Goal: Communication & Community: Ask a question

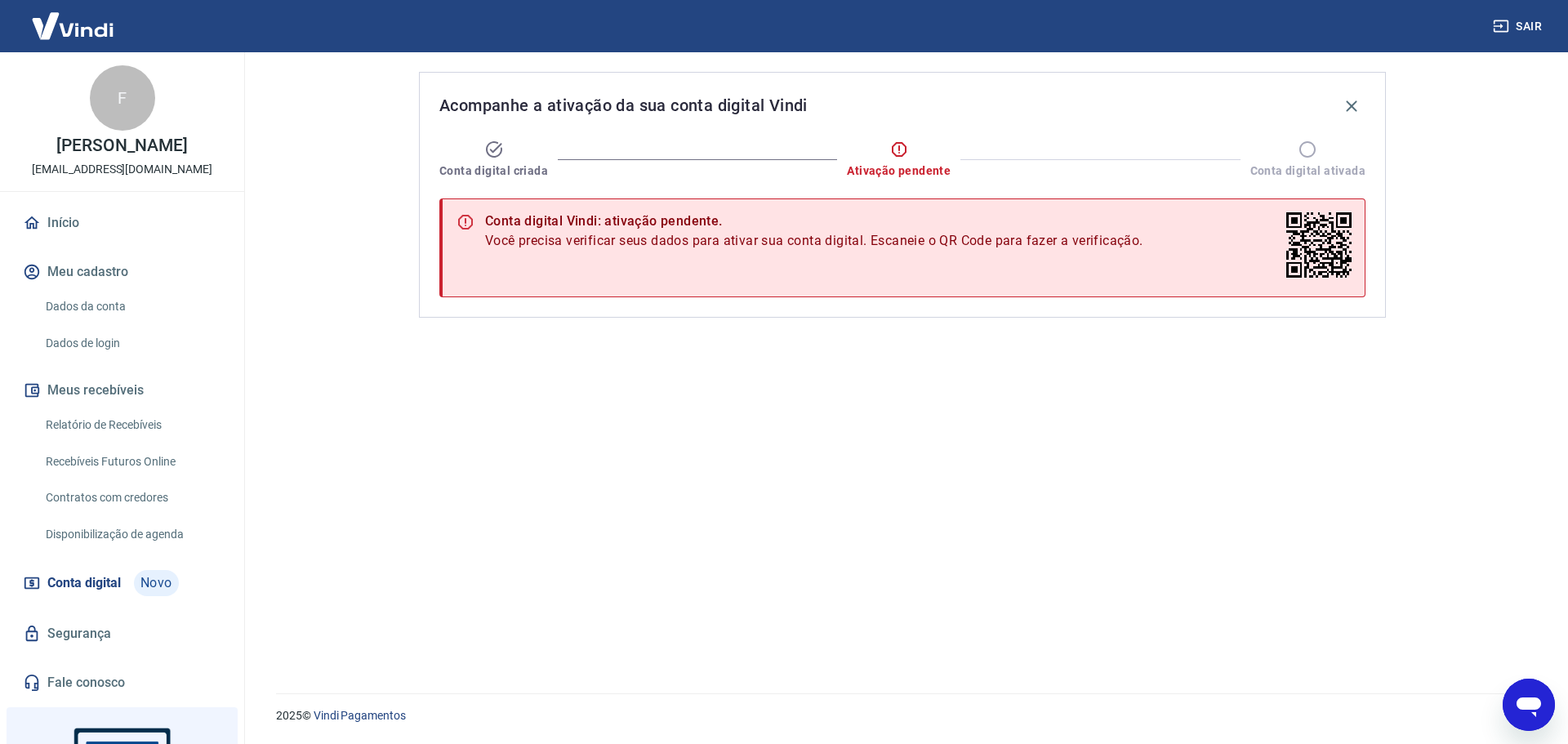
scroll to position [154, 0]
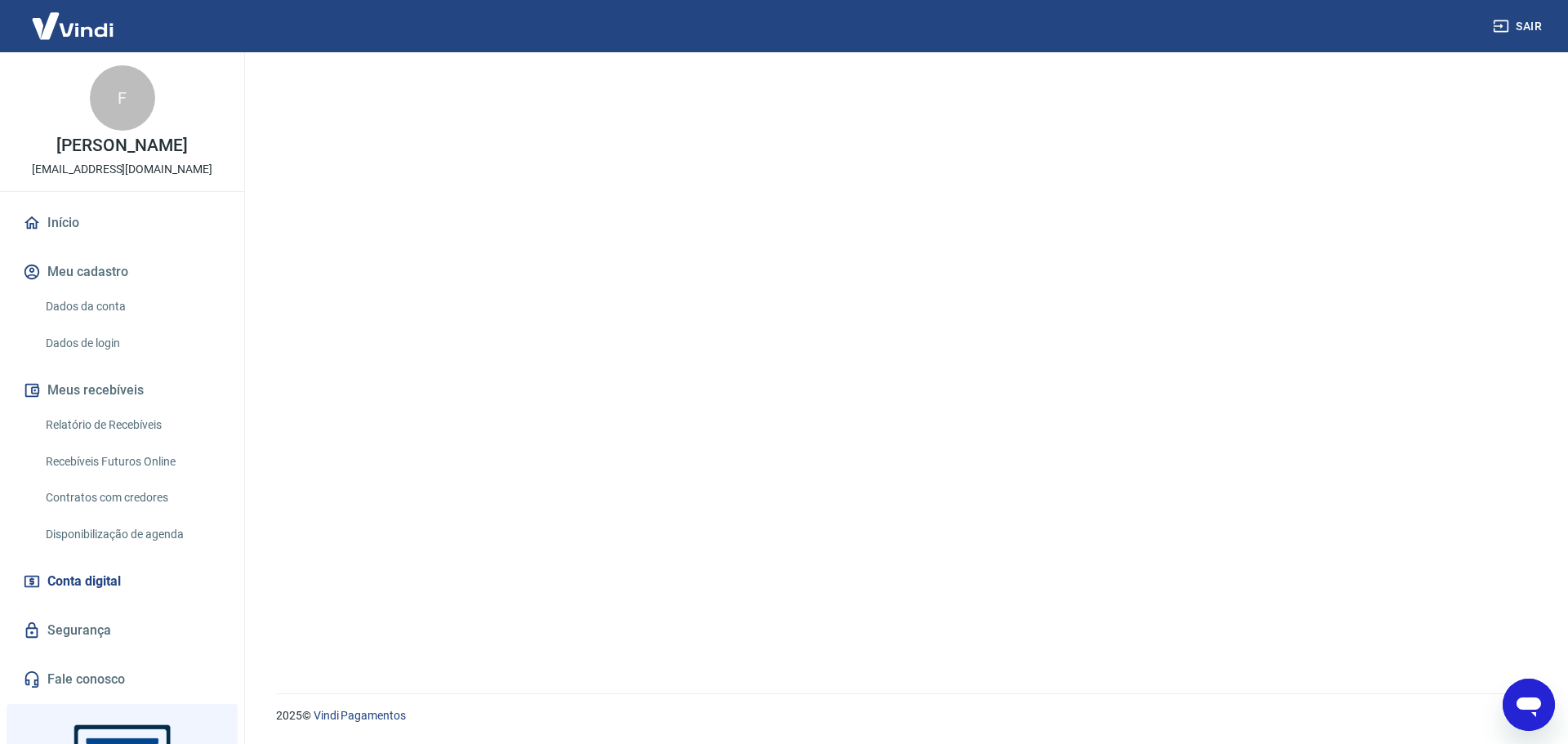
click at [115, 310] on link "Dados da conta" at bounding box center [132, 306] width 185 height 34
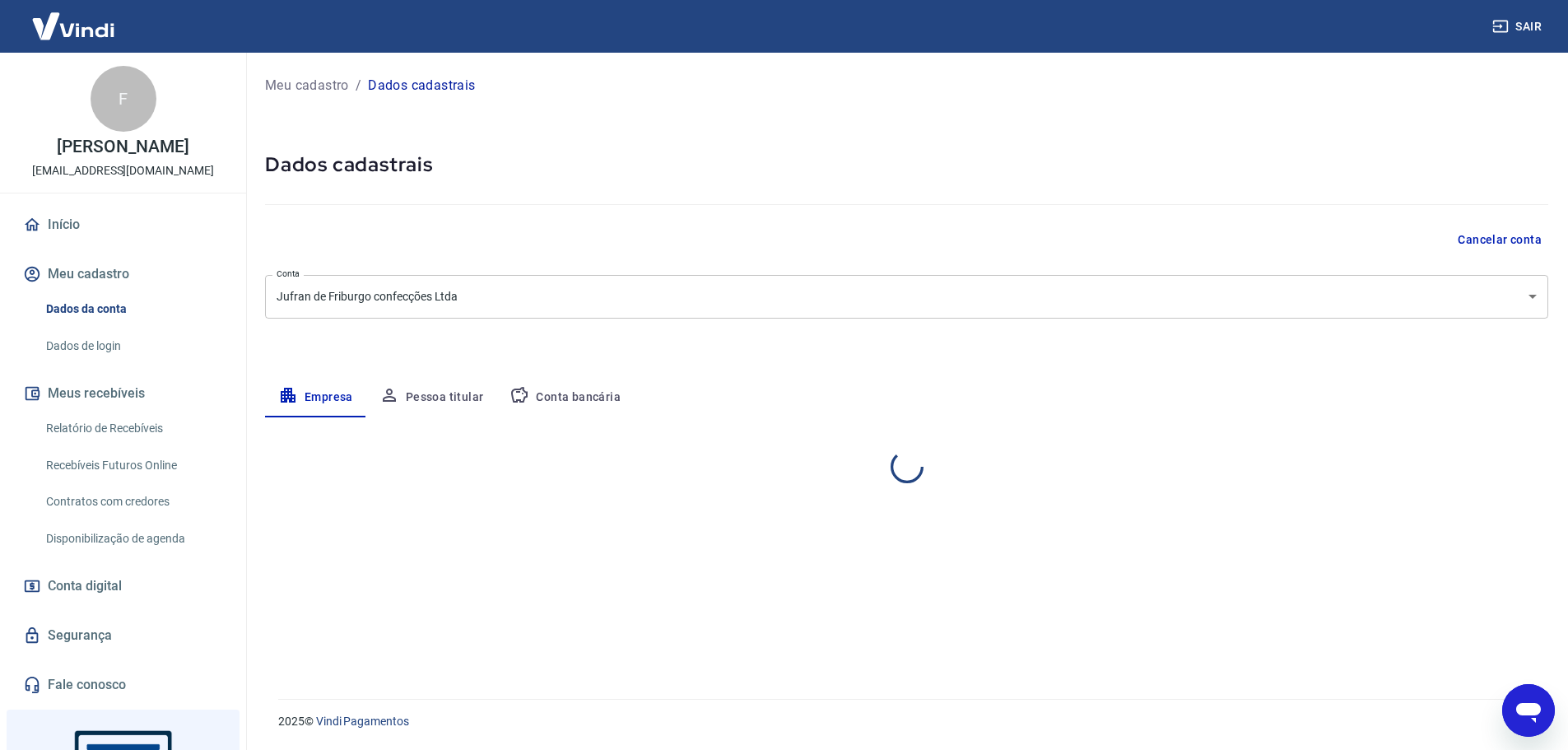
select select "RJ"
select select "business"
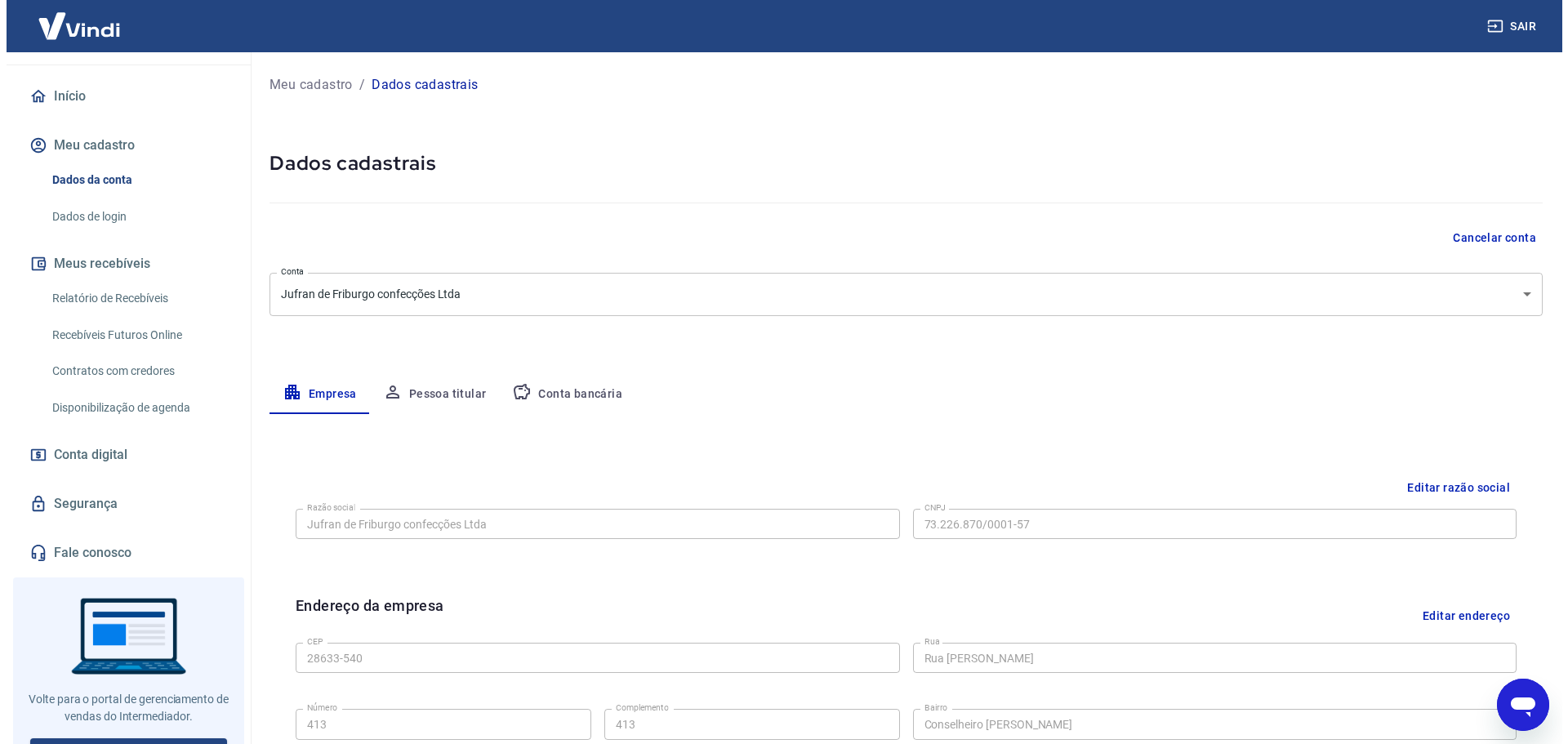
scroll to position [151, 0]
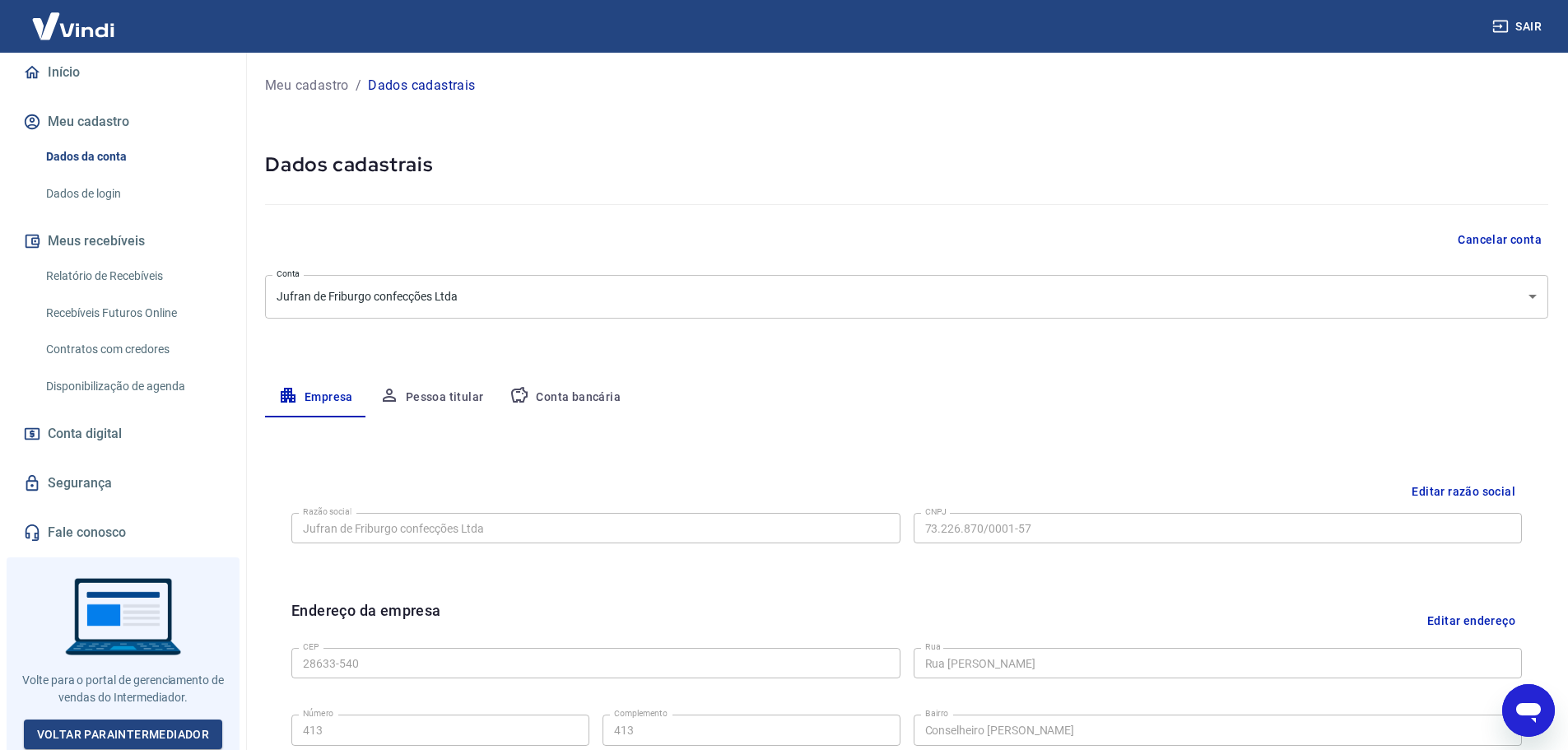
click at [75, 484] on link "Segurança" at bounding box center [123, 483] width 206 height 36
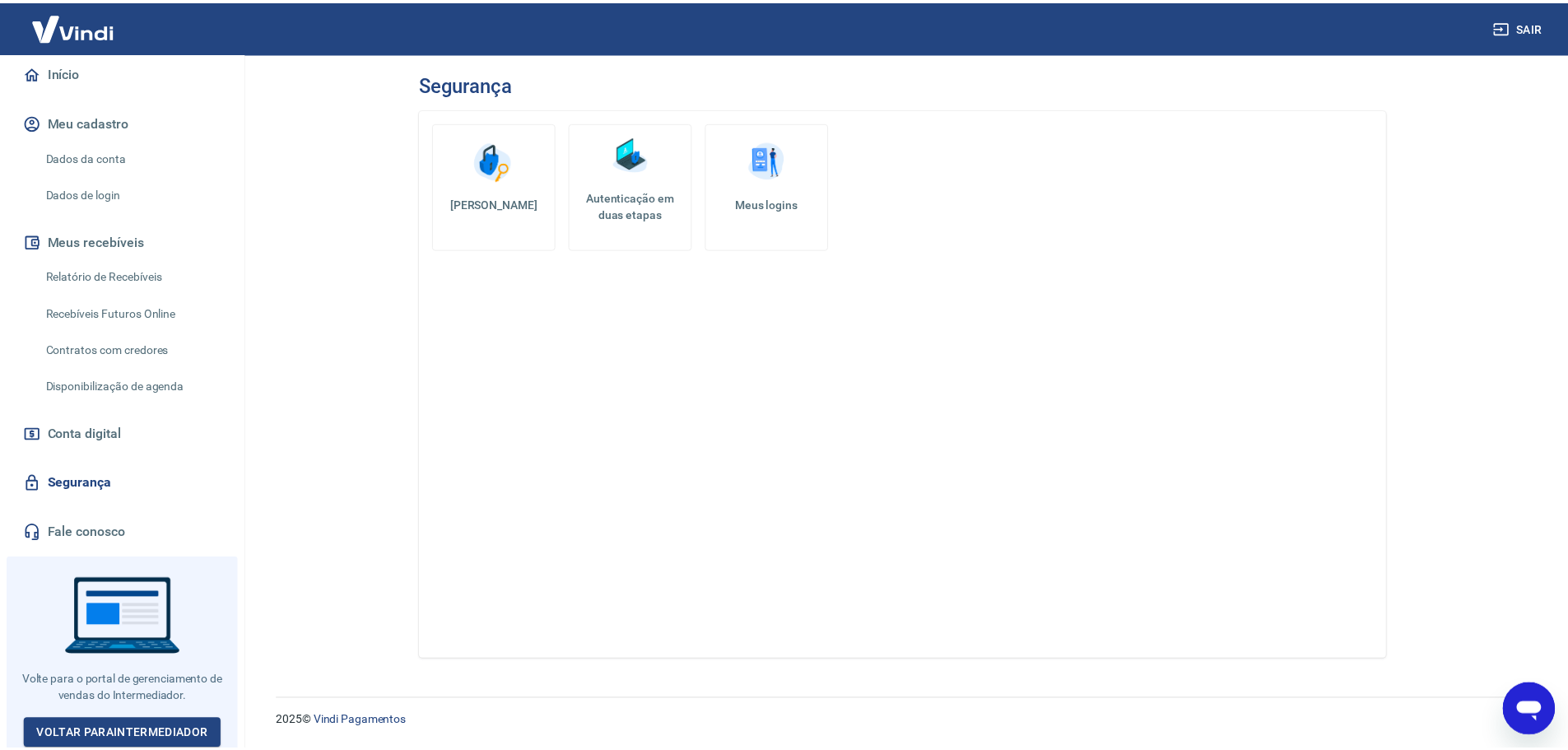
scroll to position [70, 0]
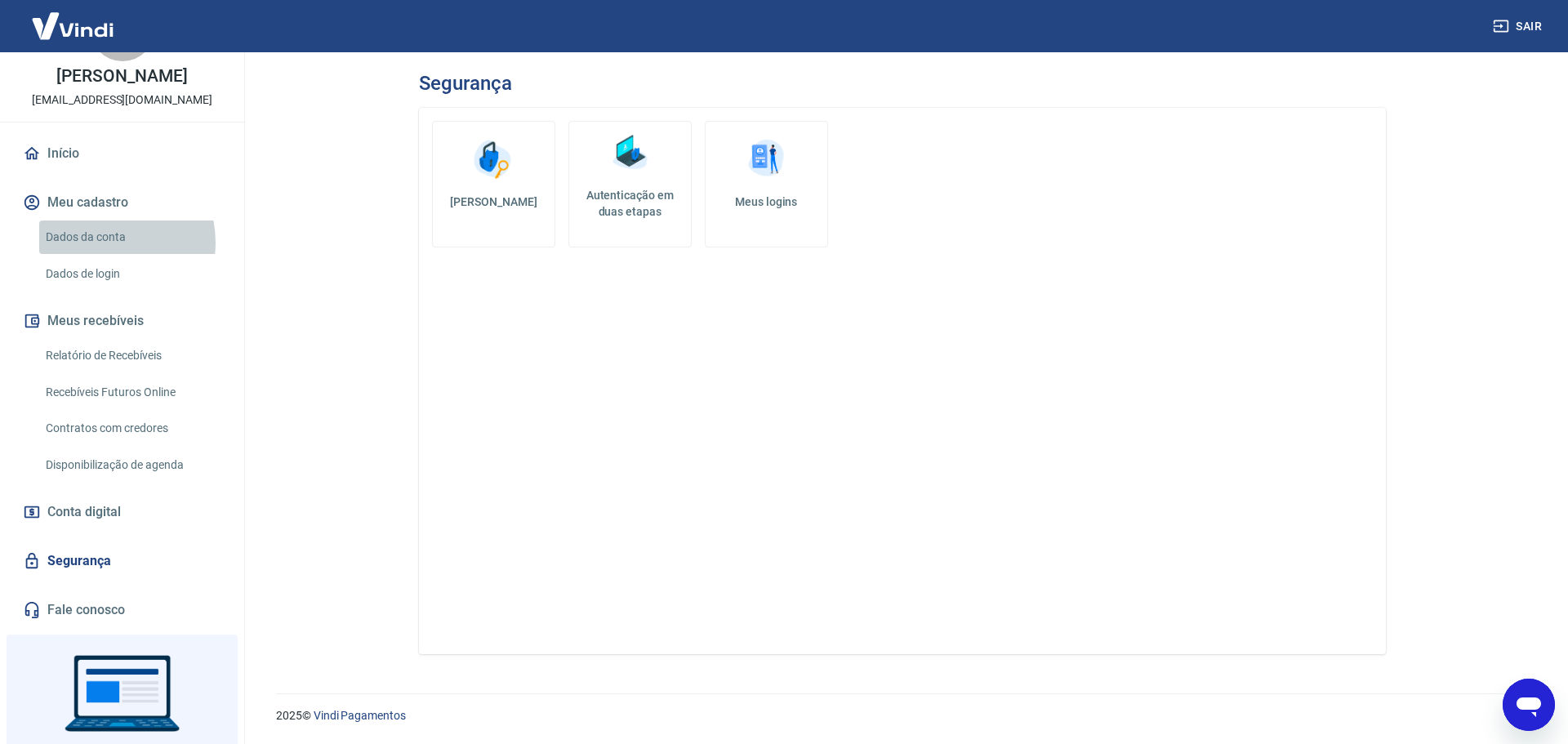
click at [102, 243] on link "Dados da conta" at bounding box center [132, 237] width 185 height 34
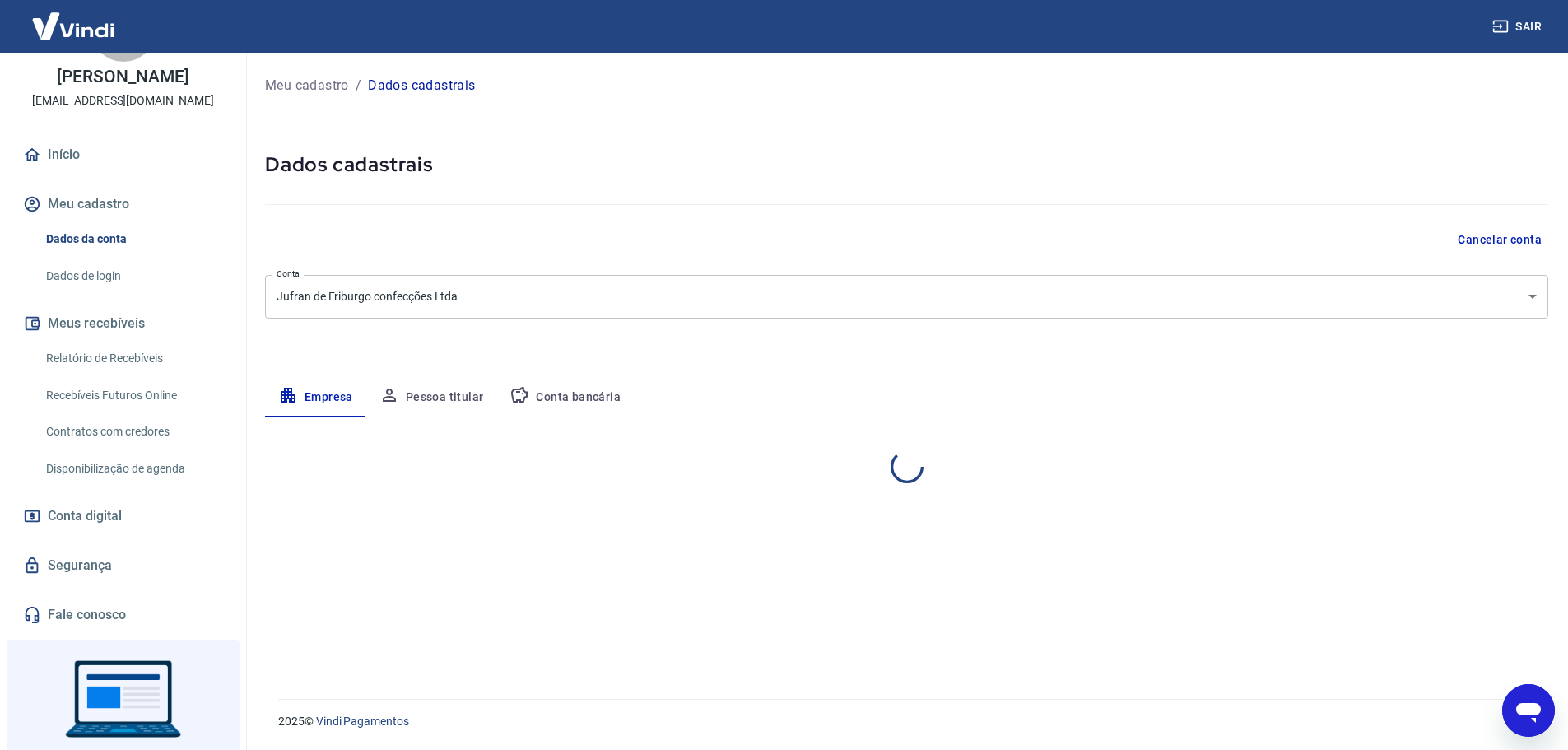
select select "RJ"
select select "business"
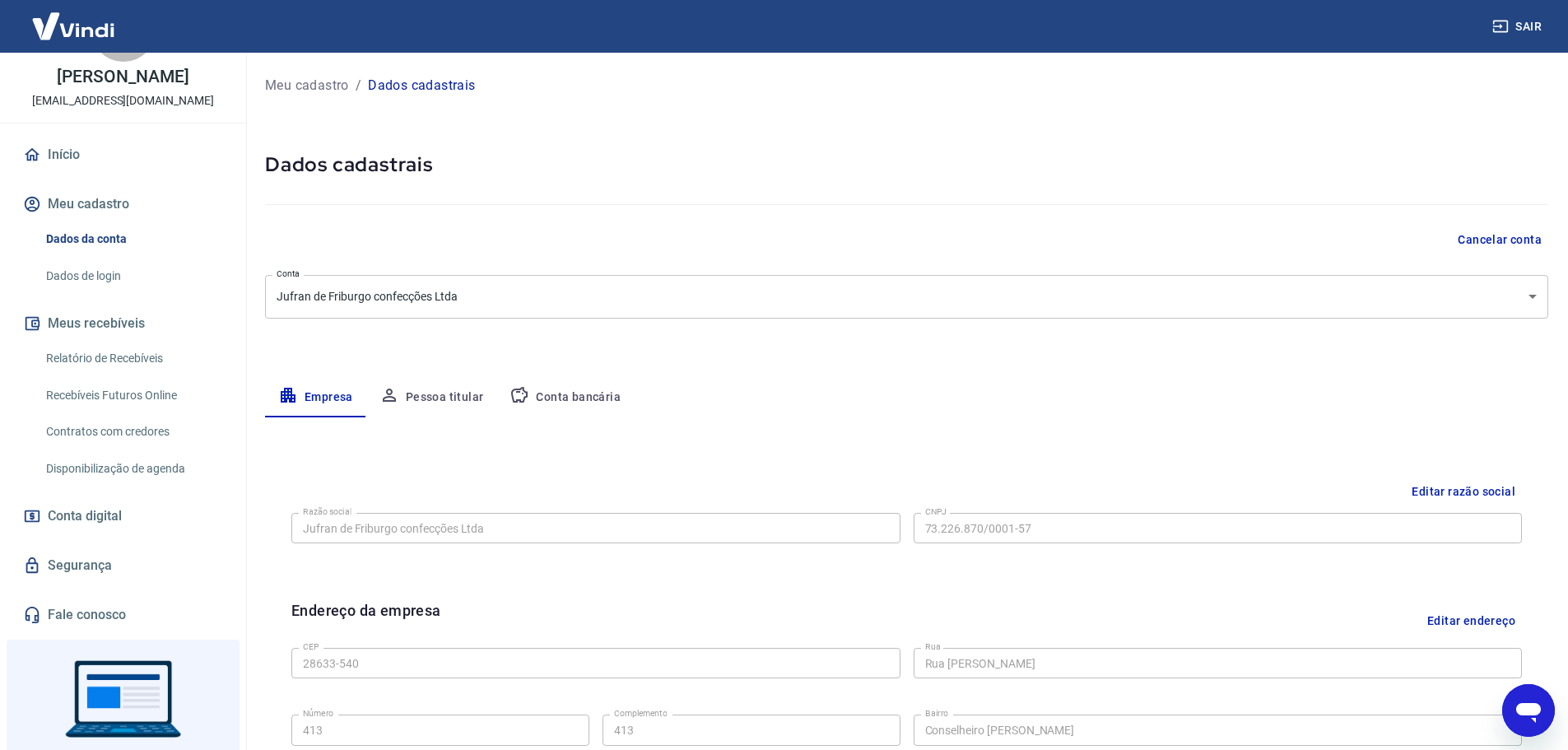
click at [130, 214] on button "Meu cadastro" at bounding box center [123, 204] width 206 height 36
click at [151, 266] on link "Dados de login" at bounding box center [133, 276] width 187 height 34
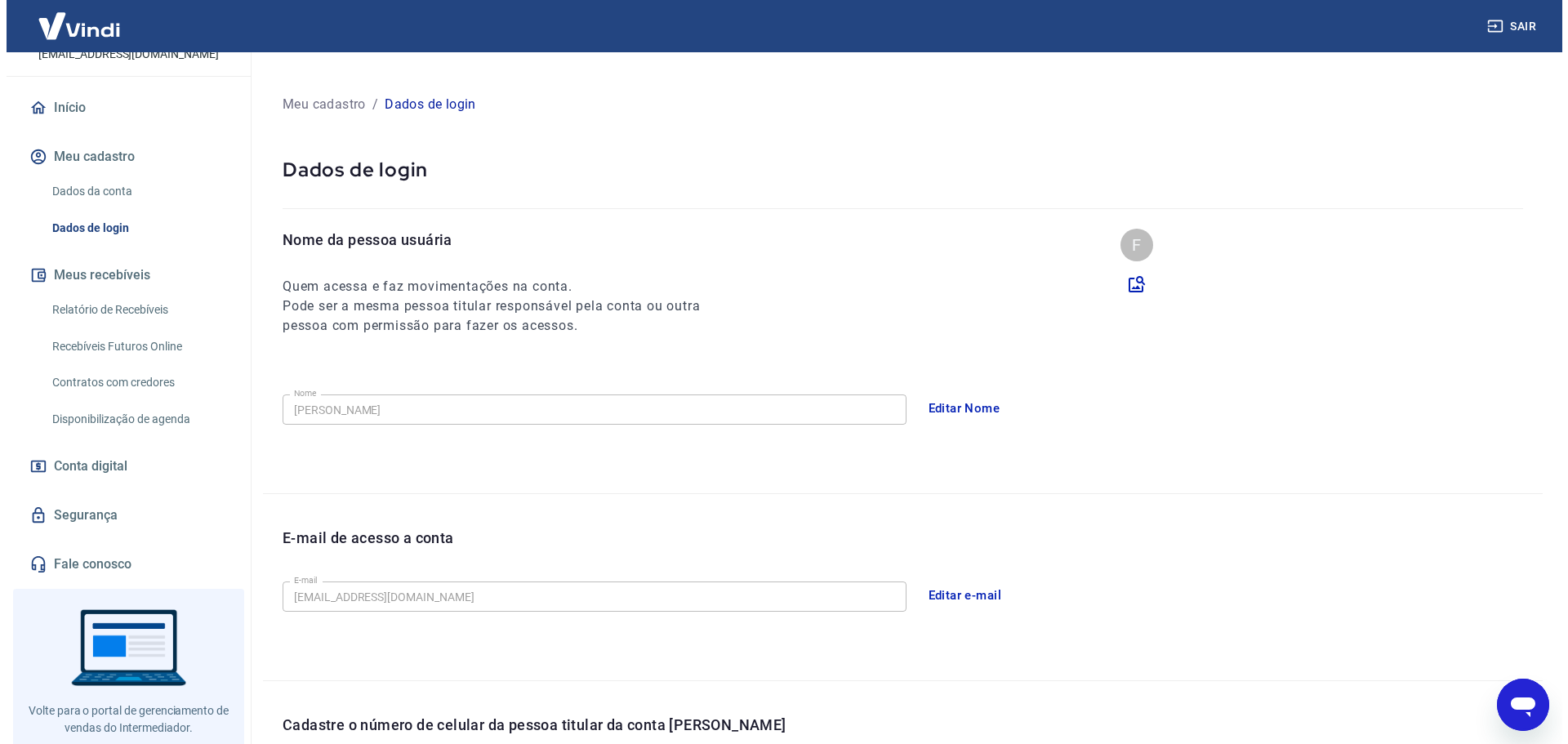
scroll to position [151, 0]
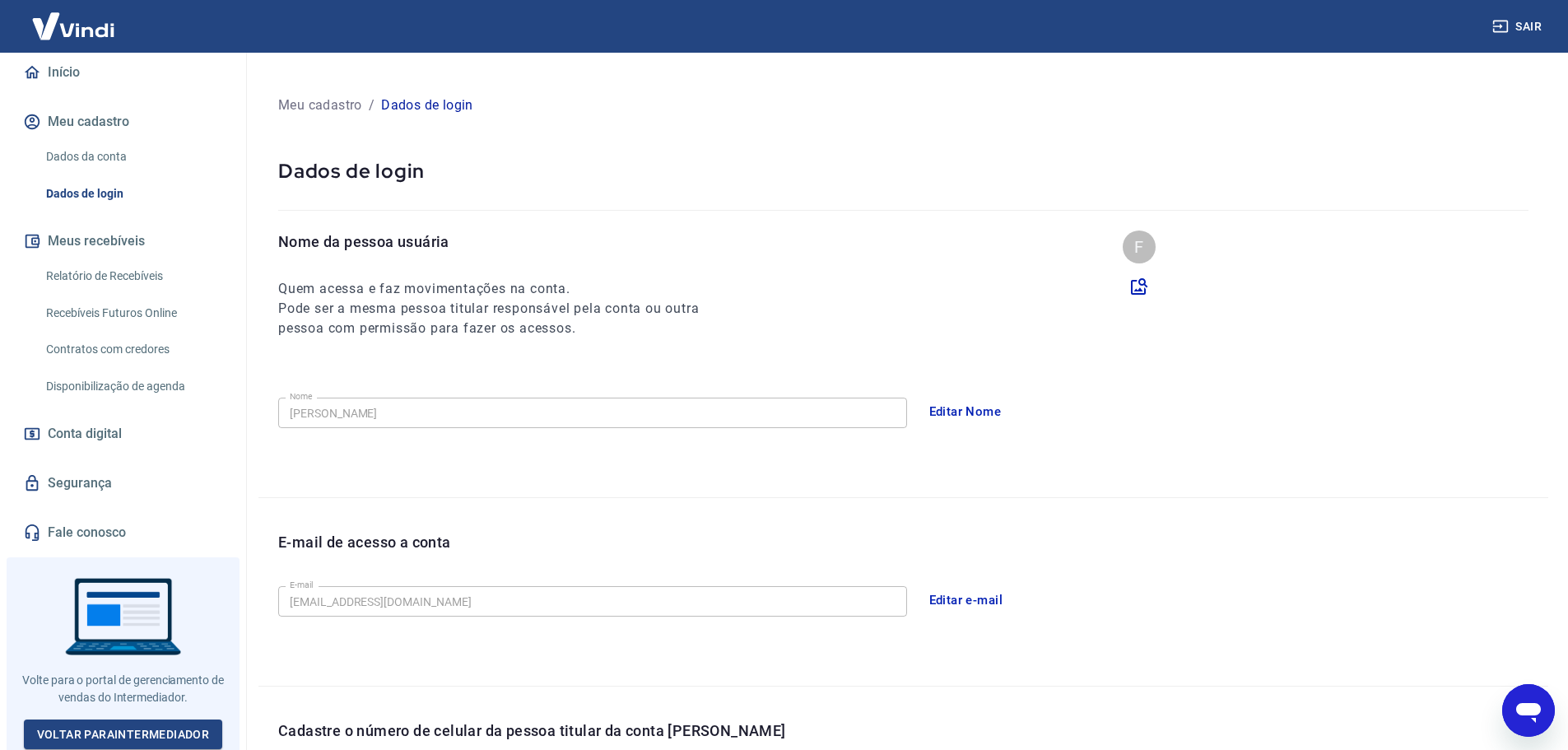
click at [99, 483] on link "Segurança" at bounding box center [123, 483] width 206 height 36
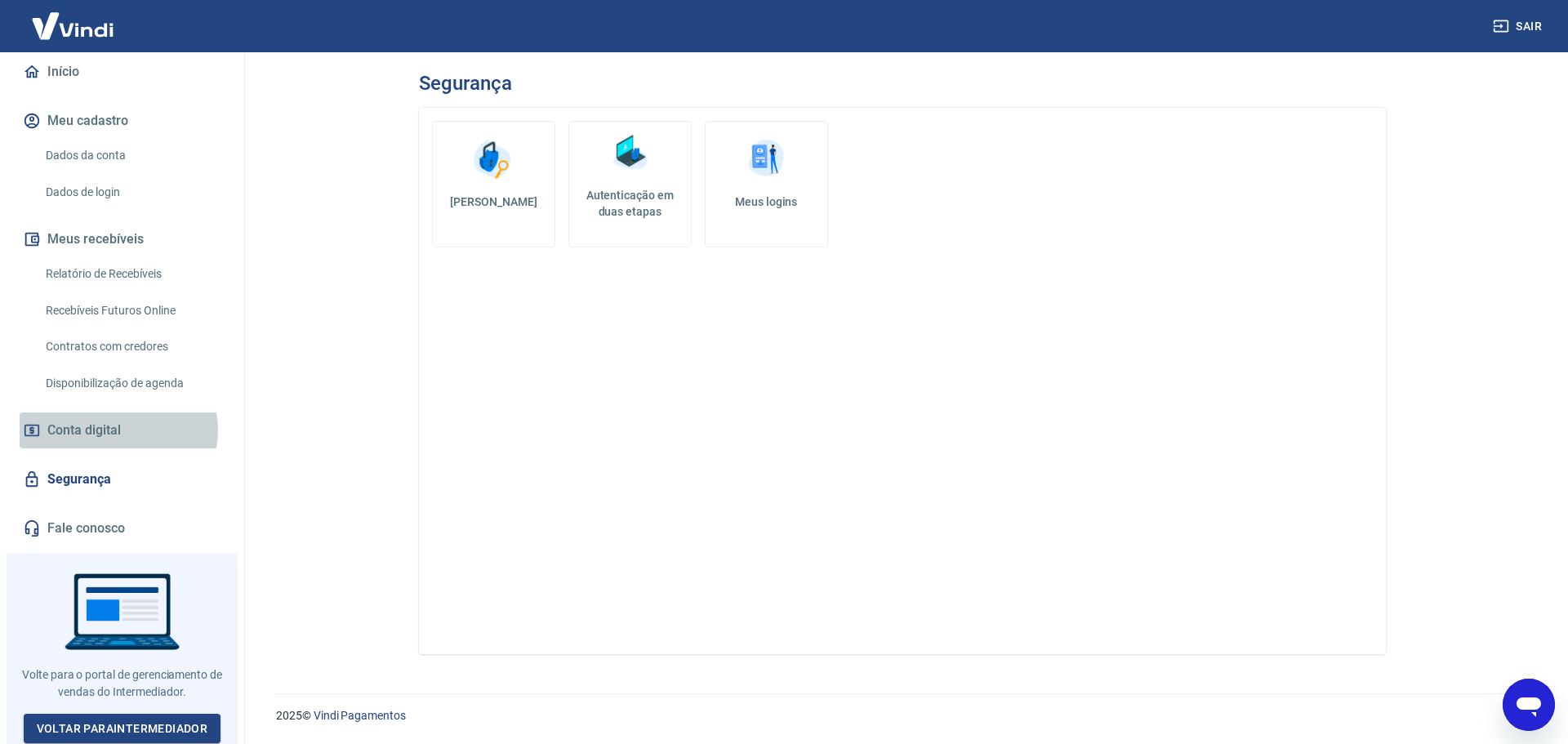
click at [117, 431] on span "Conta digital" at bounding box center [84, 431] width 73 height 23
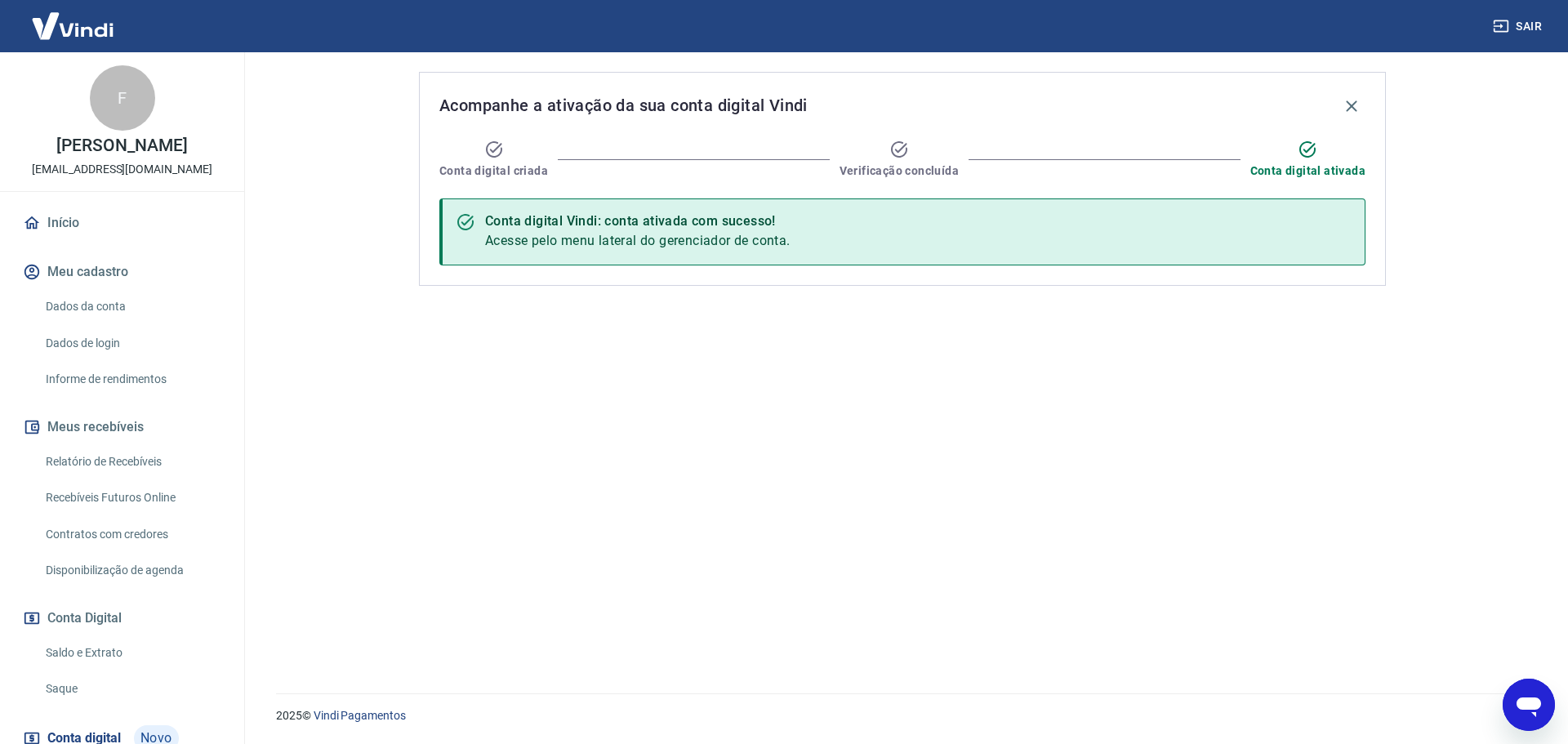
click at [1301, 147] on icon at bounding box center [1308, 149] width 19 height 19
click at [96, 311] on link "Dados da conta" at bounding box center [132, 306] width 185 height 34
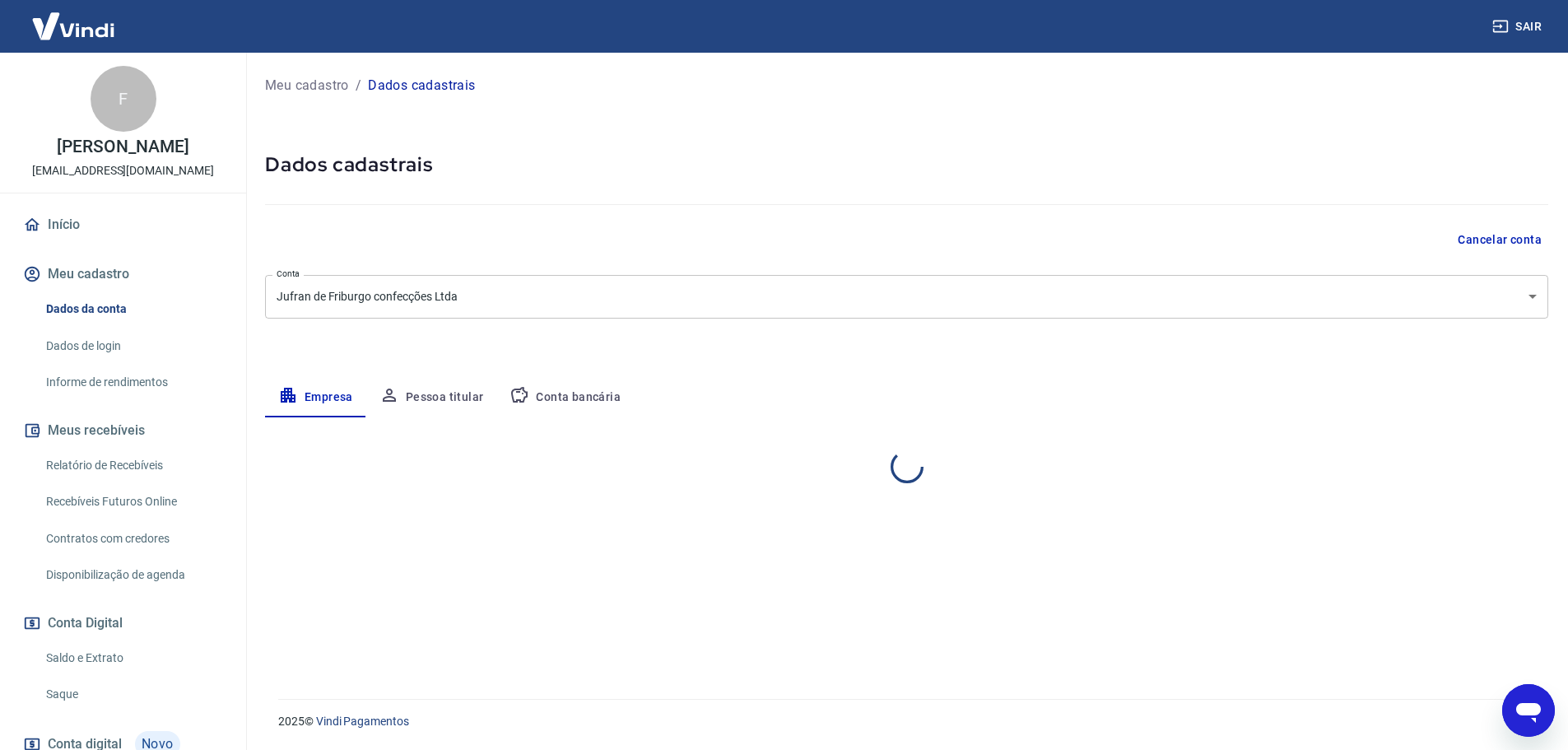
select select "RJ"
select select "business"
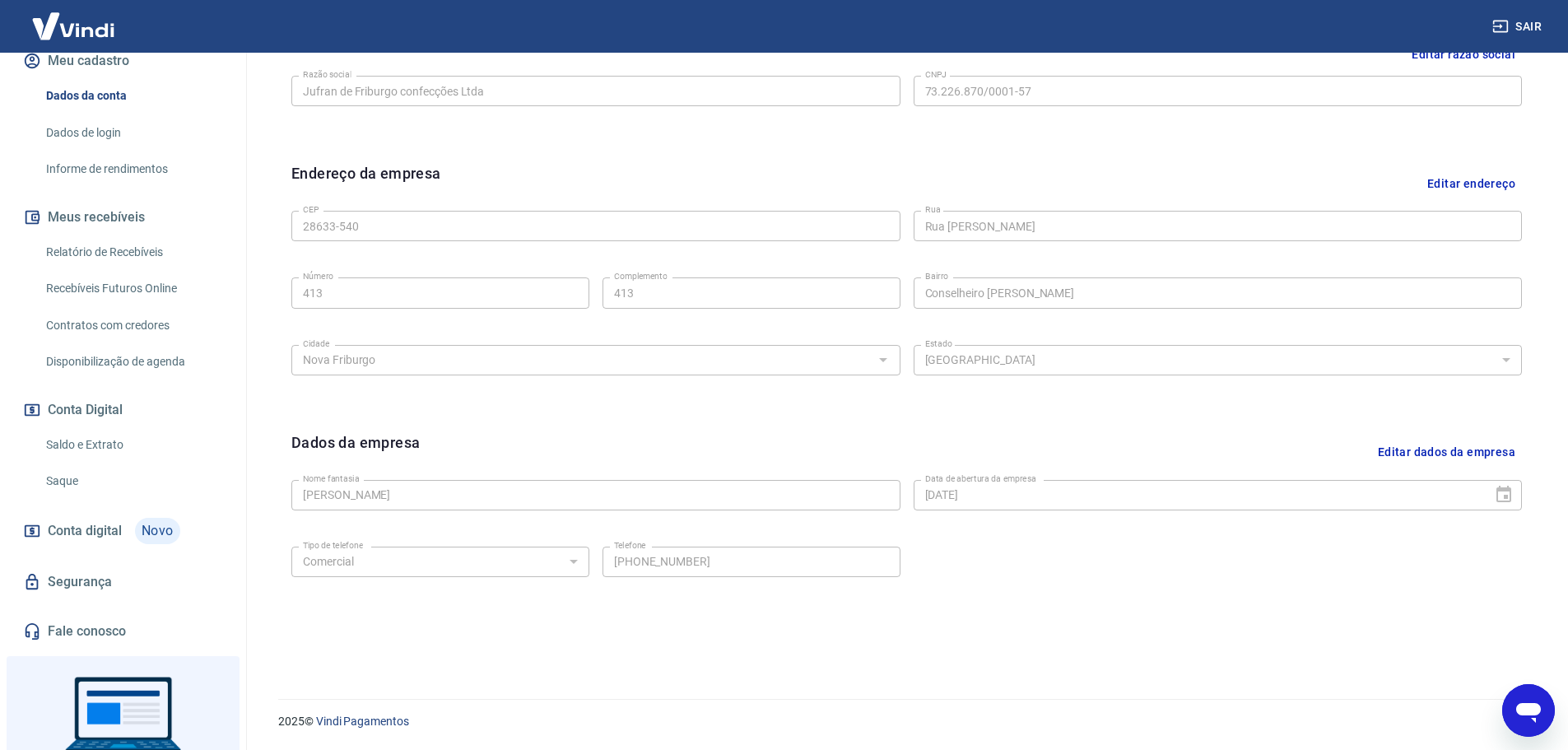
scroll to position [312, 0]
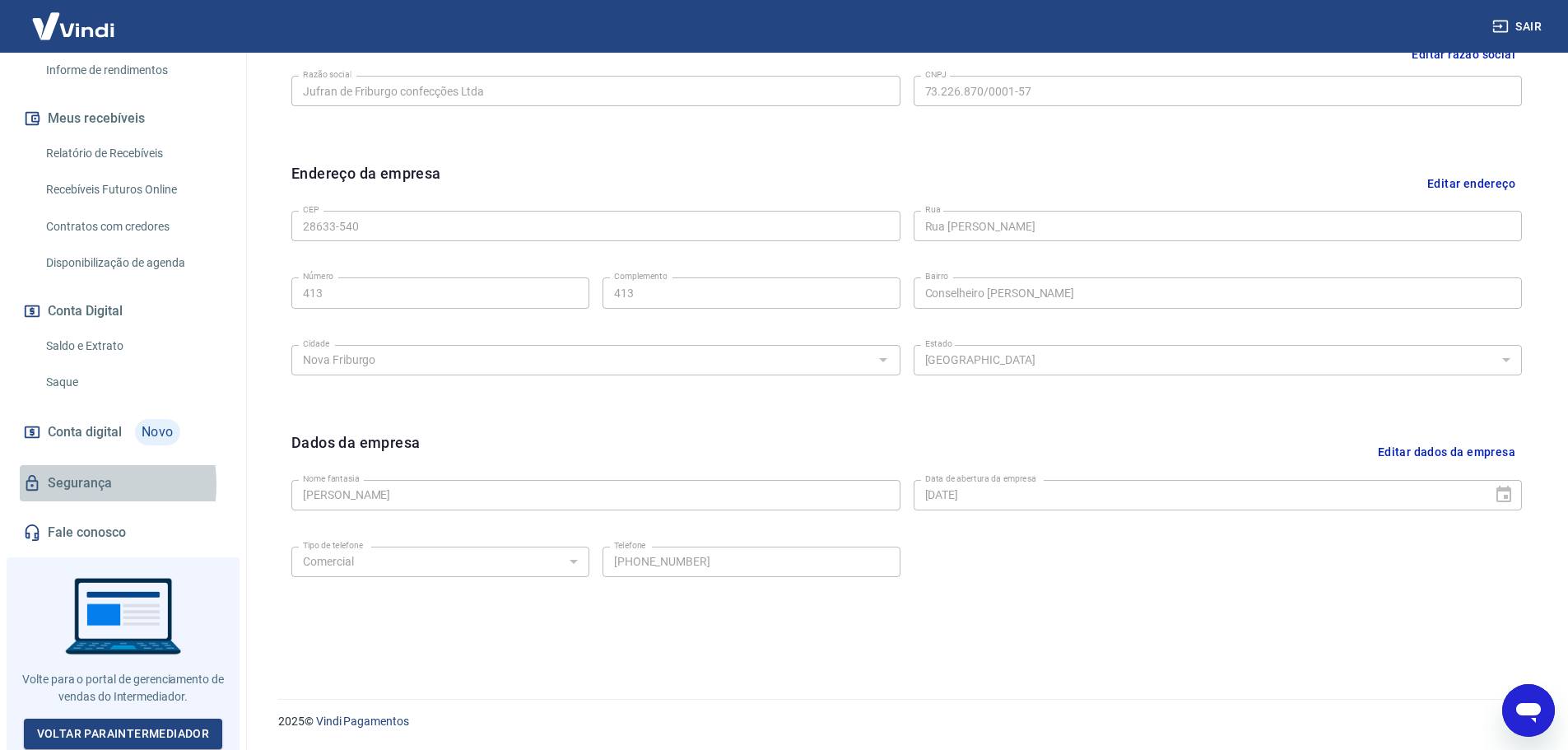
click at [56, 484] on link "Segurança" at bounding box center [123, 483] width 206 height 36
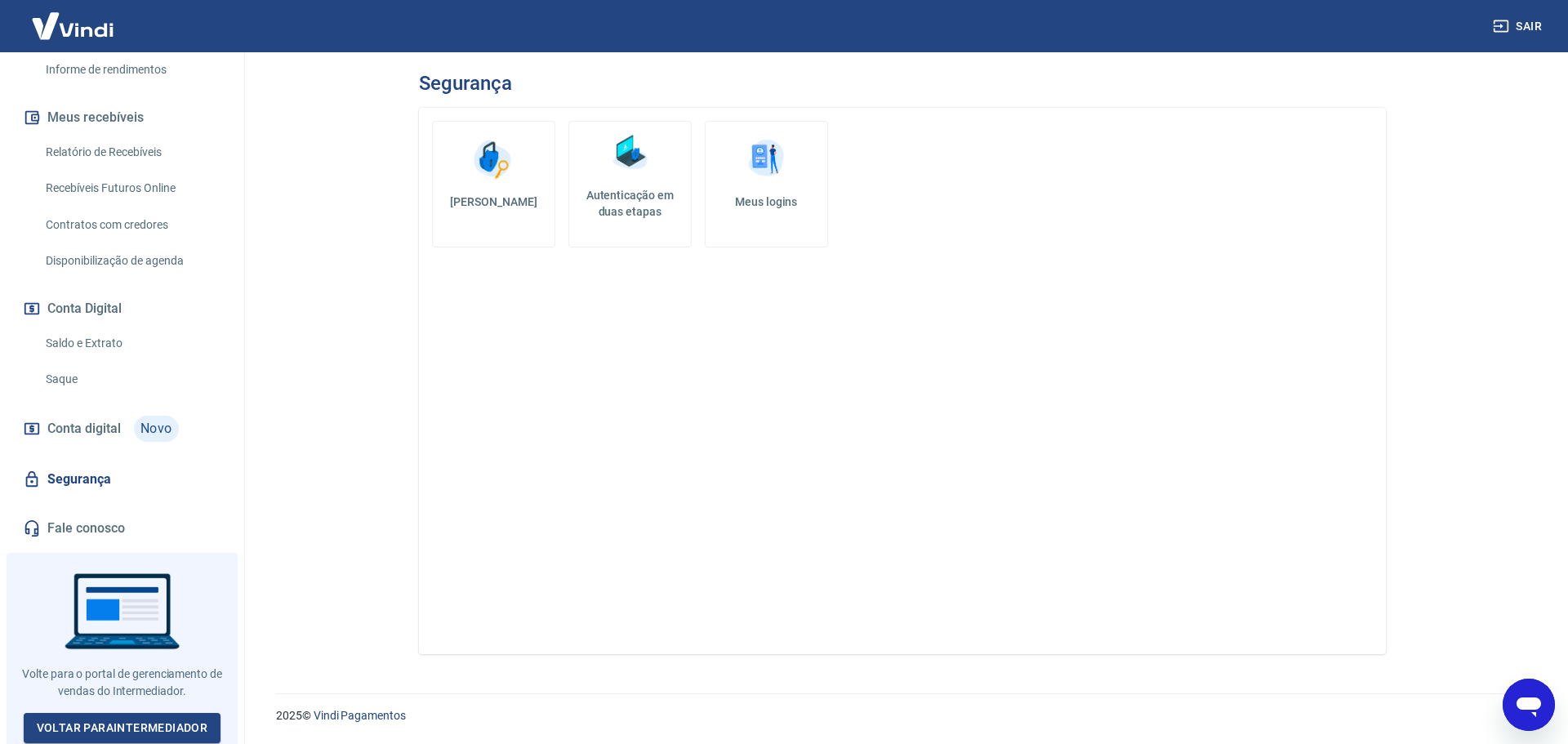
click at [98, 432] on span "Conta digital" at bounding box center [84, 429] width 73 height 23
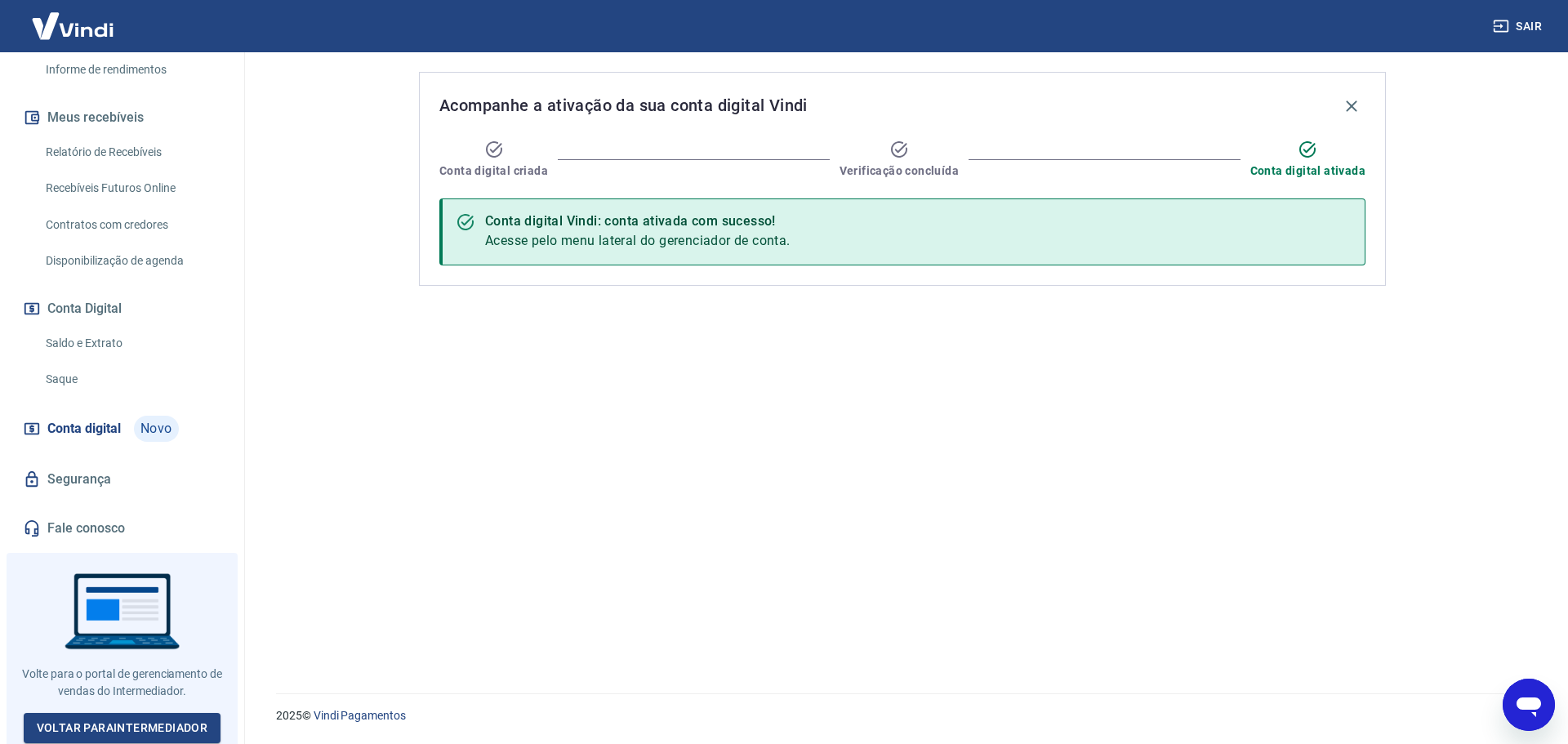
click at [641, 222] on div "Conta digital Vindi: conta ativada com sucesso!" at bounding box center [638, 222] width 305 height 19
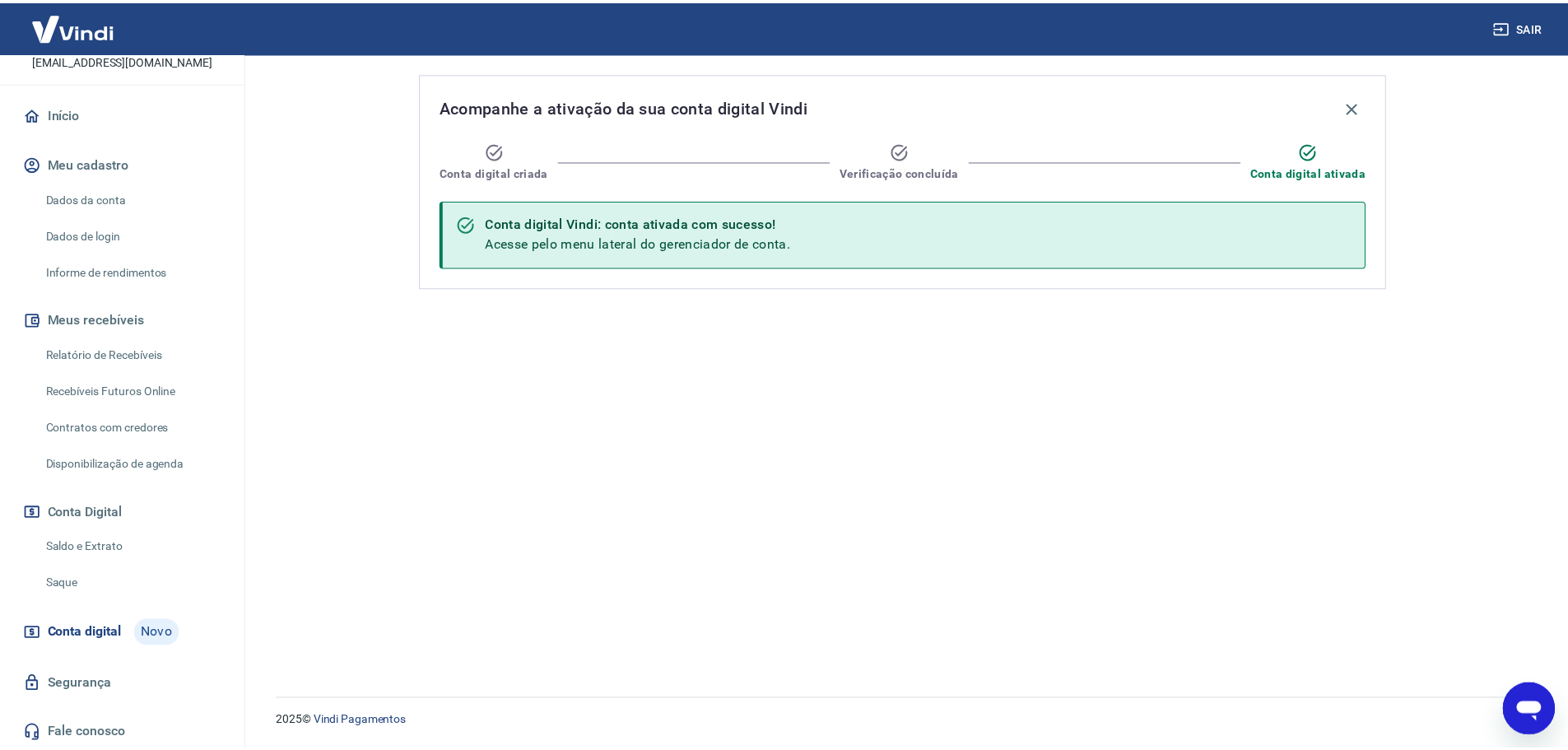
scroll to position [65, 0]
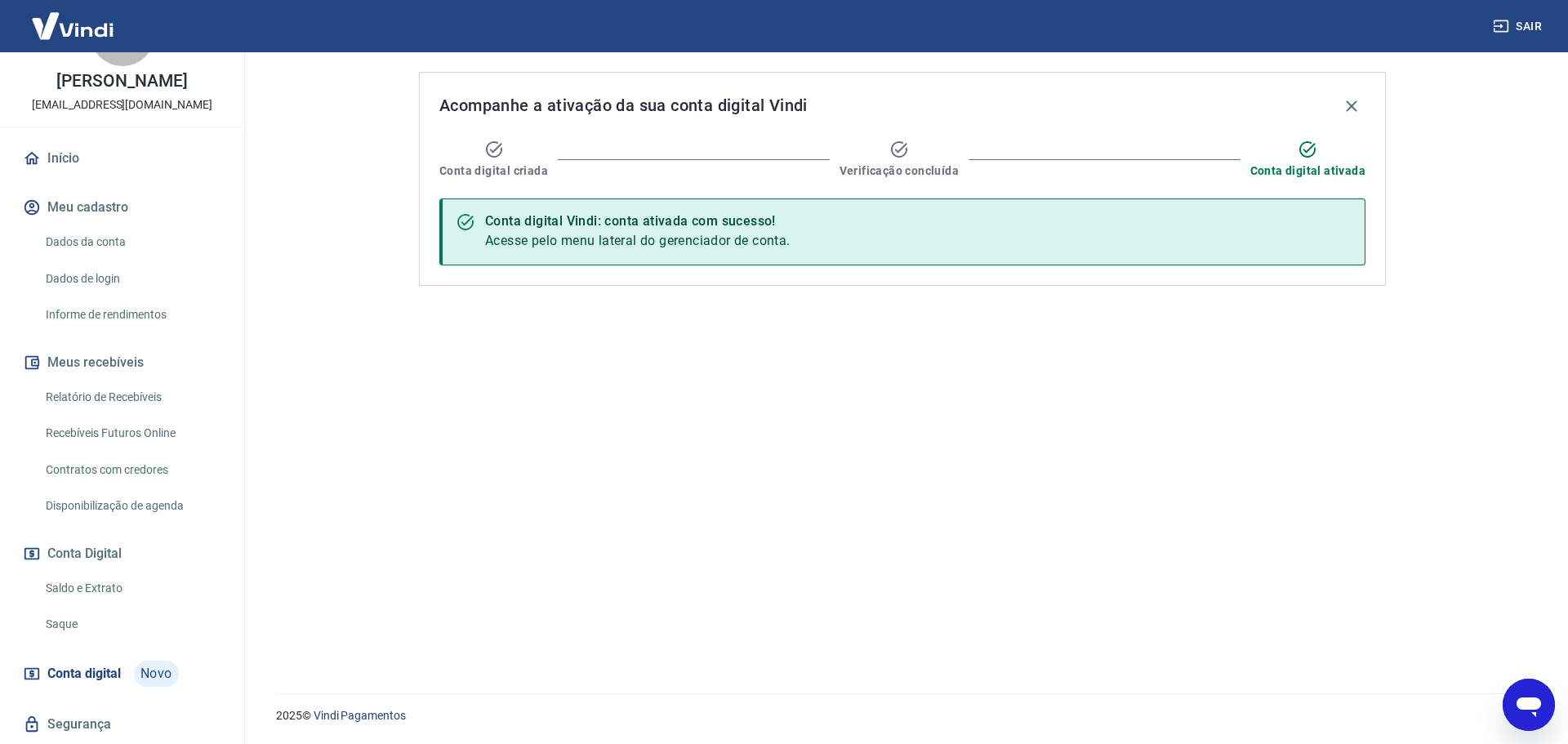
click at [147, 248] on link "Dados da conta" at bounding box center [132, 242] width 185 height 34
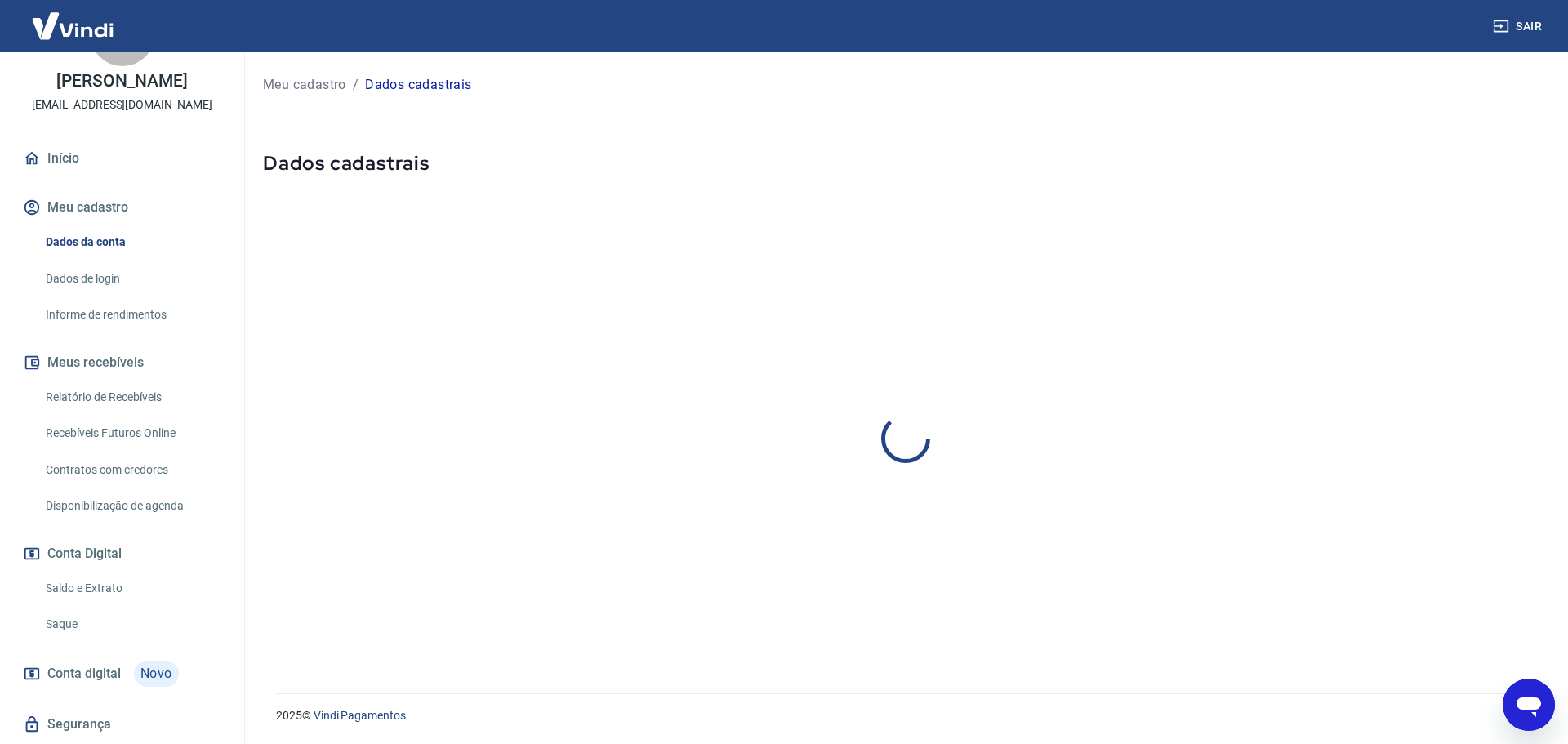
select select "RJ"
select select "business"
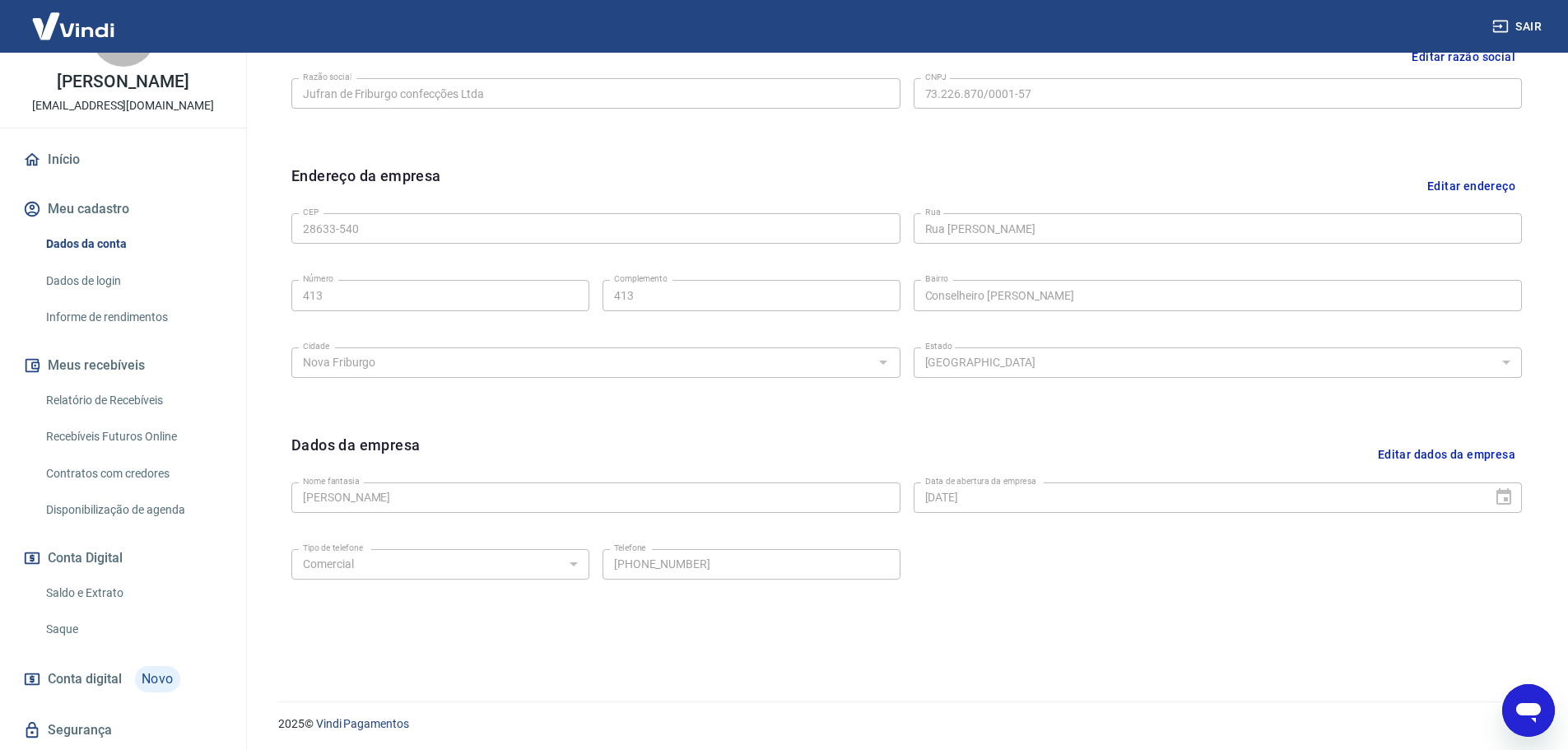
scroll to position [437, 0]
click at [108, 282] on link "Dados de login" at bounding box center [133, 281] width 187 height 34
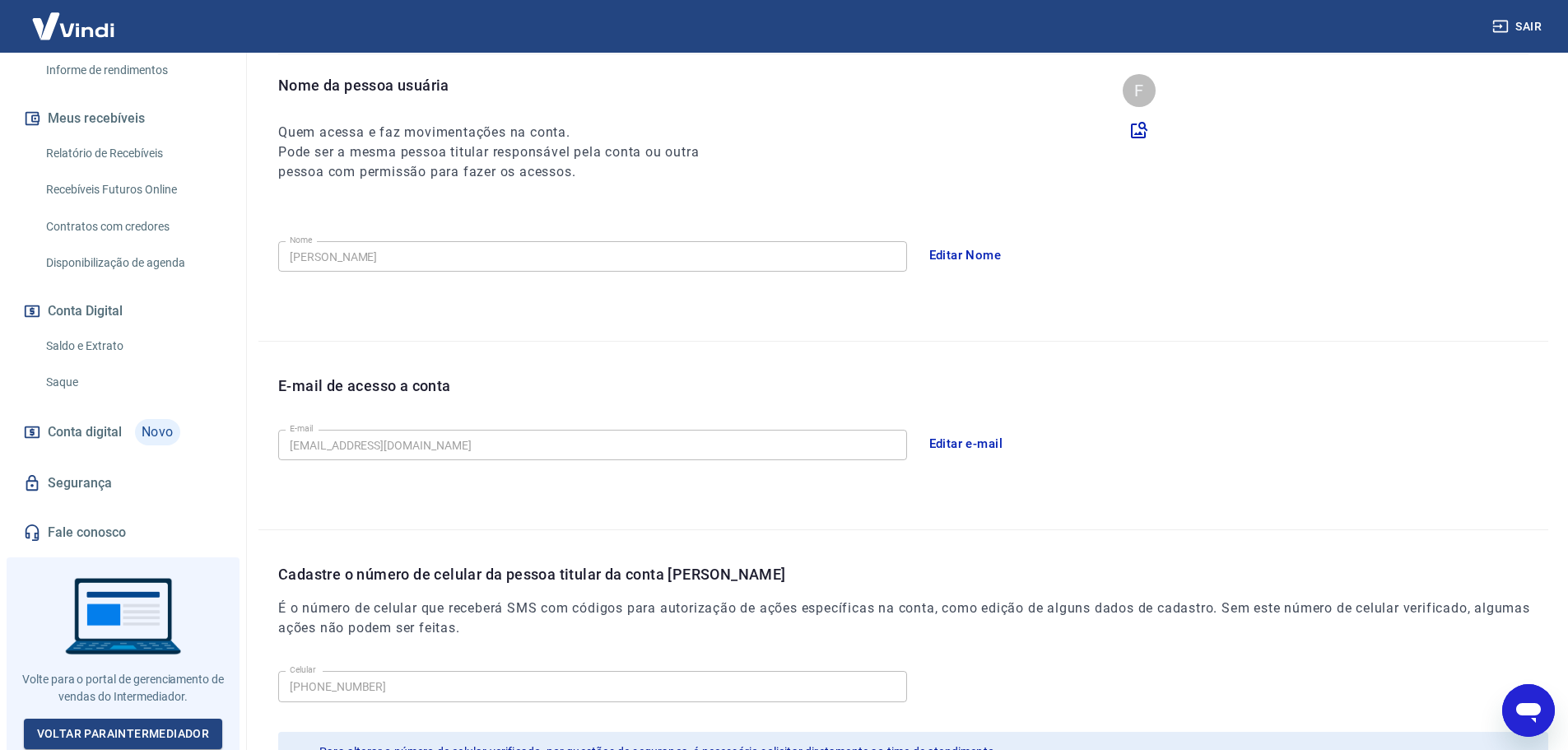
scroll to position [304, 0]
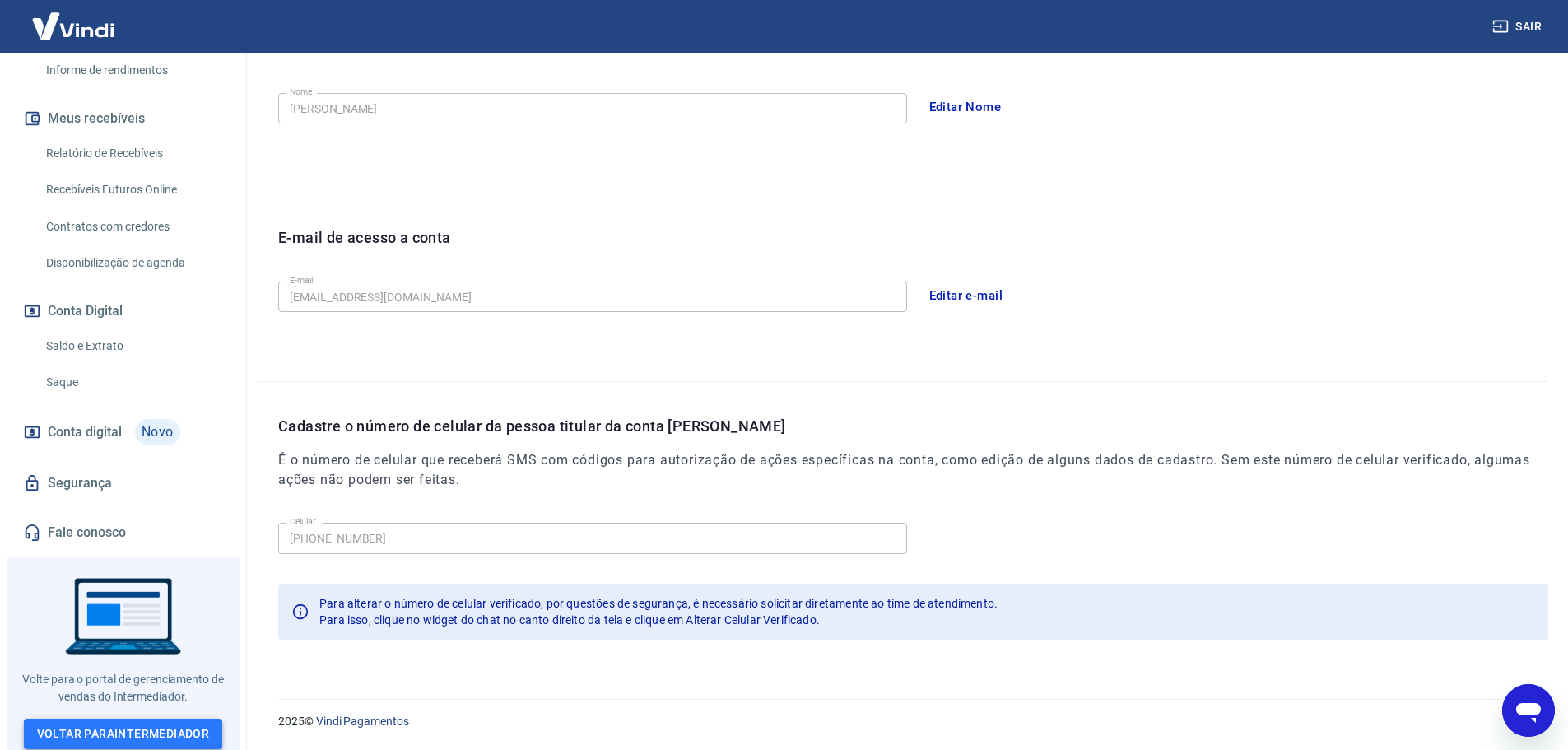
click at [140, 730] on link "Voltar para Intermediador" at bounding box center [124, 734] width 199 height 30
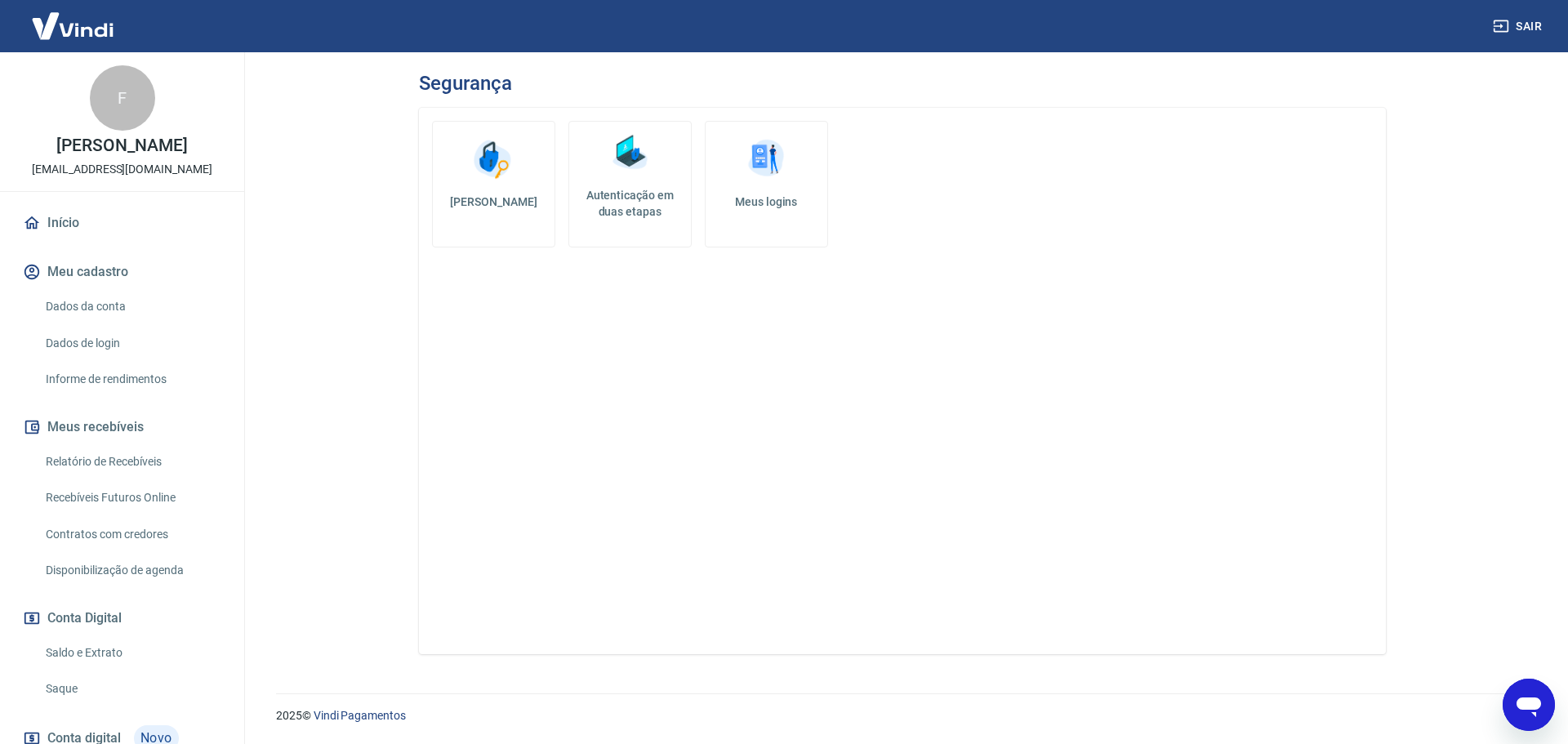
click at [759, 209] on h5 "Meus logins" at bounding box center [766, 201] width 95 height 17
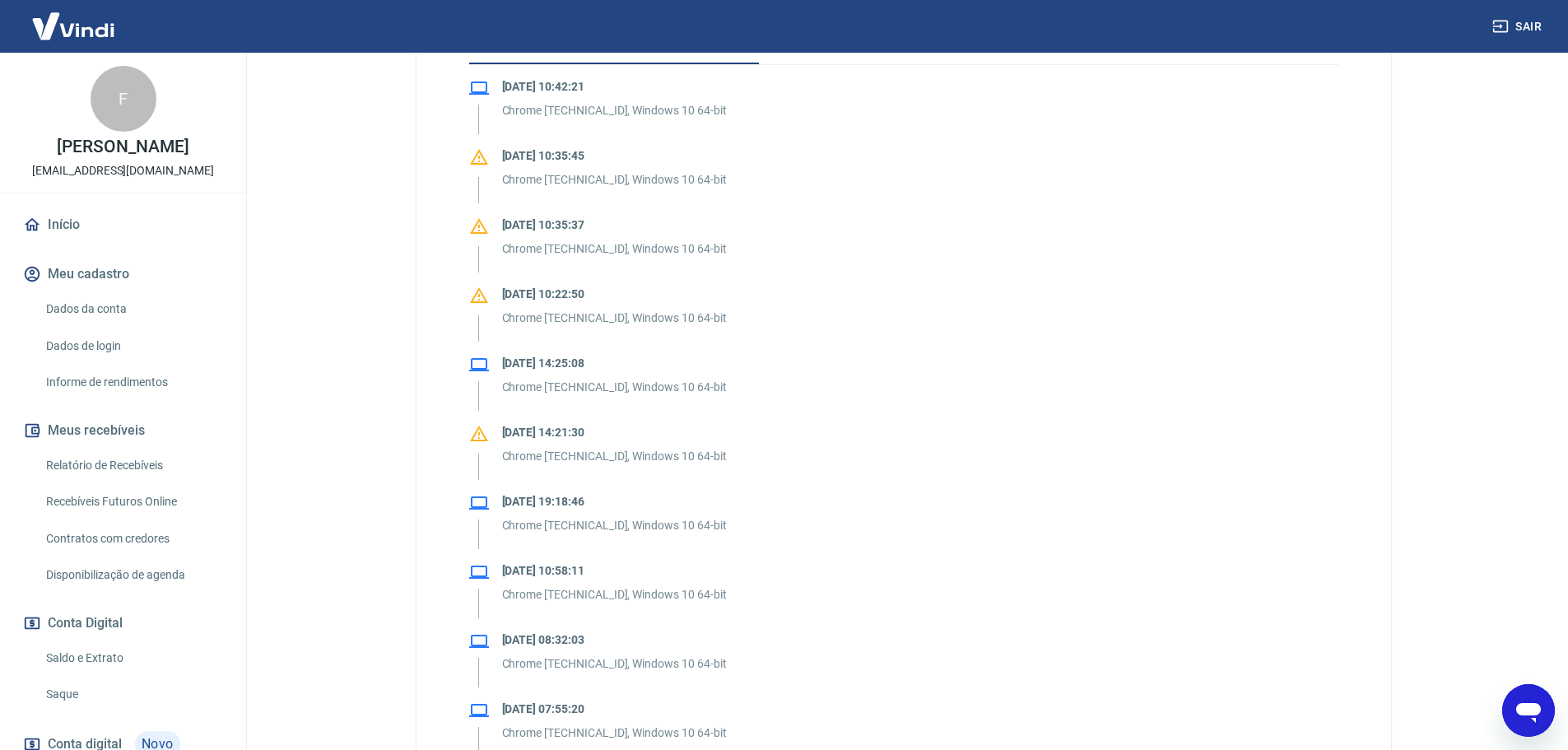
scroll to position [247, 0]
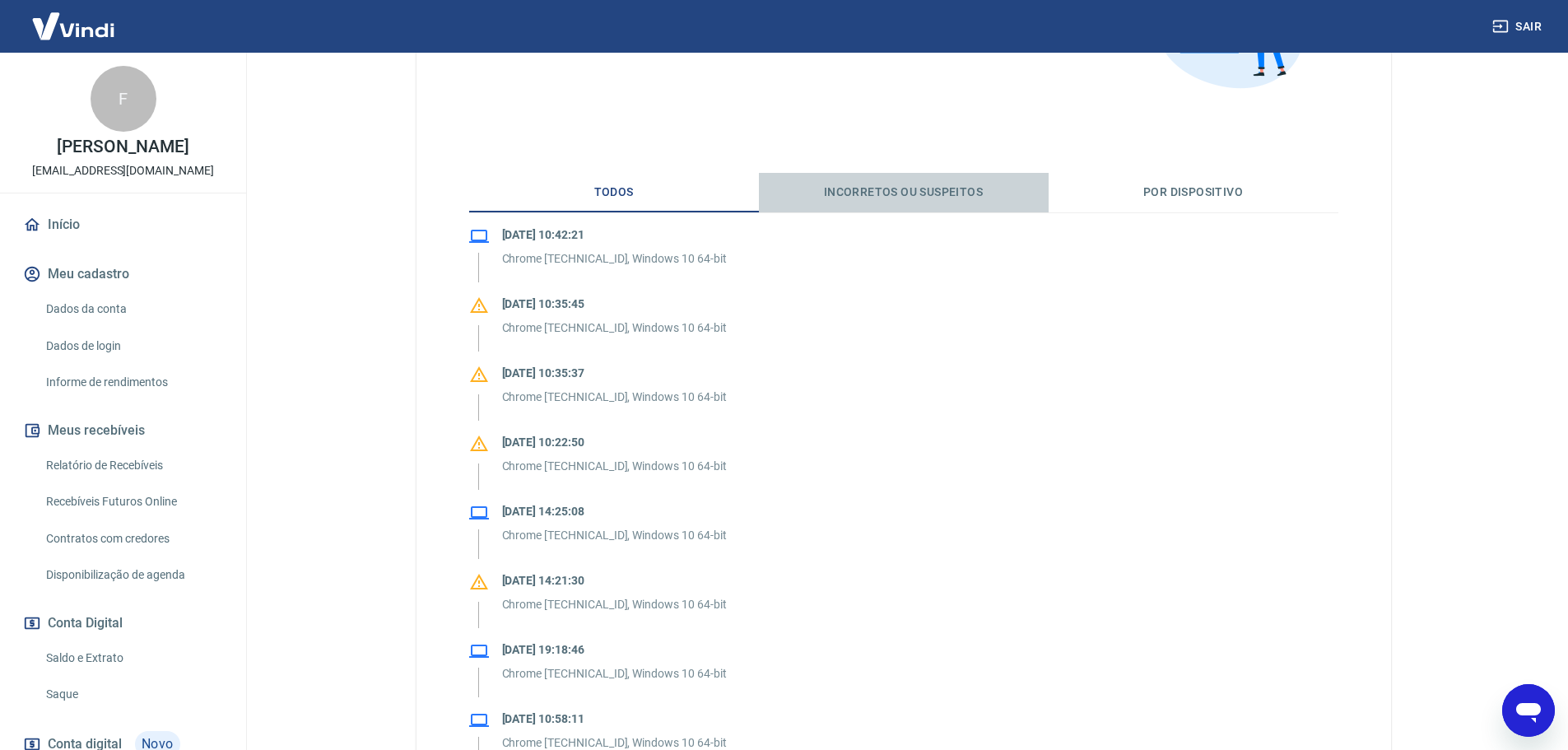
click at [907, 196] on button "Incorretos ou suspeitos" at bounding box center [904, 192] width 290 height 39
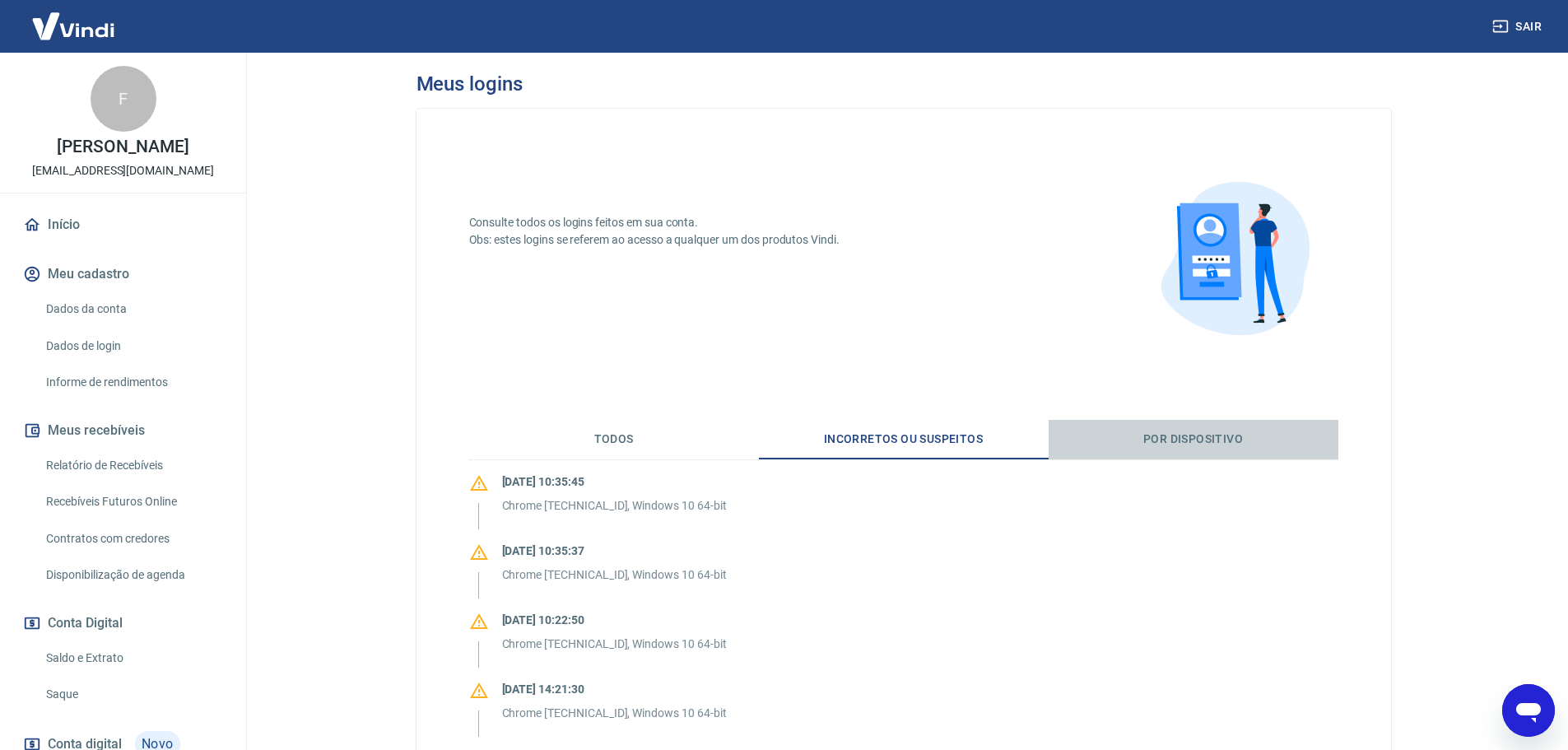
click at [1191, 440] on button "Por dispositivo" at bounding box center [1194, 440] width 290 height 39
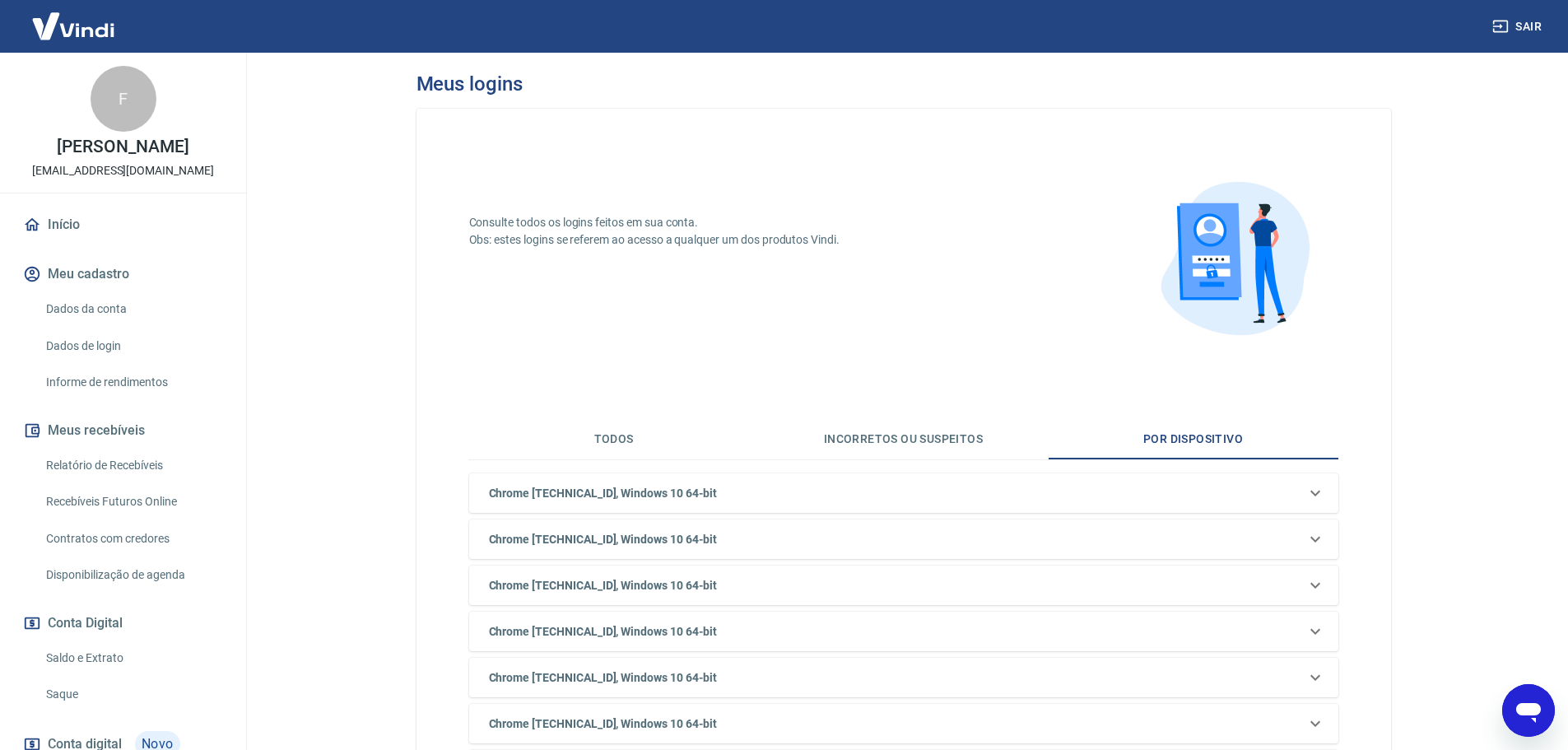
click at [608, 433] on button "Todos" at bounding box center [614, 440] width 290 height 39
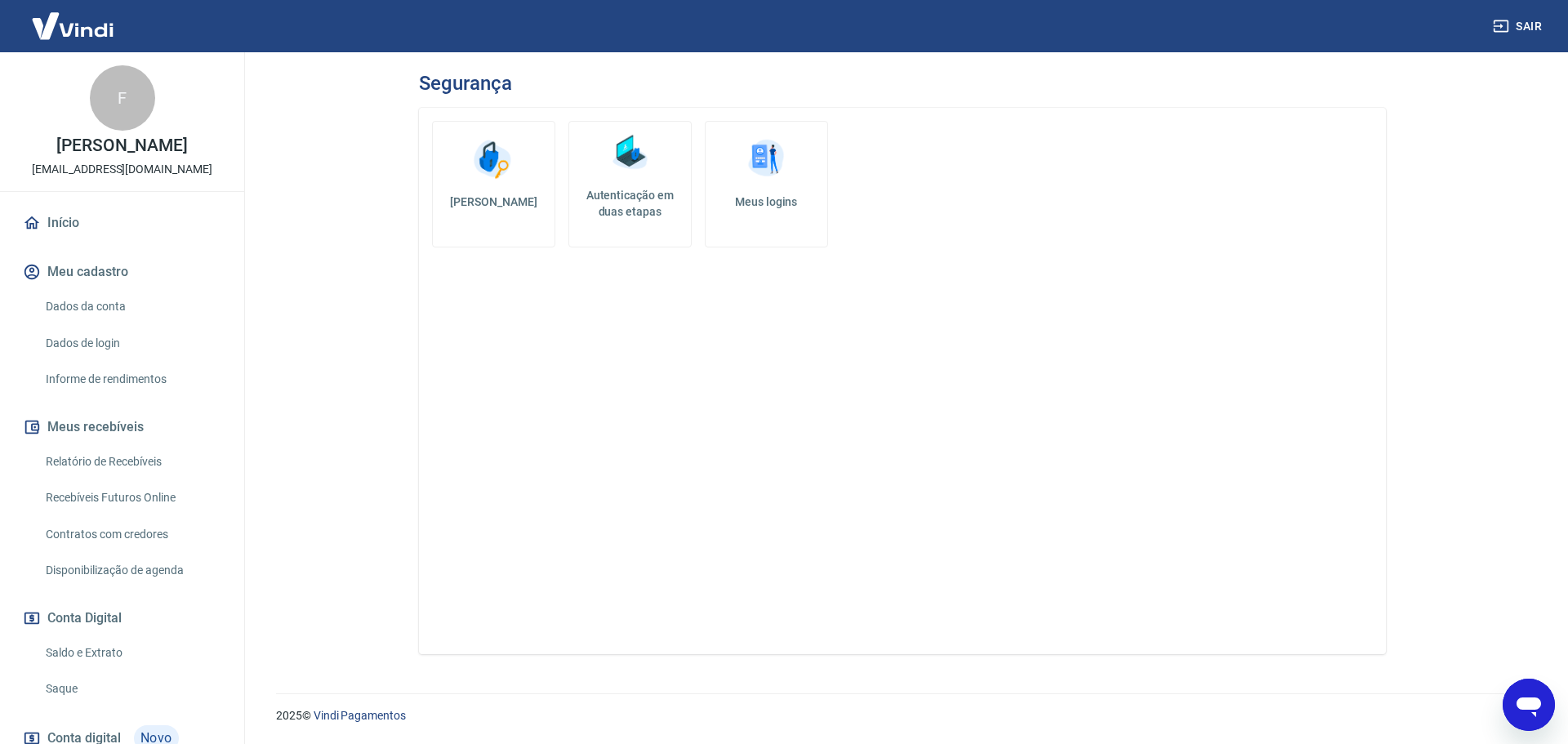
click at [75, 229] on link "Início" at bounding box center [122, 222] width 205 height 36
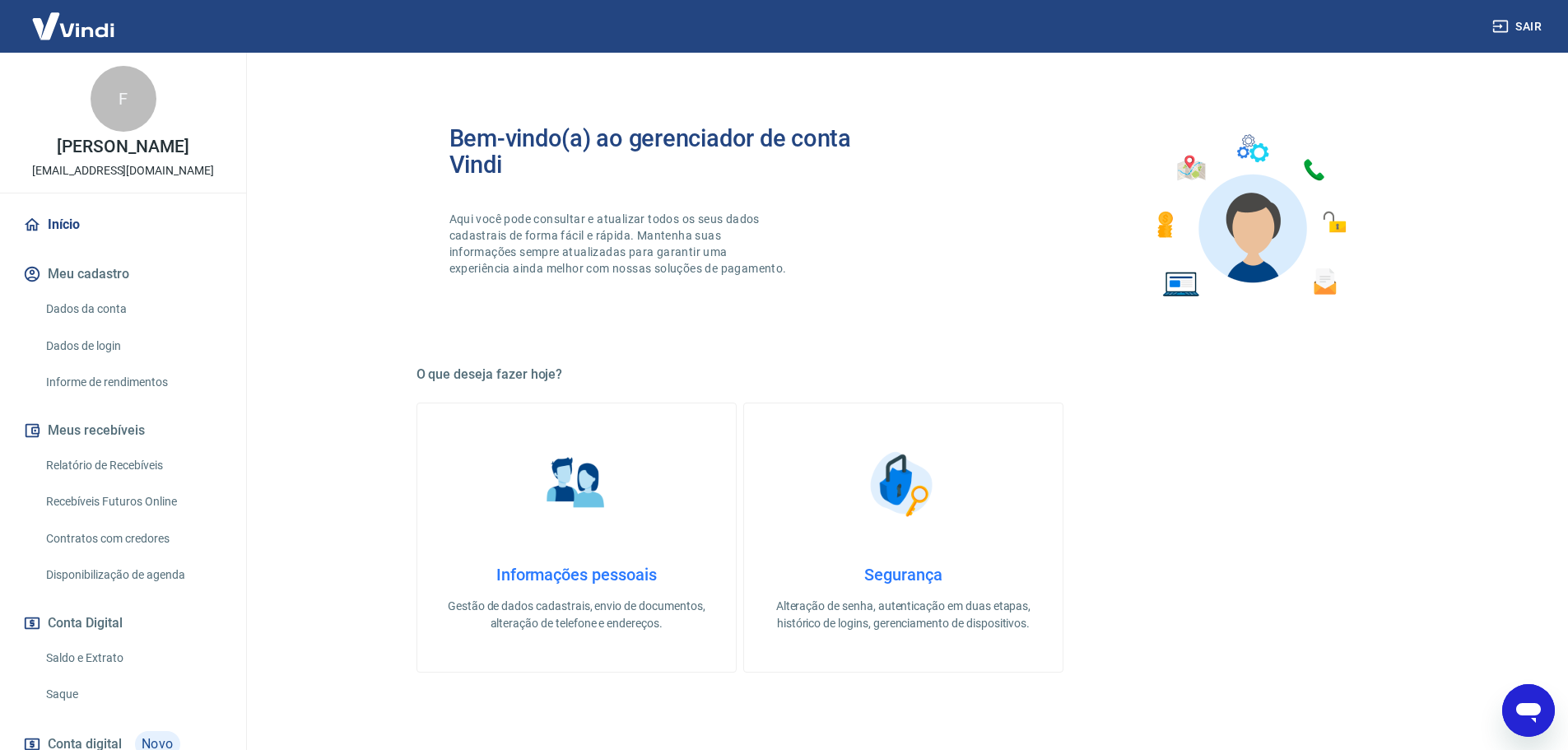
click at [764, 509] on link "Segurança Alteração de senha, autenticação em duas etapas, histórico de logins,…" at bounding box center [903, 536] width 320 height 270
click at [562, 495] on img at bounding box center [576, 484] width 83 height 83
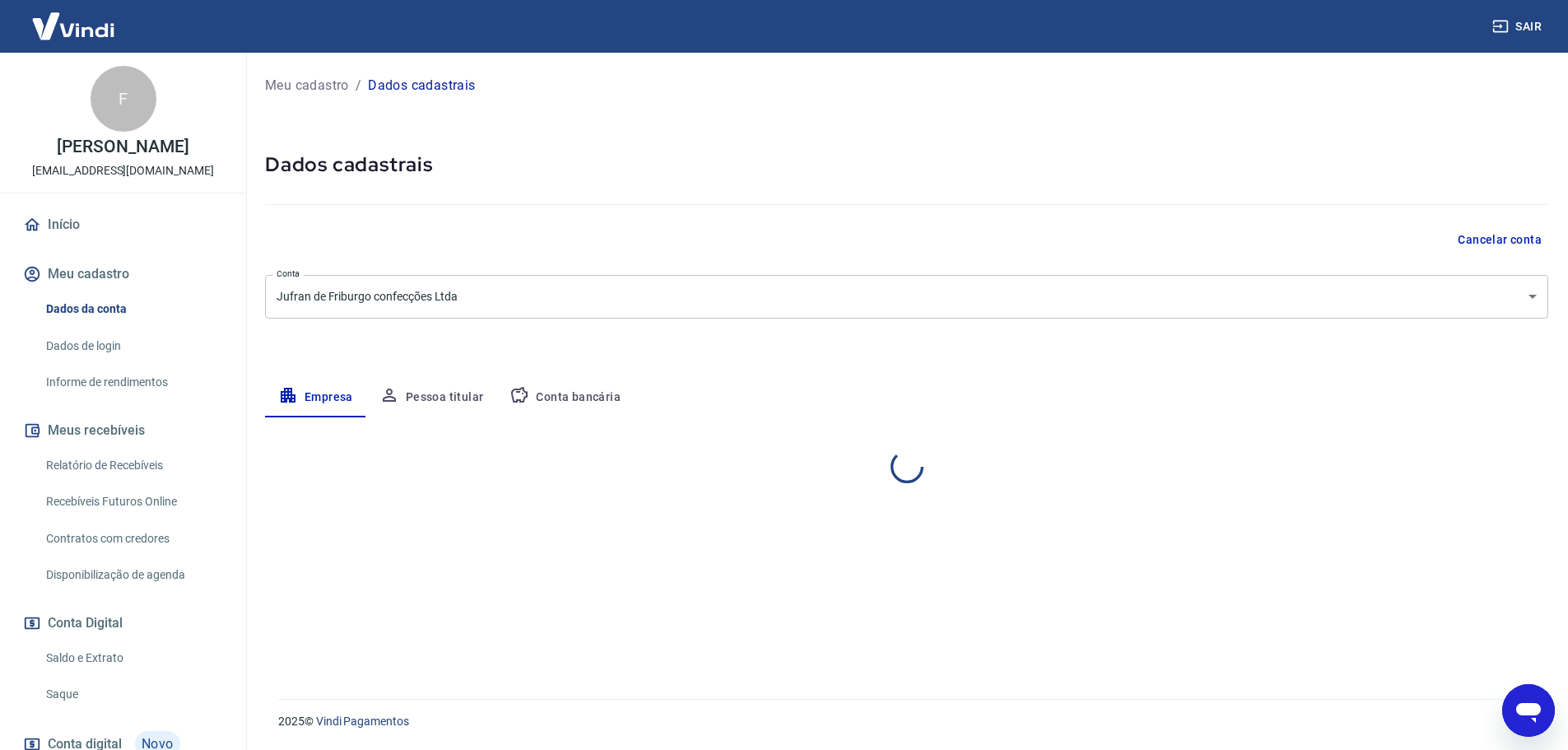
select select "RJ"
select select "business"
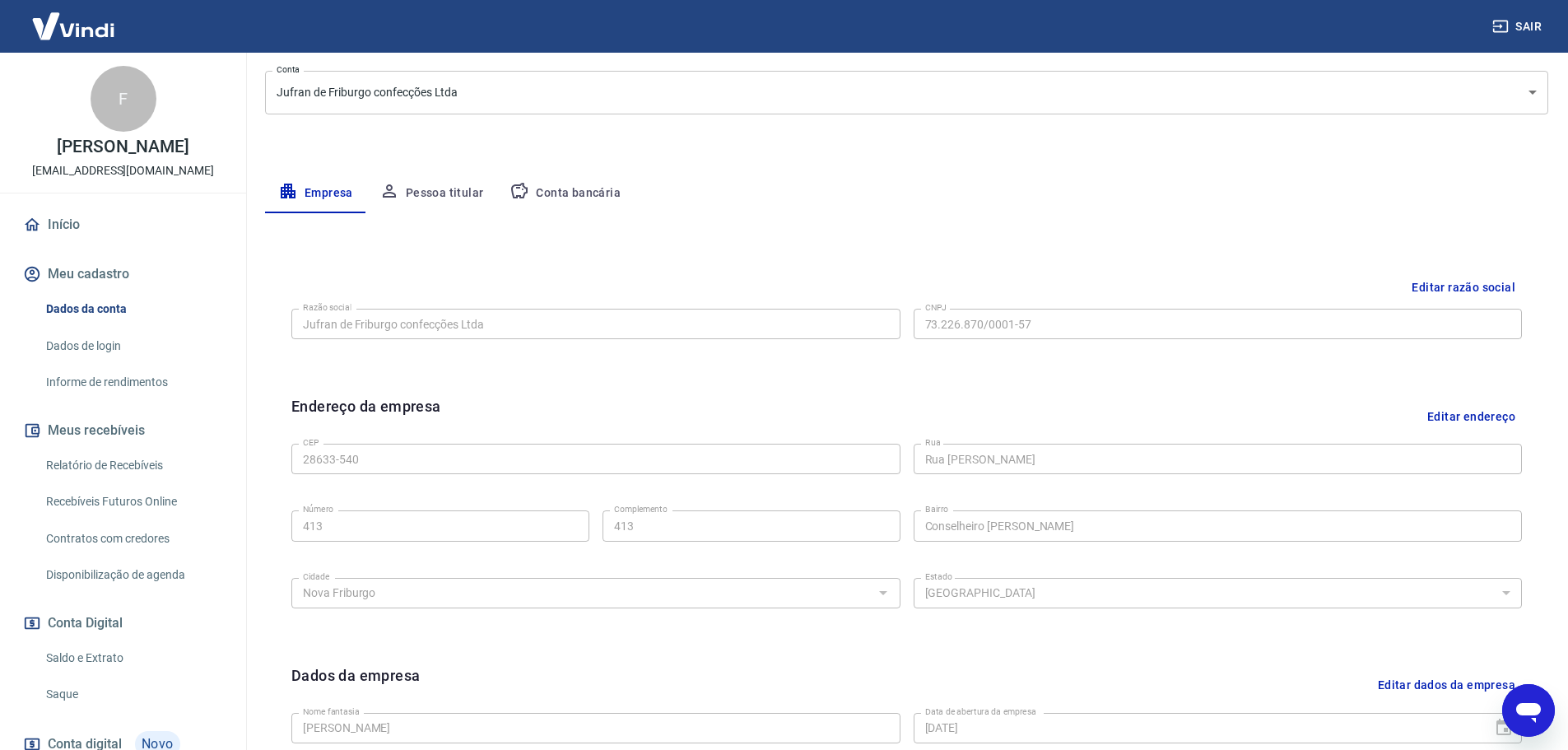
scroll to position [190, 0]
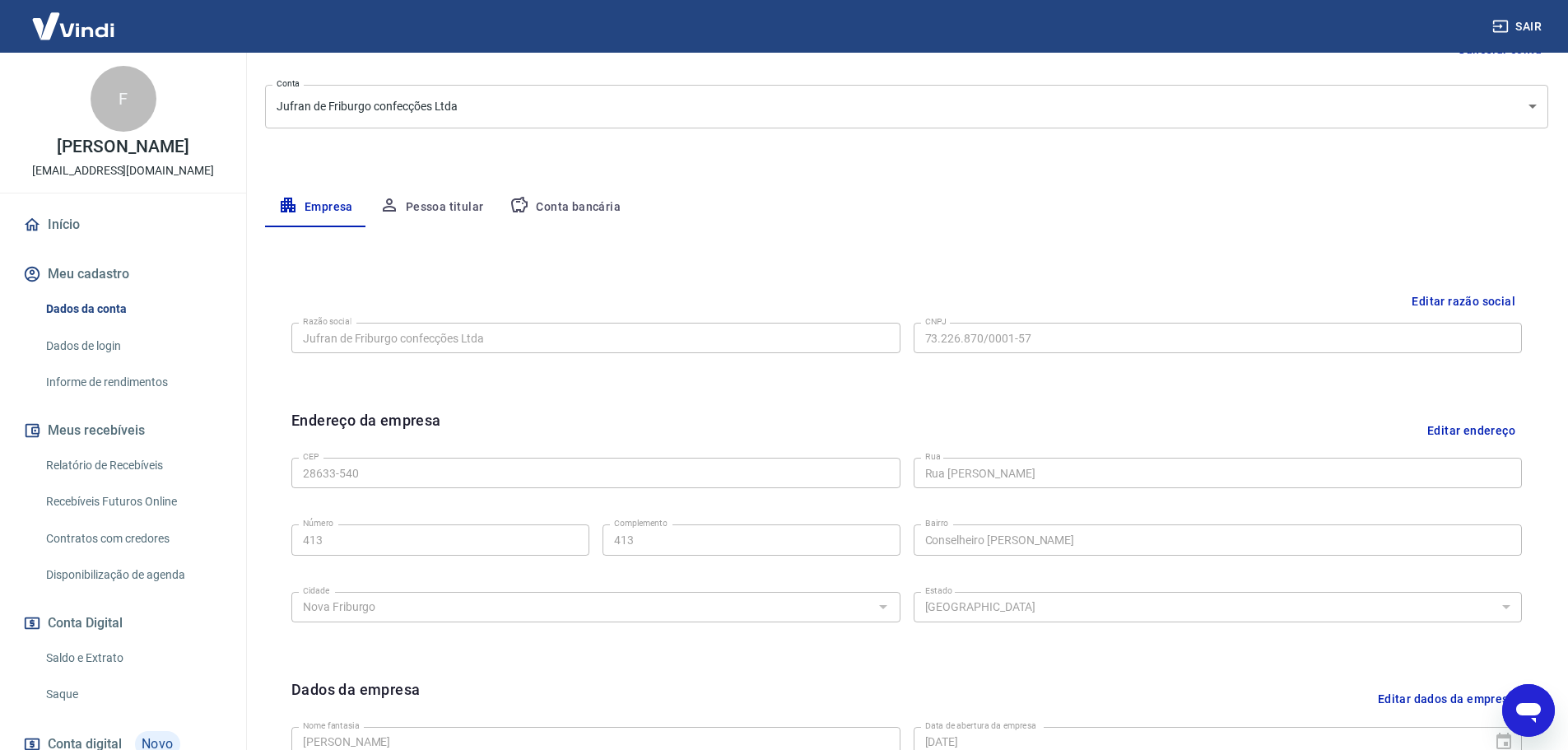
click at [441, 202] on button "Pessoa titular" at bounding box center [432, 207] width 131 height 39
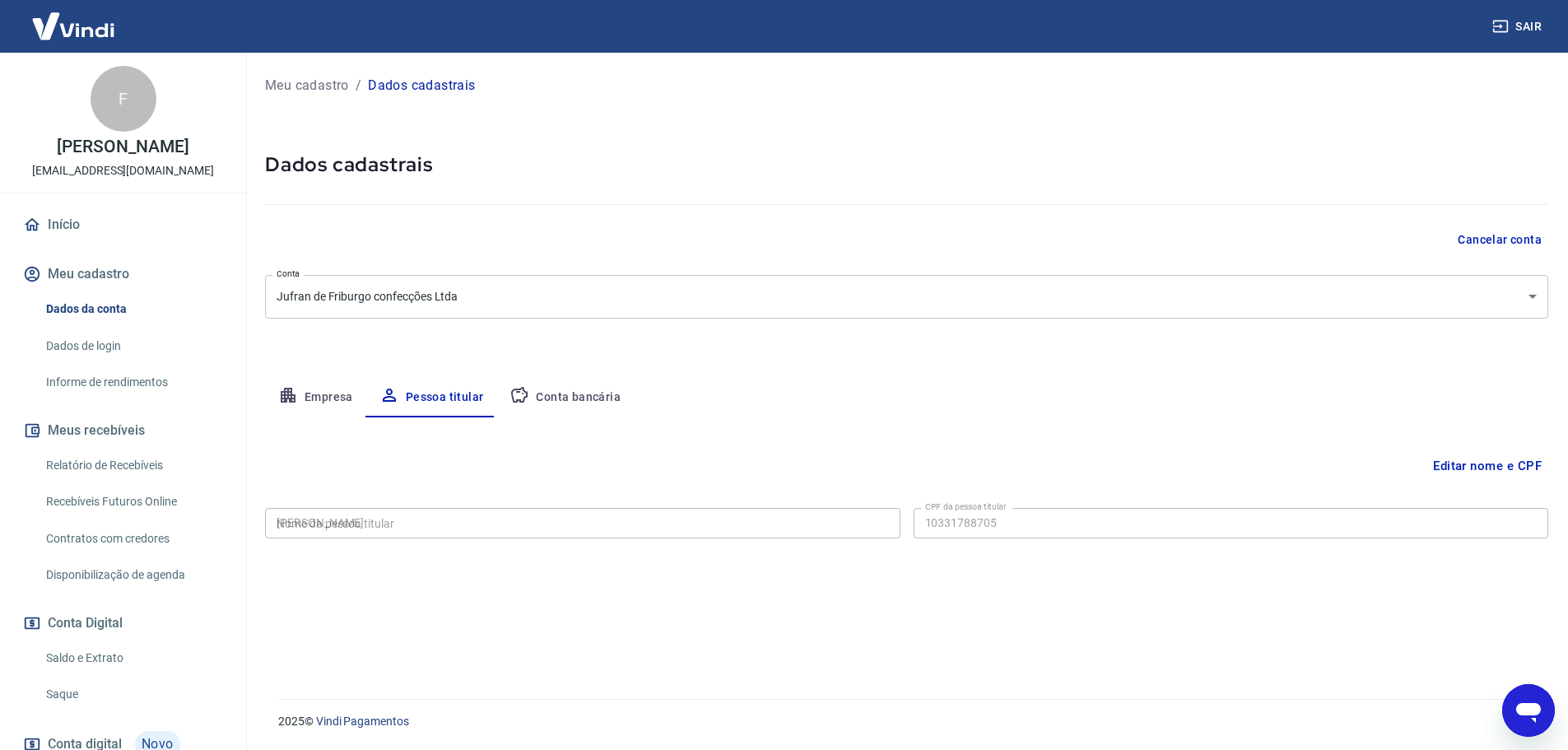
type input "103.317.887-05"
click at [586, 399] on button "Conta bancária" at bounding box center [565, 398] width 137 height 39
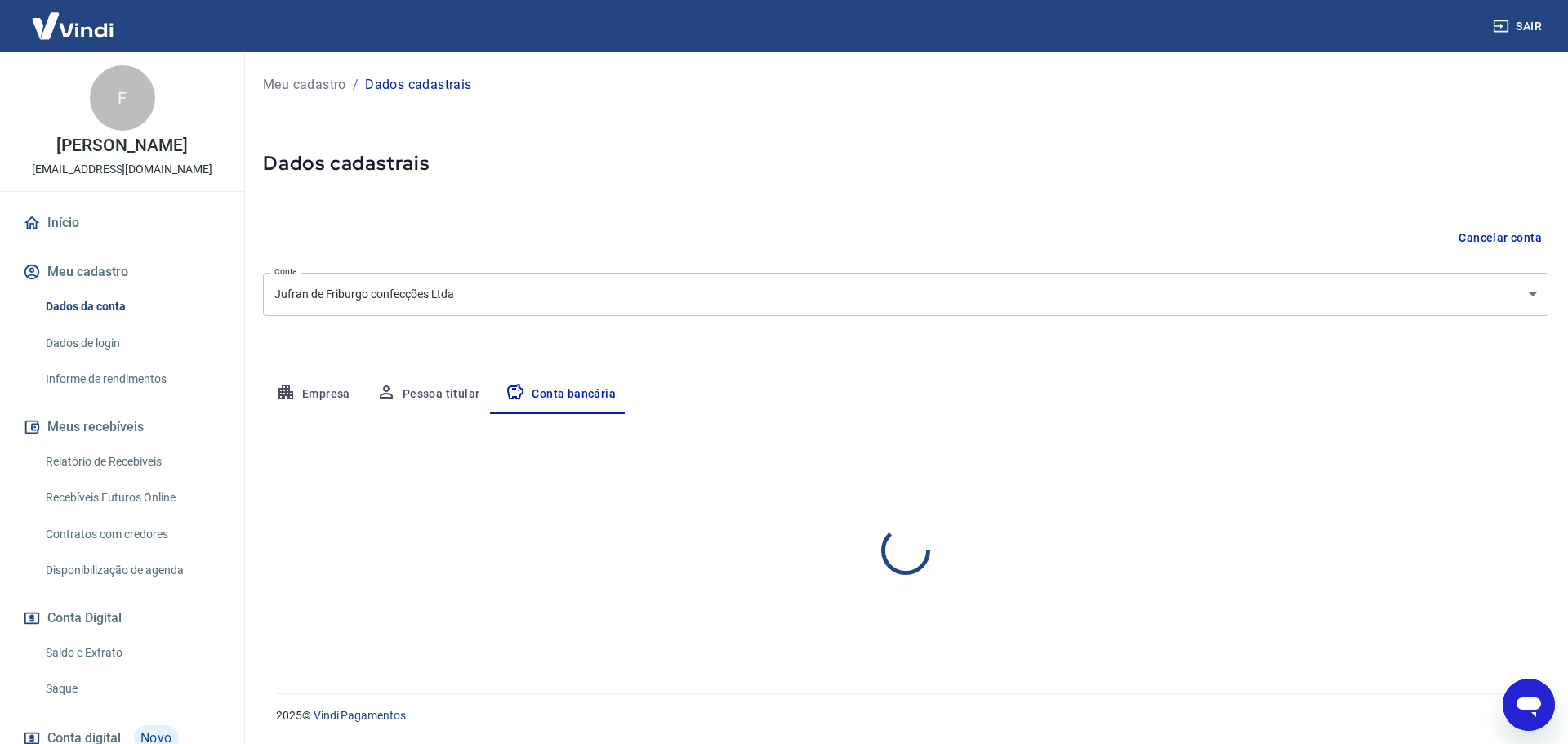
select select "1"
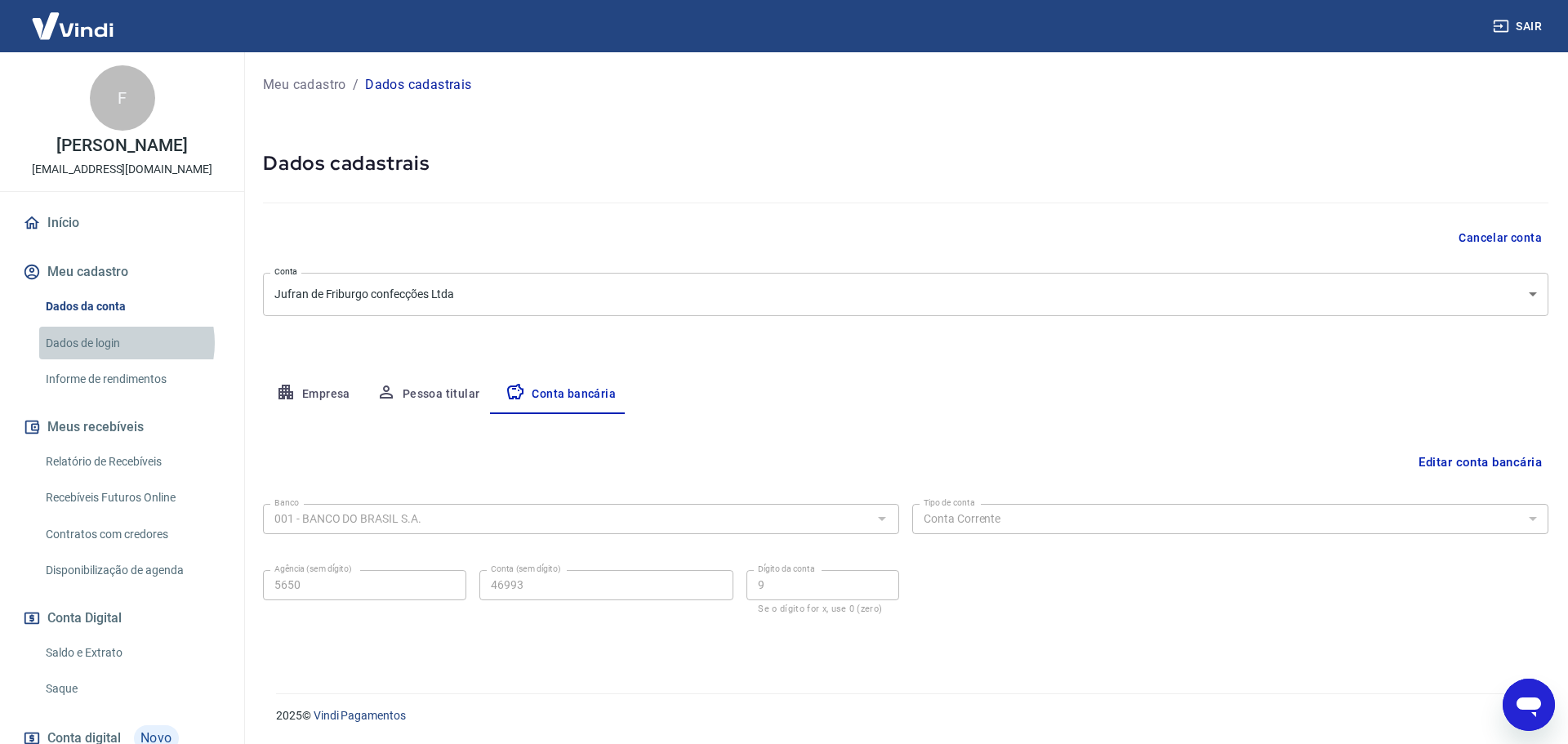
click at [115, 342] on link "Dados de login" at bounding box center [132, 343] width 185 height 34
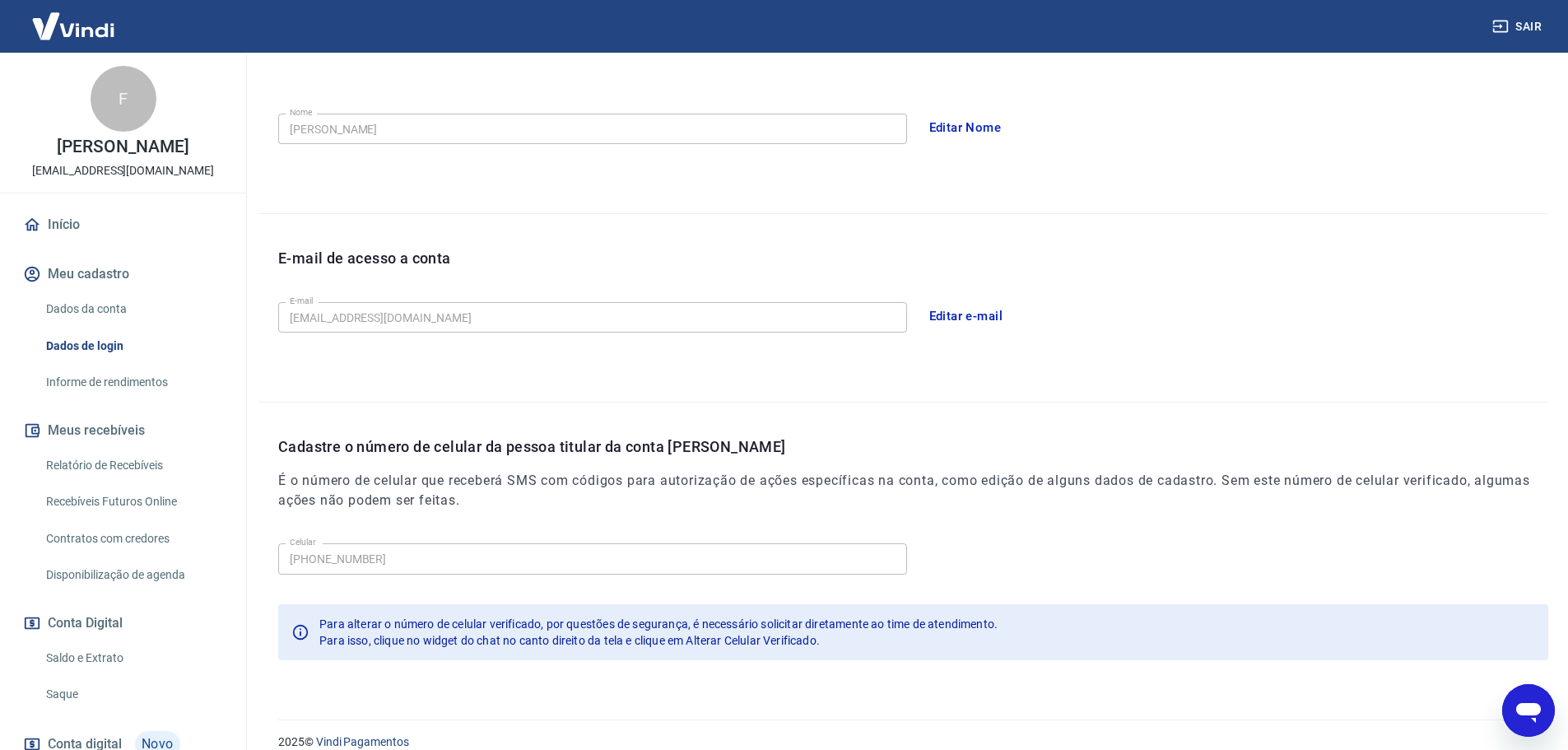
scroll to position [304, 0]
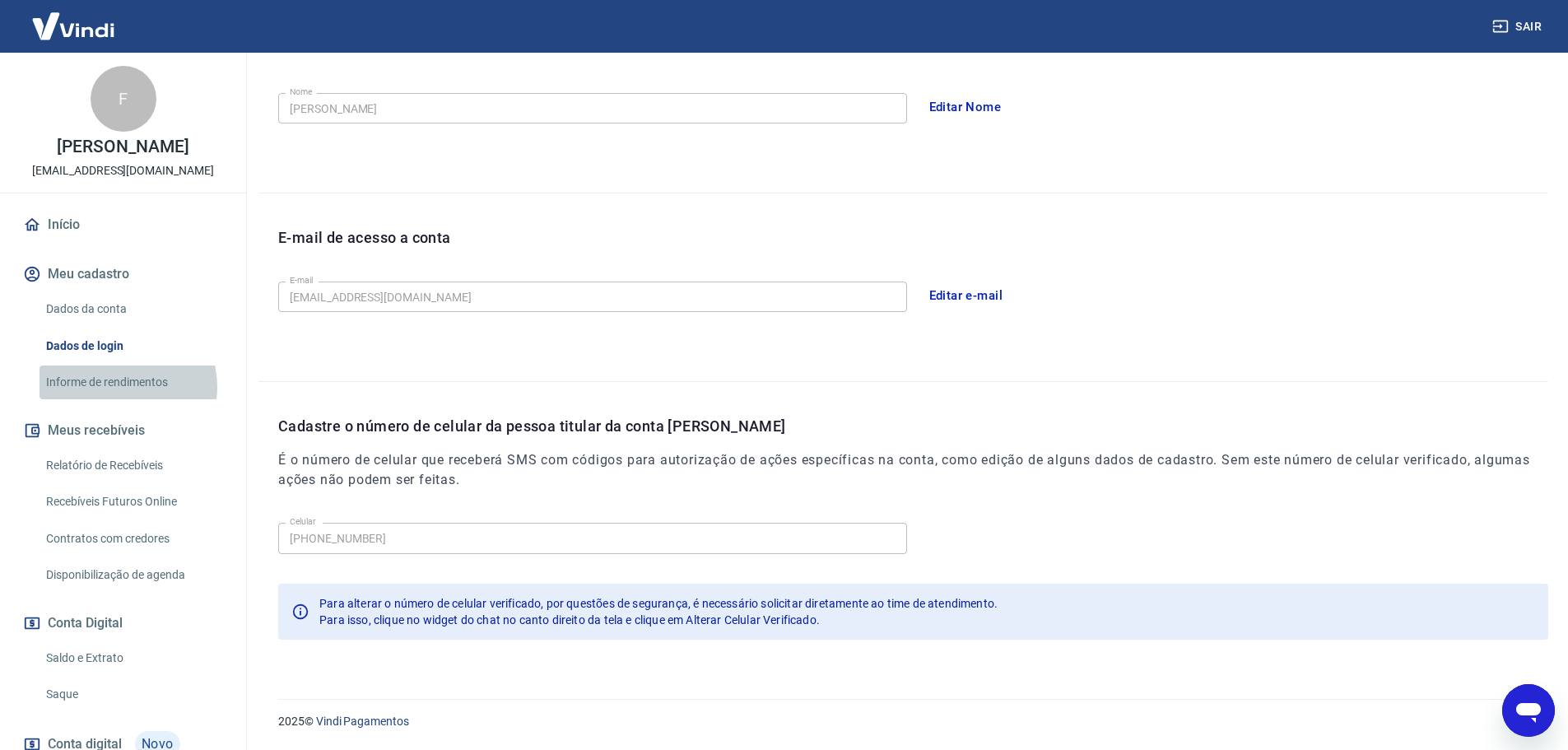
click at [121, 387] on link "Informe de rendimentos" at bounding box center [133, 383] width 187 height 34
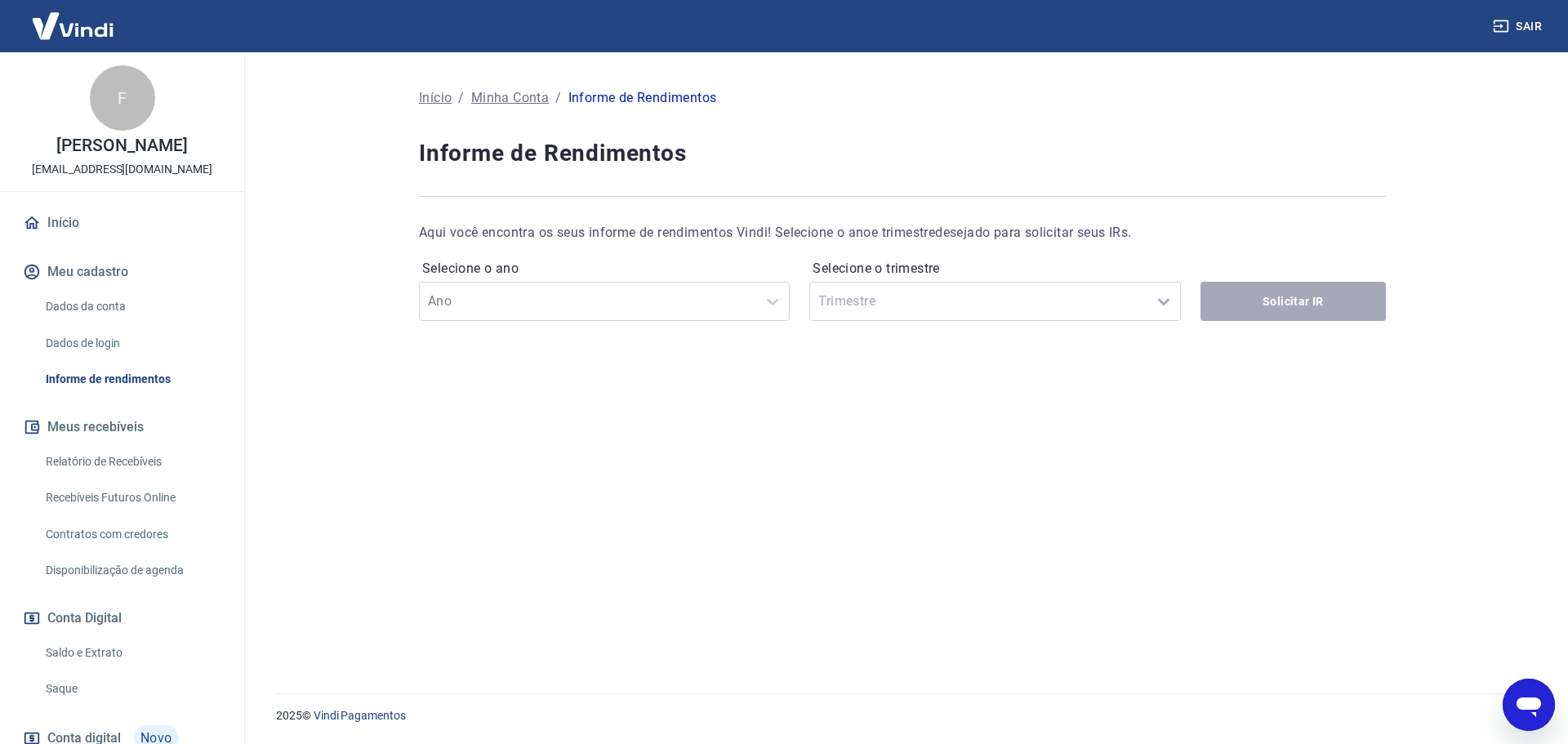
click at [94, 311] on link "Dados da conta" at bounding box center [132, 306] width 185 height 34
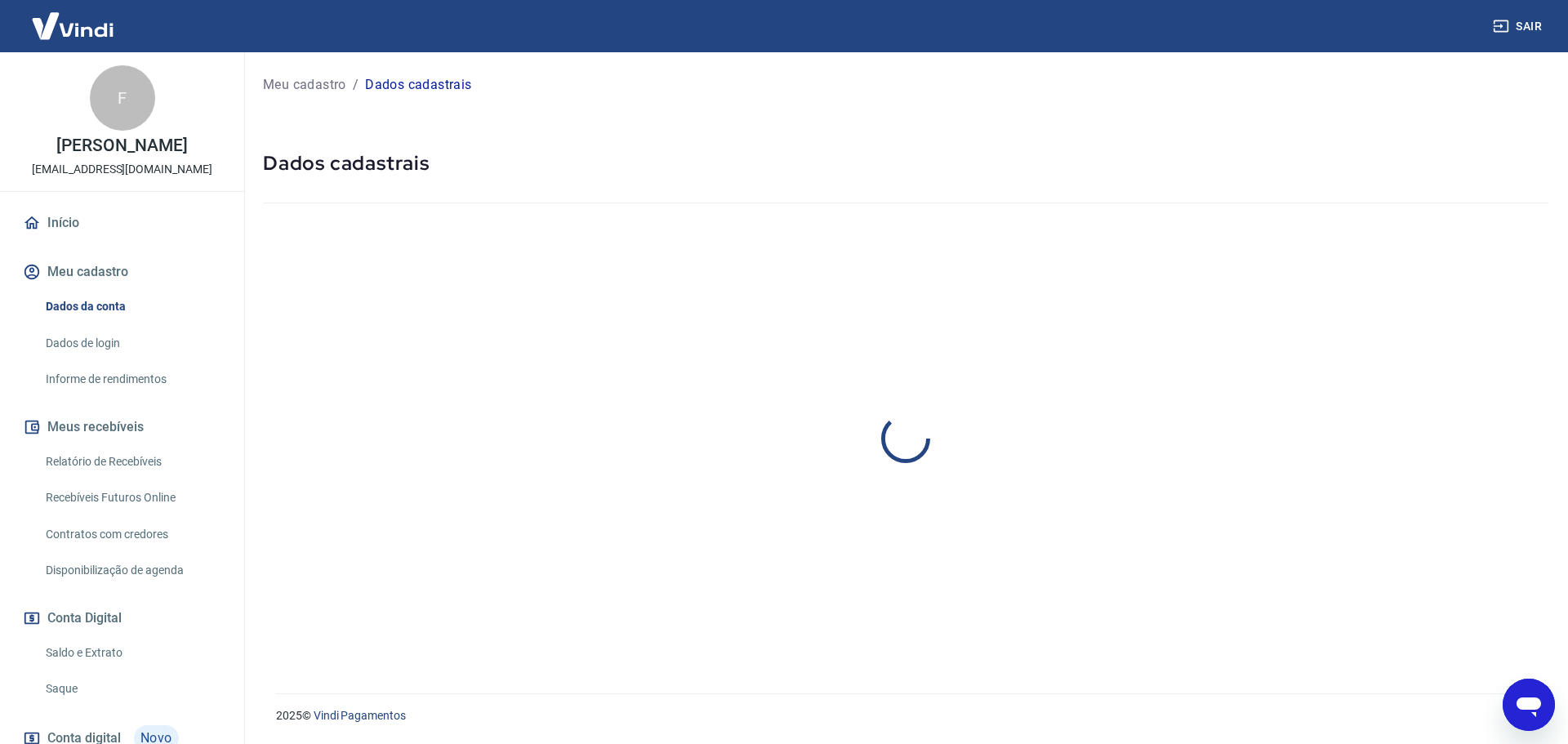
select select "RJ"
select select "business"
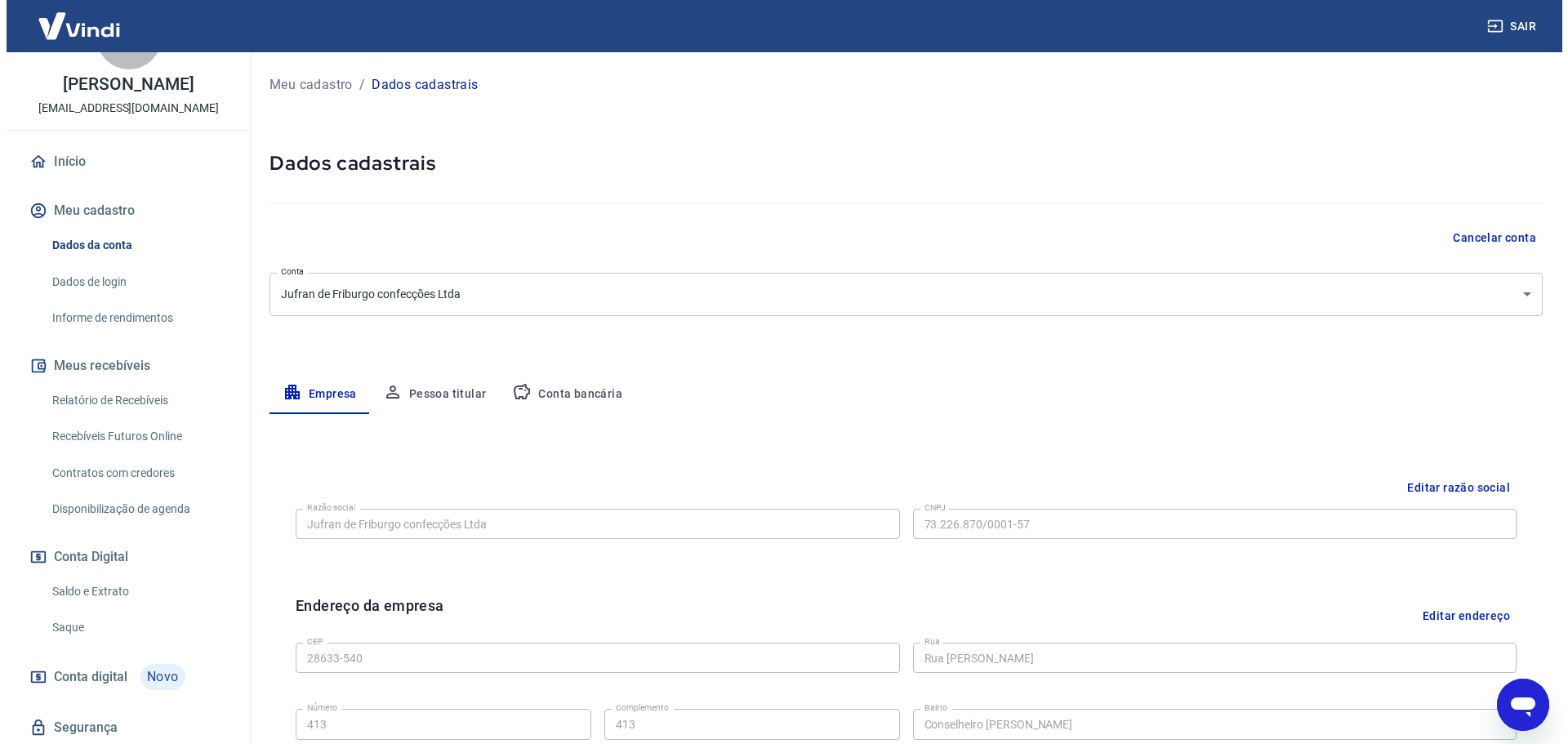
scroll to position [310, 0]
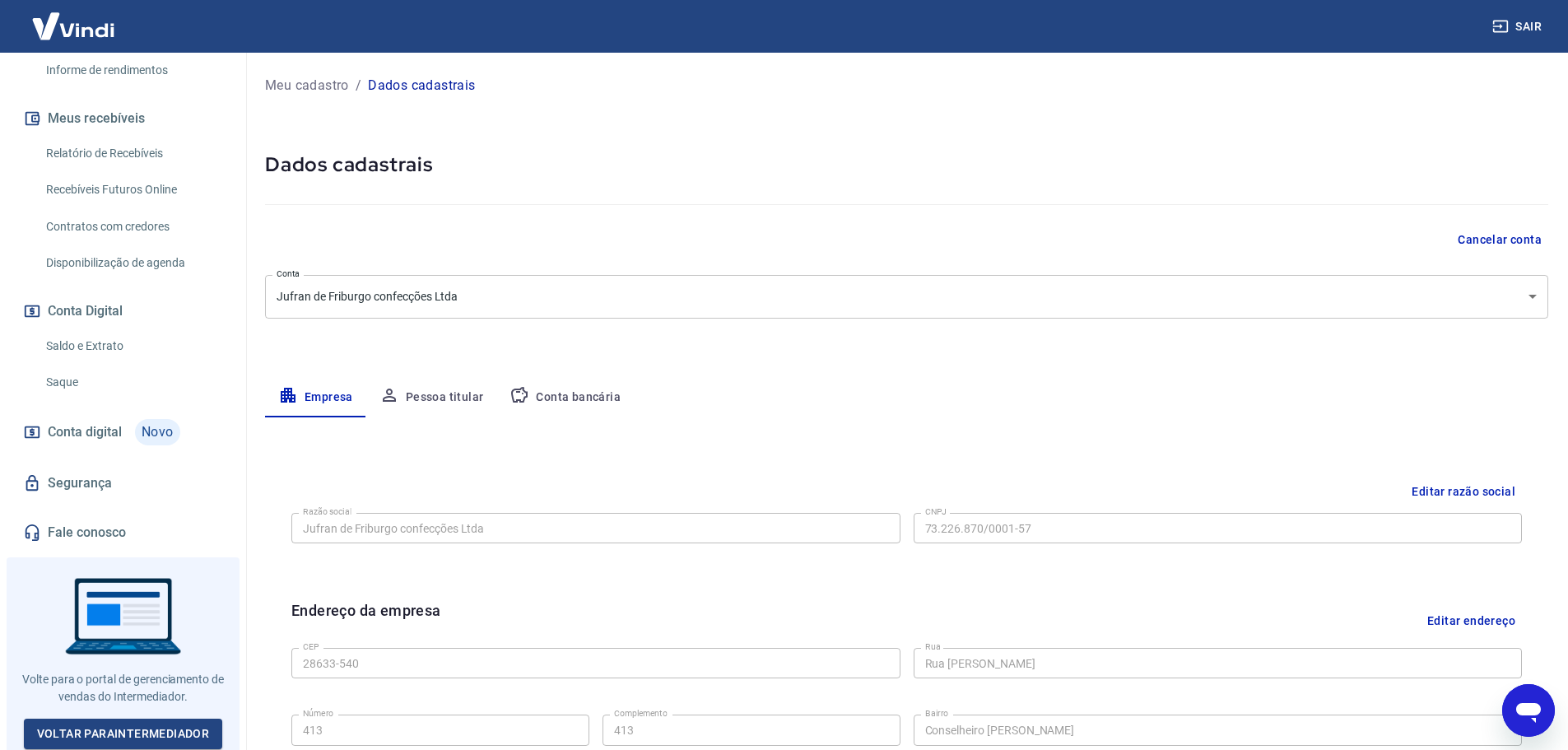
click at [121, 490] on link "Segurança" at bounding box center [123, 483] width 206 height 36
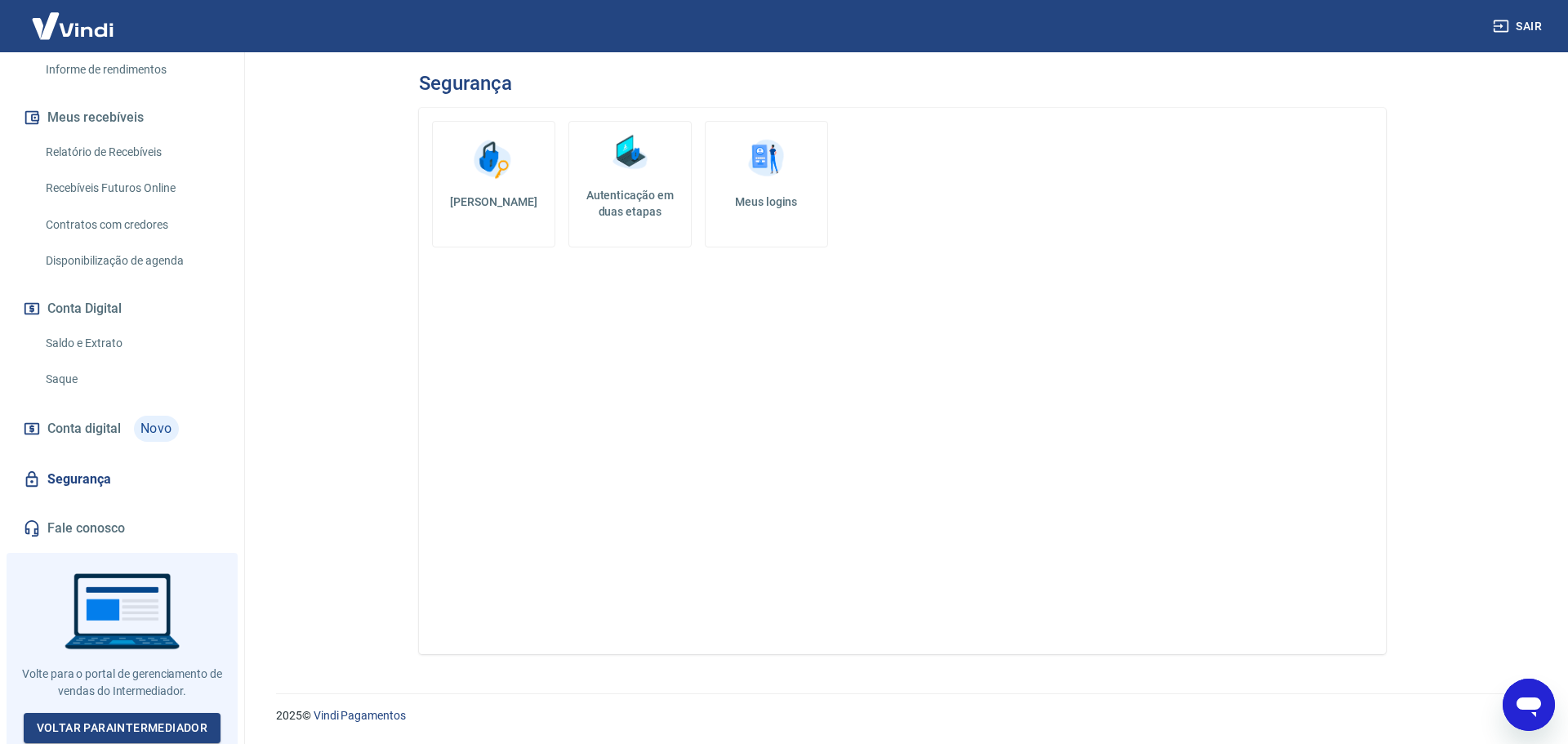
click at [128, 524] on link "Fale conosco" at bounding box center [122, 528] width 205 height 36
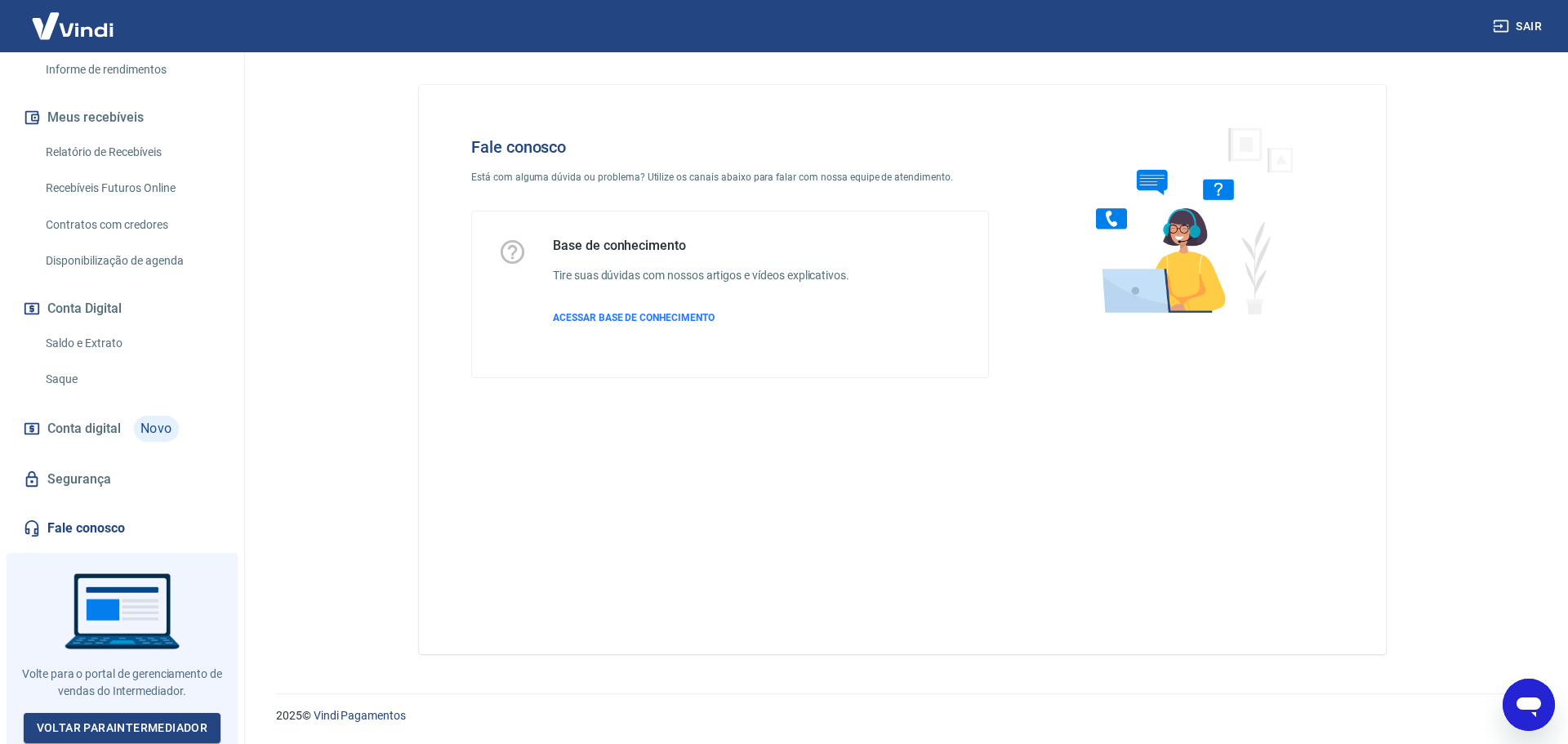
click at [1544, 714] on div "Abrir janela de mensagens" at bounding box center [1529, 705] width 49 height 49
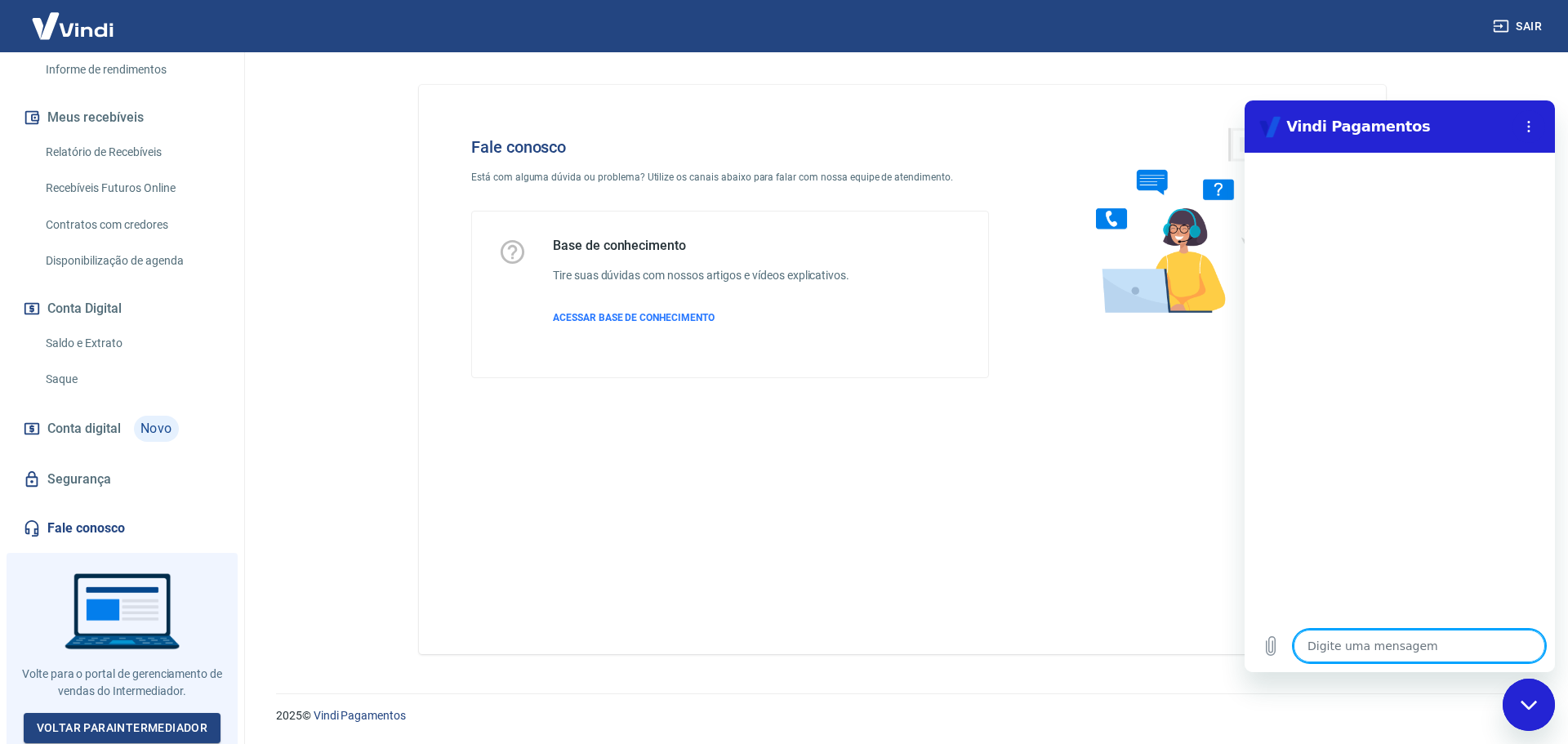
click at [1419, 649] on textarea at bounding box center [1419, 645] width 252 height 33
type textarea "o"
type textarea "x"
type textarea "ol"
type textarea "x"
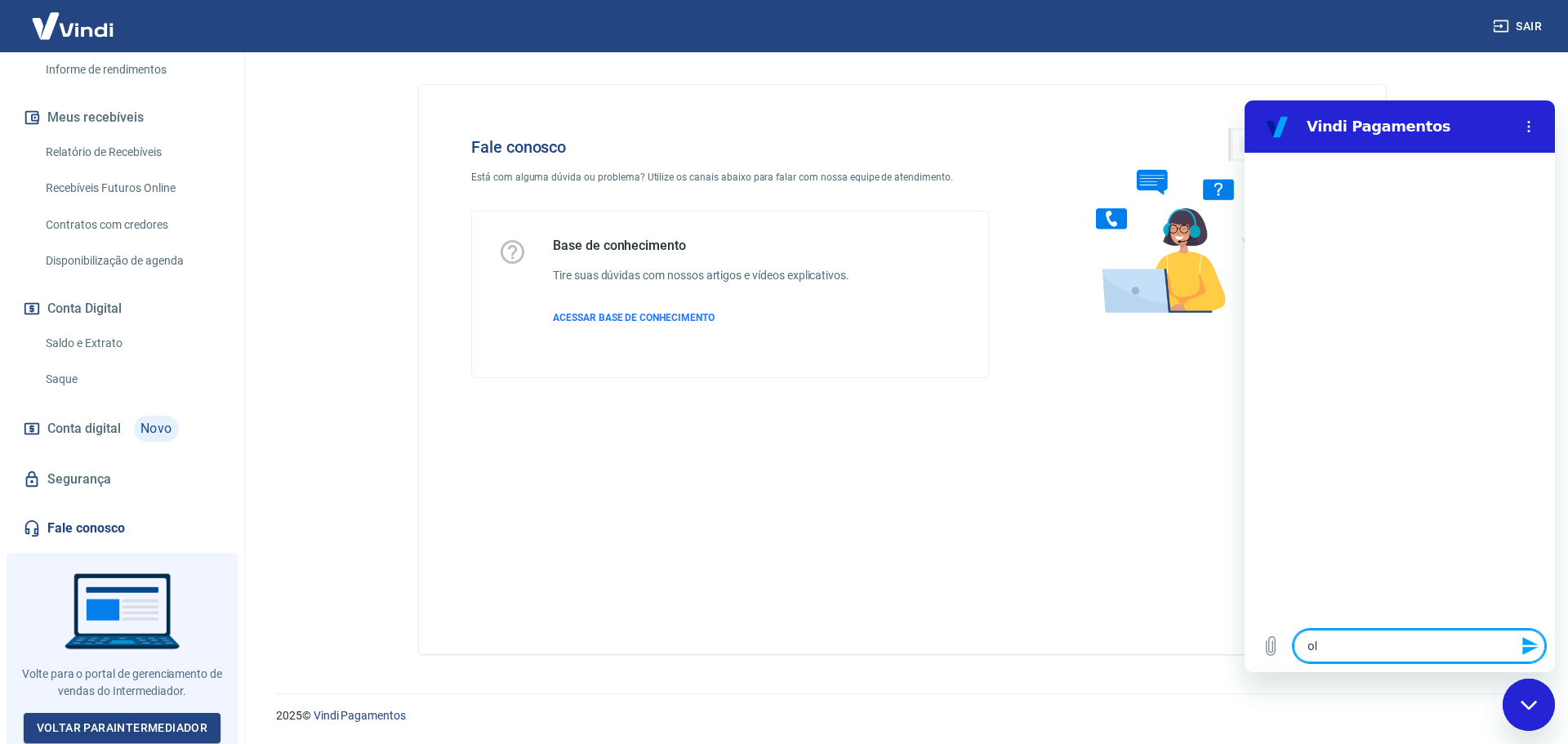
type textarea "ola"
type textarea "x"
type textarea "o"
type textarea "x"
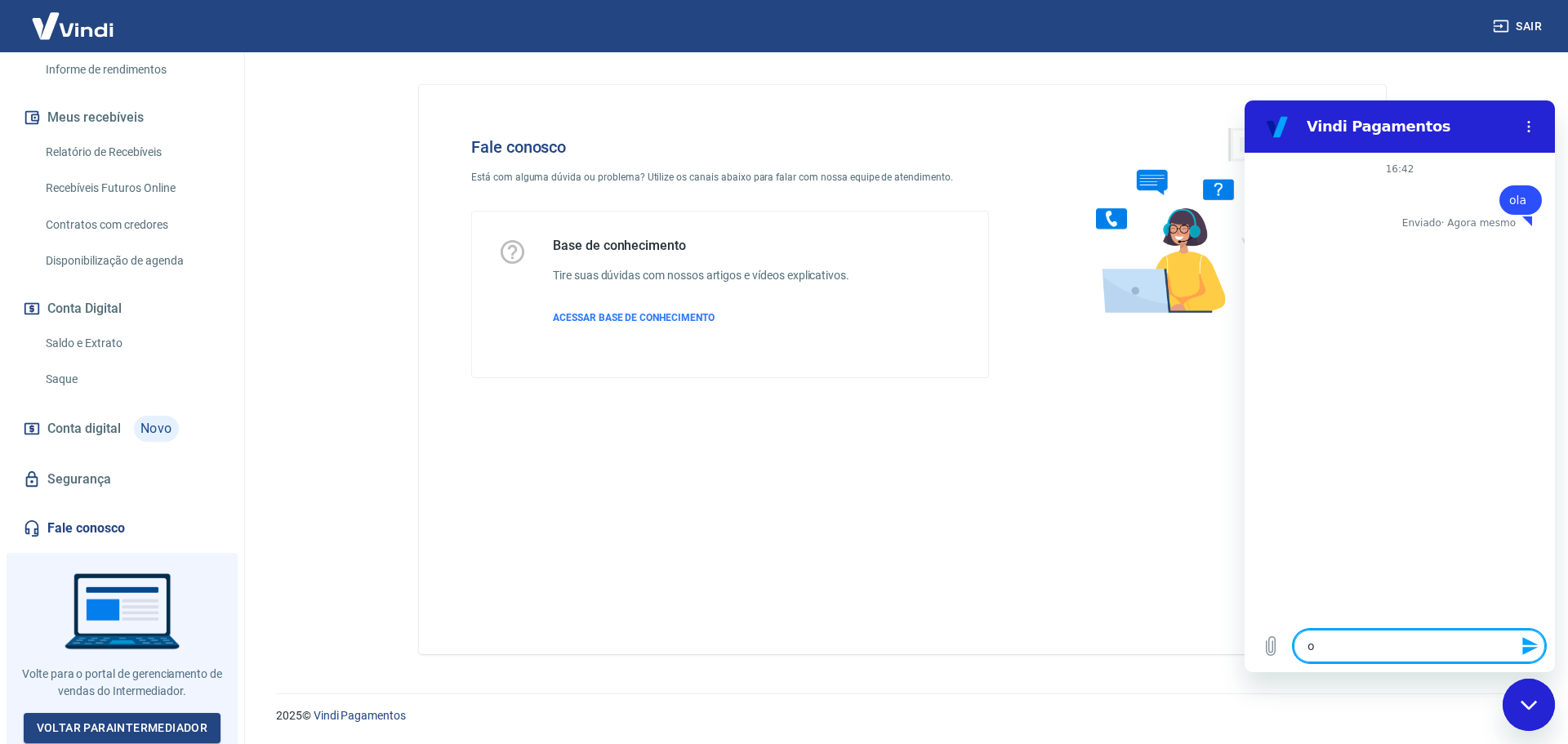
type textarea "ol"
type textarea "x"
type textarea "ola"
type textarea "x"
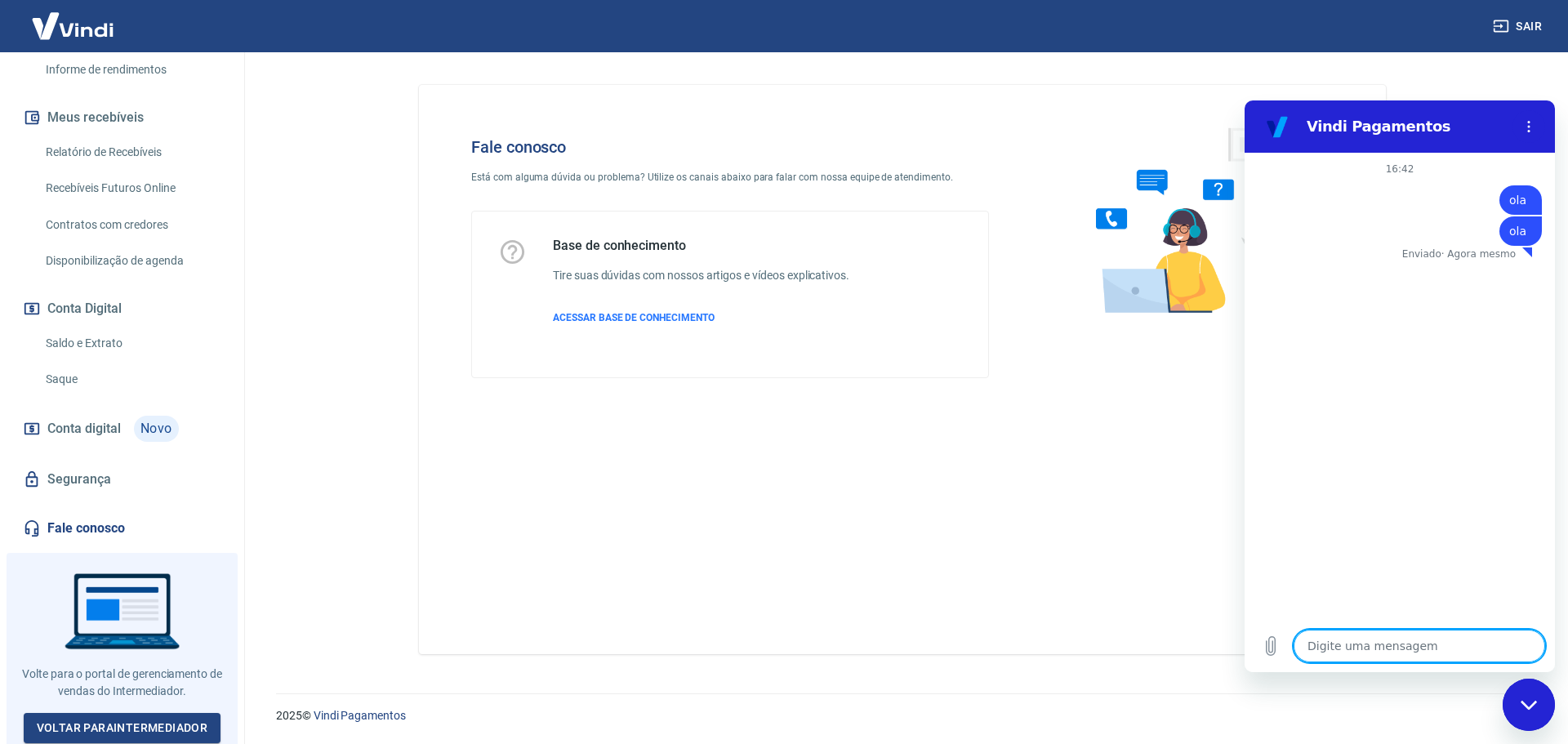
type textarea "o"
type textarea "x"
type textarea "ol"
type textarea "x"
type textarea "ola"
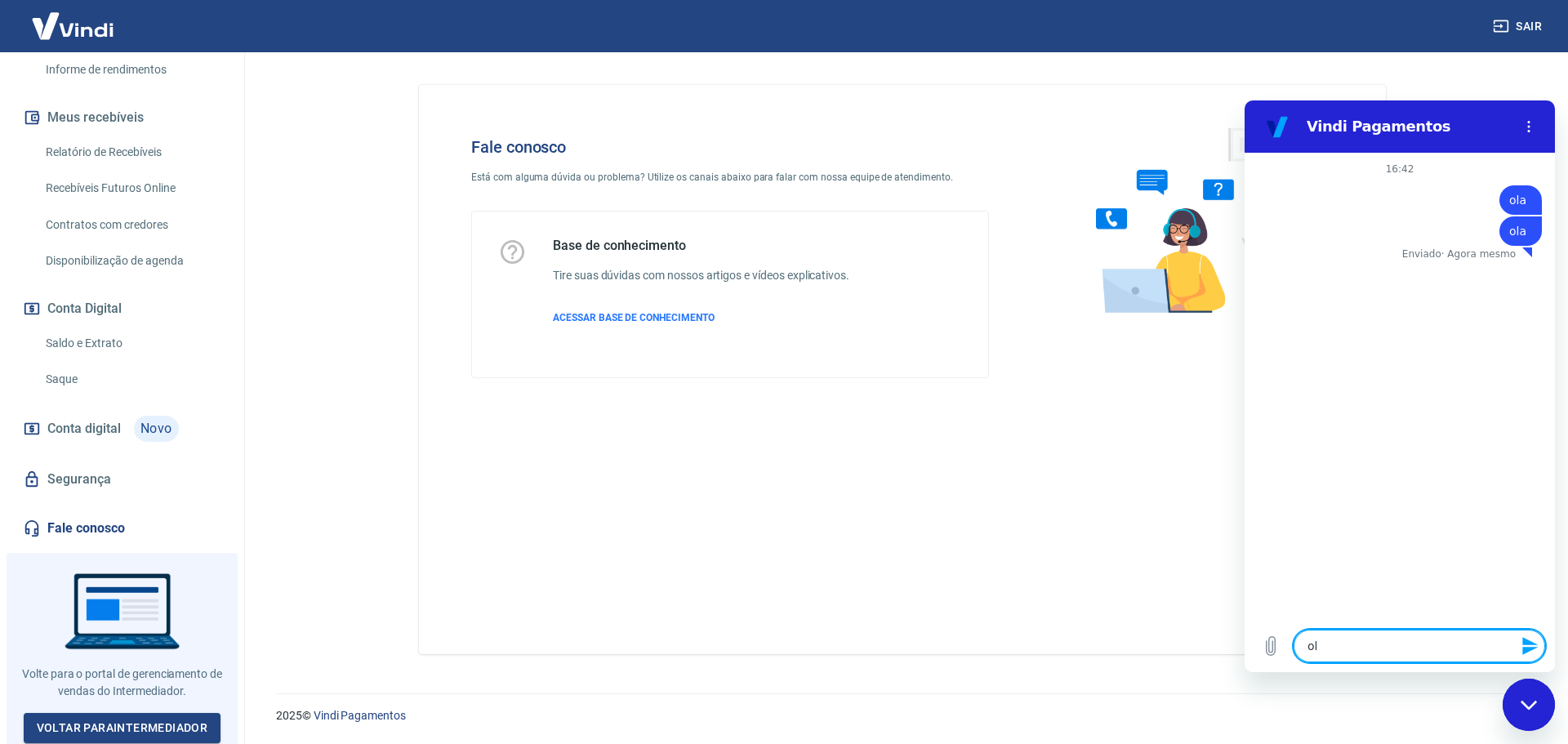
type textarea "x"
type textarea "o"
type textarea "x"
type textarea "ol"
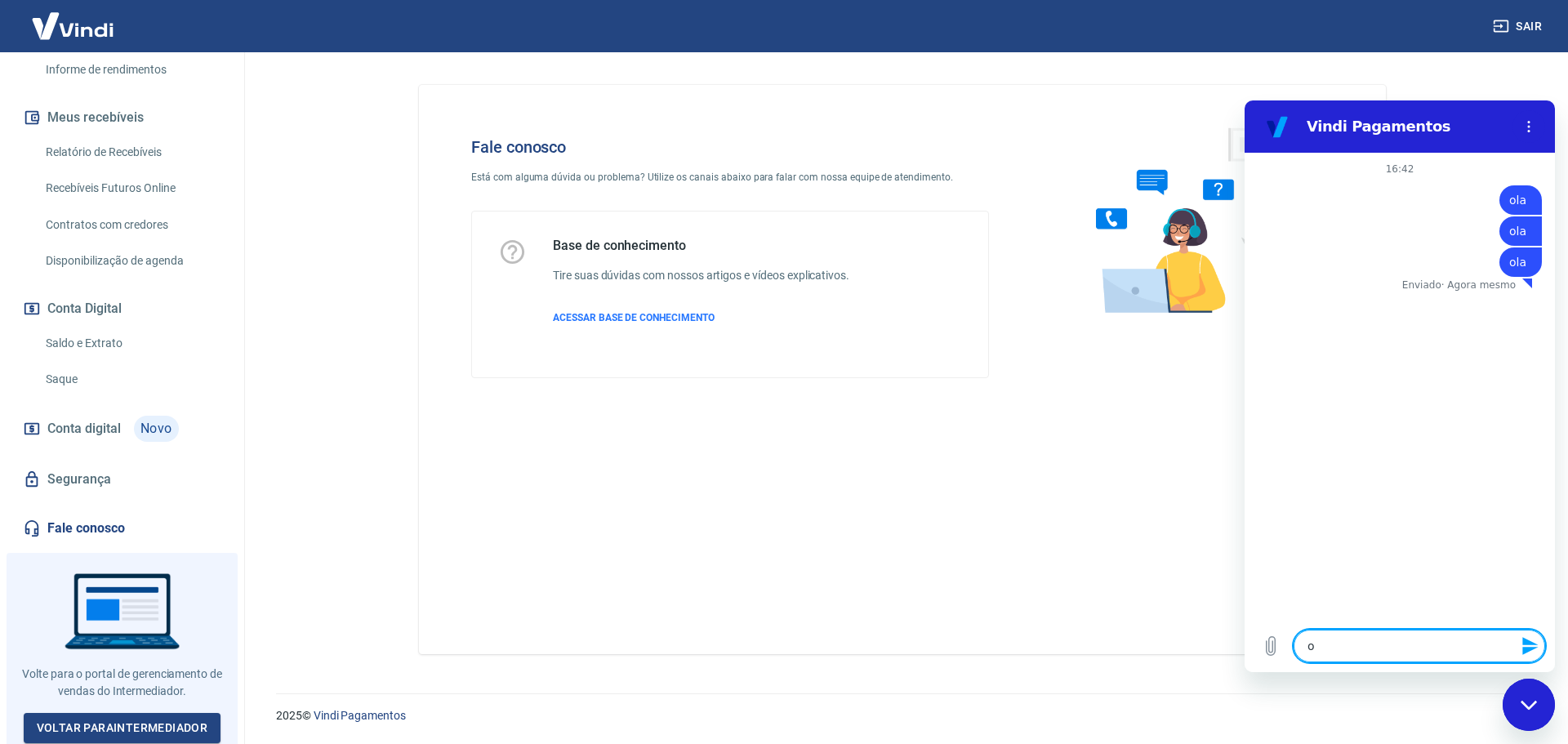
type textarea "x"
type textarea "ola"
type textarea "x"
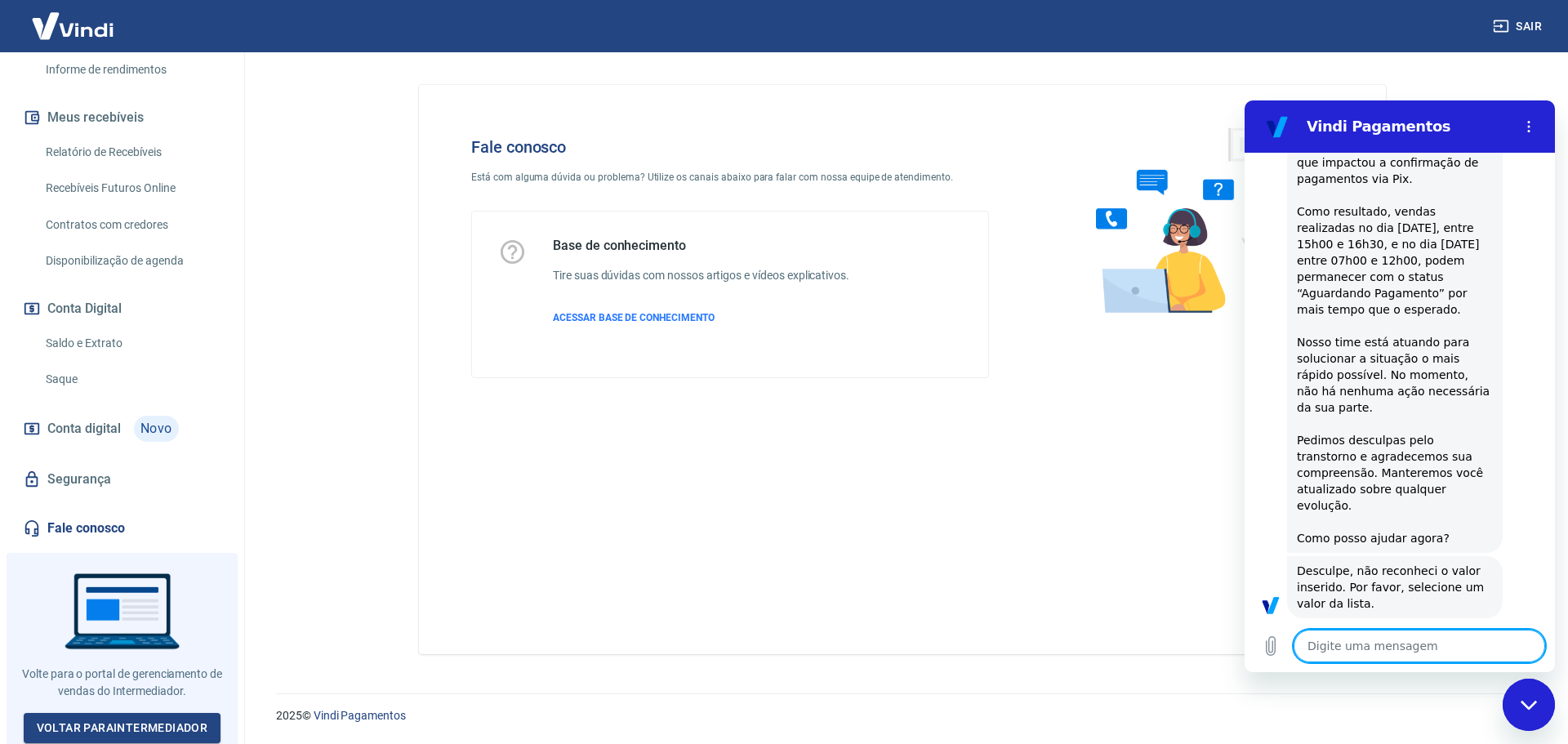
type textarea "x"
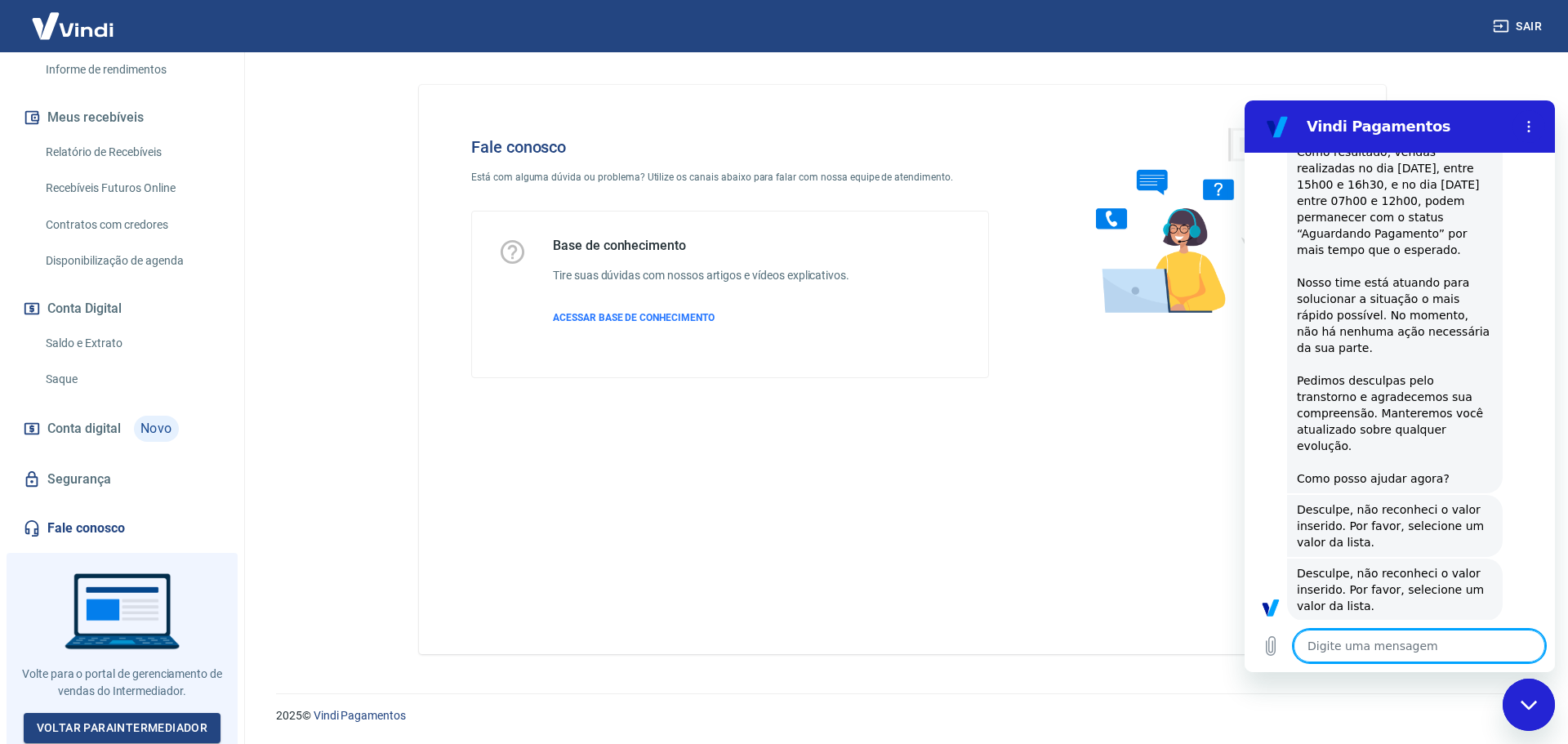
scroll to position [360, 0]
type textarea "f"
type textarea "x"
type textarea "fa"
type textarea "x"
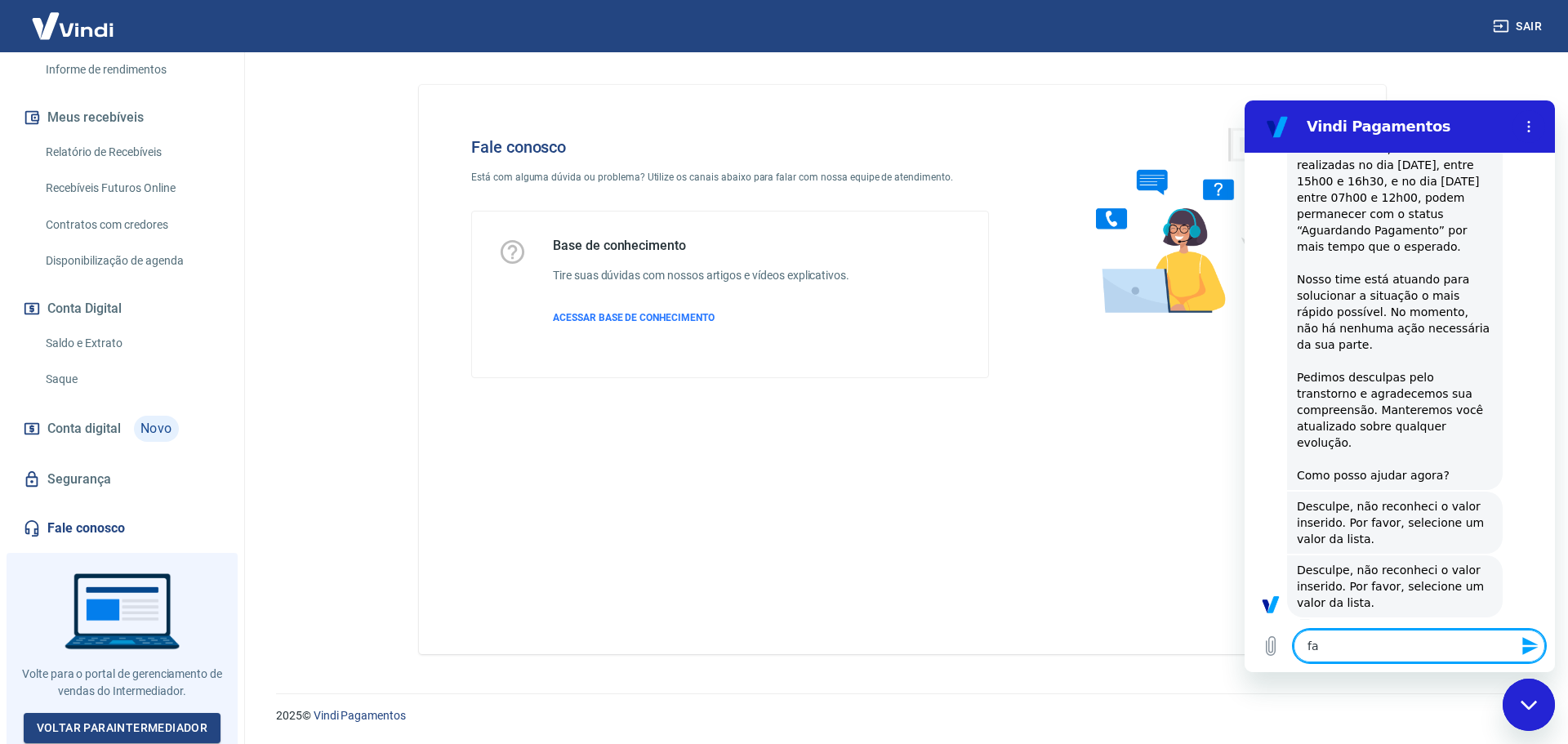
type textarea "fal"
type textarea "x"
type textarea "fala"
type textarea "x"
type textarea "falar"
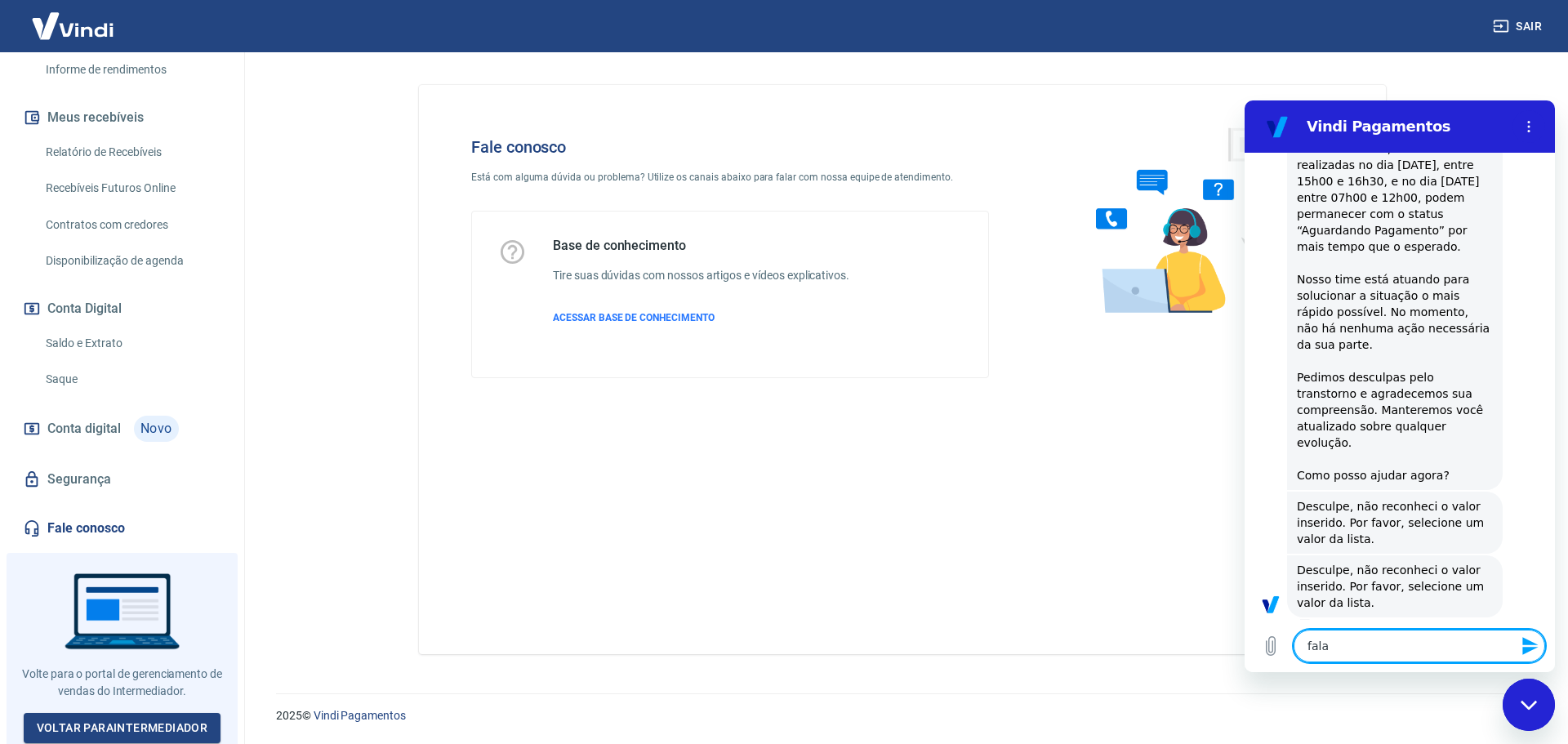
type textarea "x"
type textarea "falar"
type textarea "x"
type textarea "falar c"
type textarea "x"
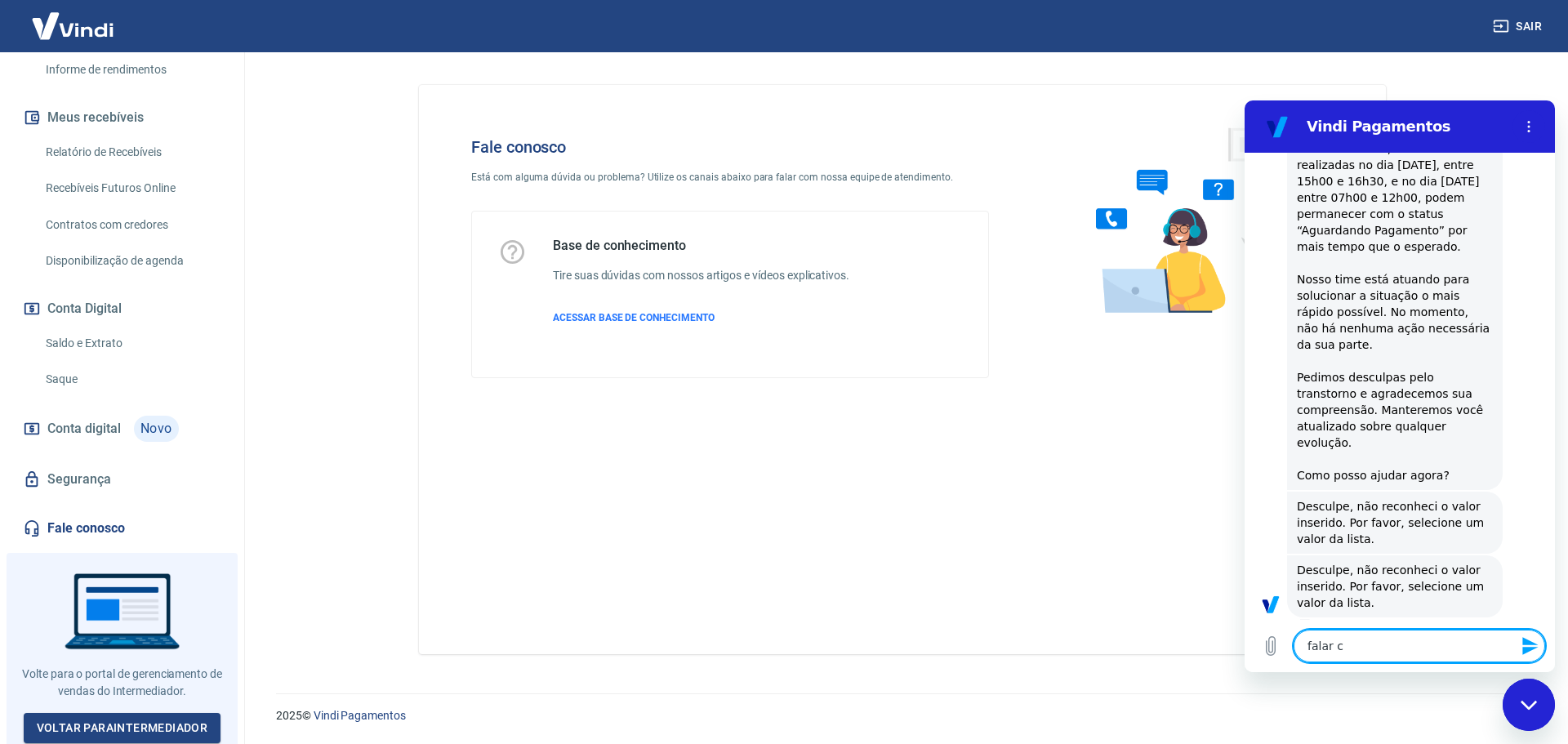
type textarea "falar co"
type textarea "x"
type textarea "falar com"
type textarea "x"
type textarea "falar com"
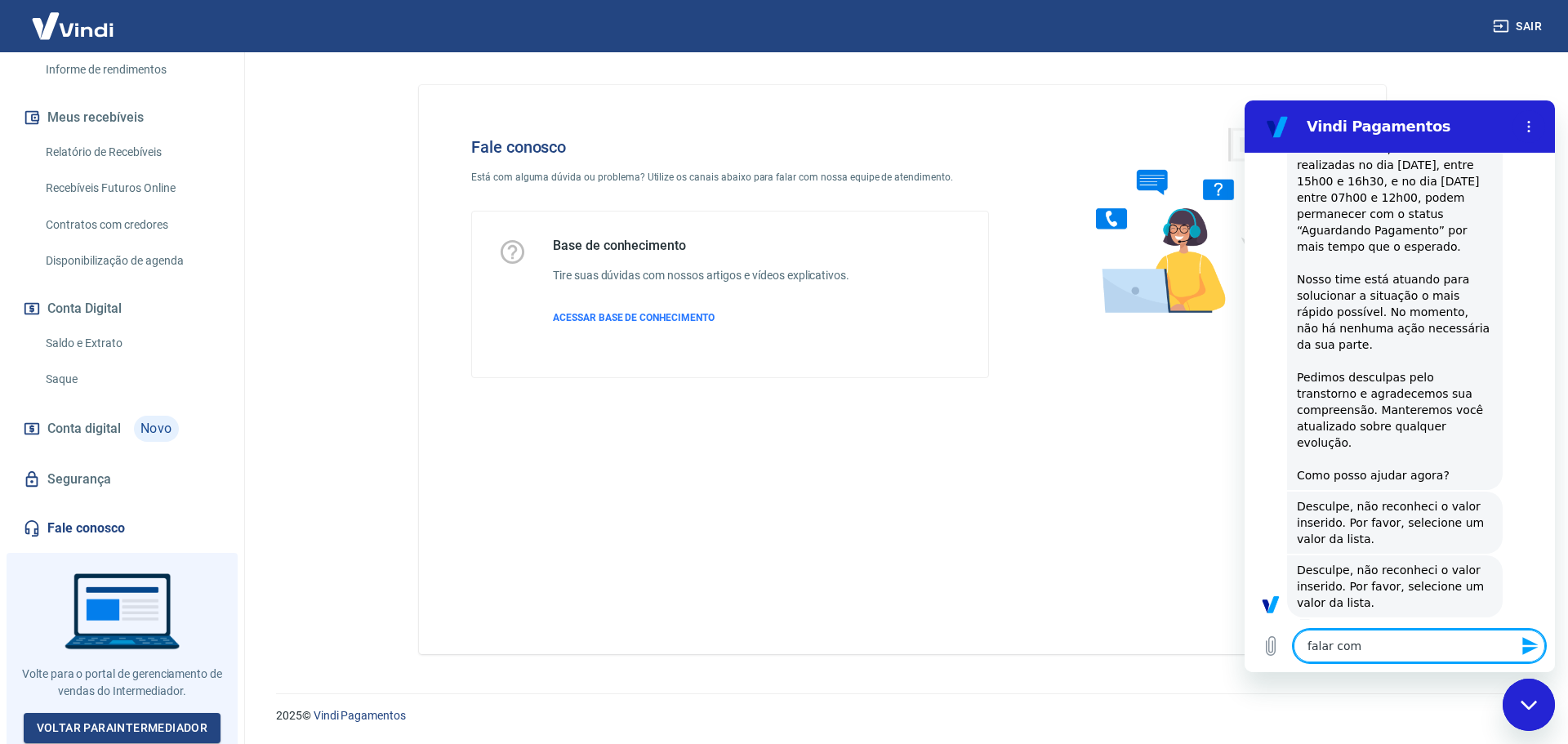
type textarea "x"
type textarea "falar com a"
type textarea "x"
type textarea "falar com at"
type textarea "x"
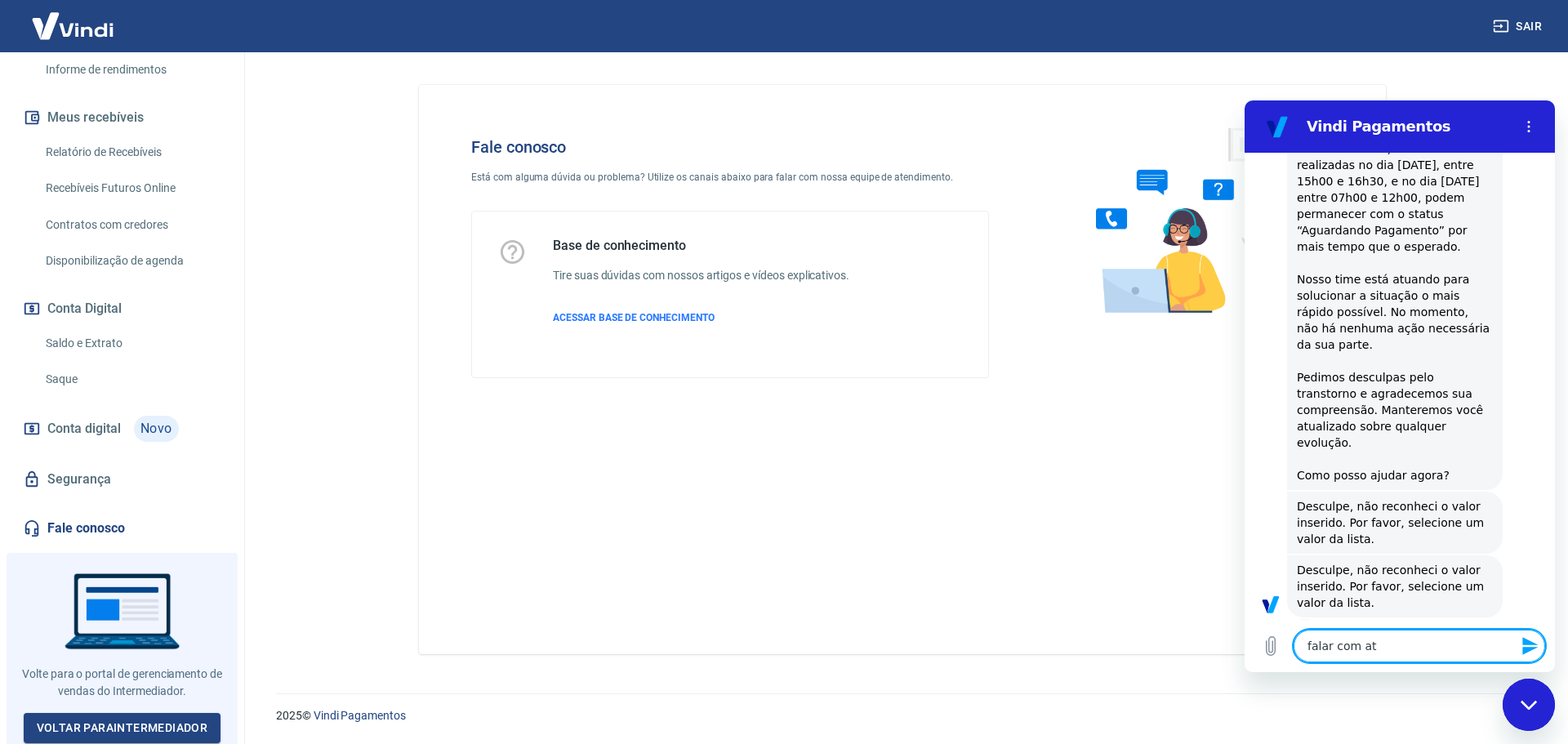
type textarea "falar com ate"
type textarea "x"
type textarea "falar com [GEOGRAPHIC_DATA]"
type textarea "x"
type textarea "falar com atend"
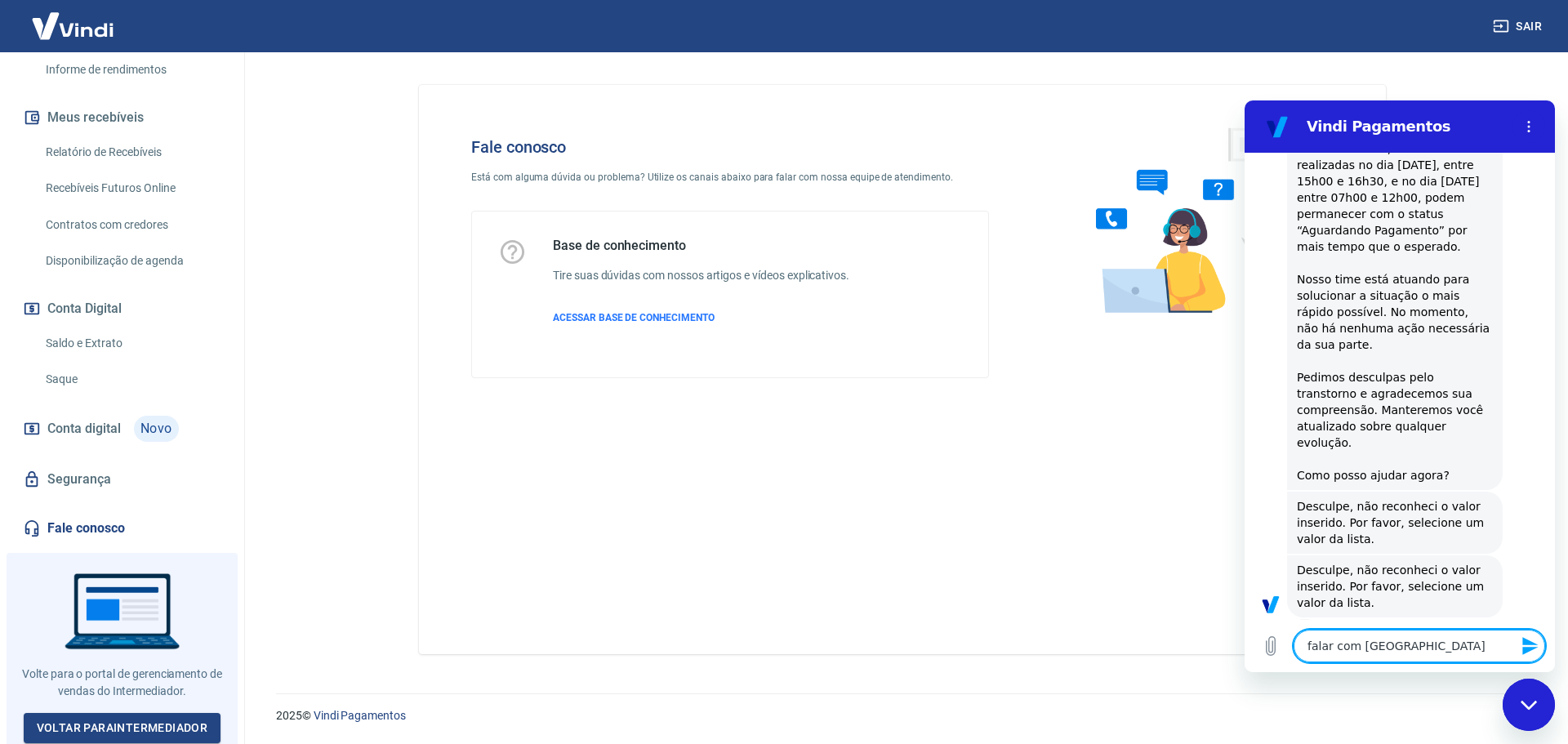
type textarea "x"
type textarea "falar com atendi"
type textarea "x"
type textarea "falar com atendim"
type textarea "x"
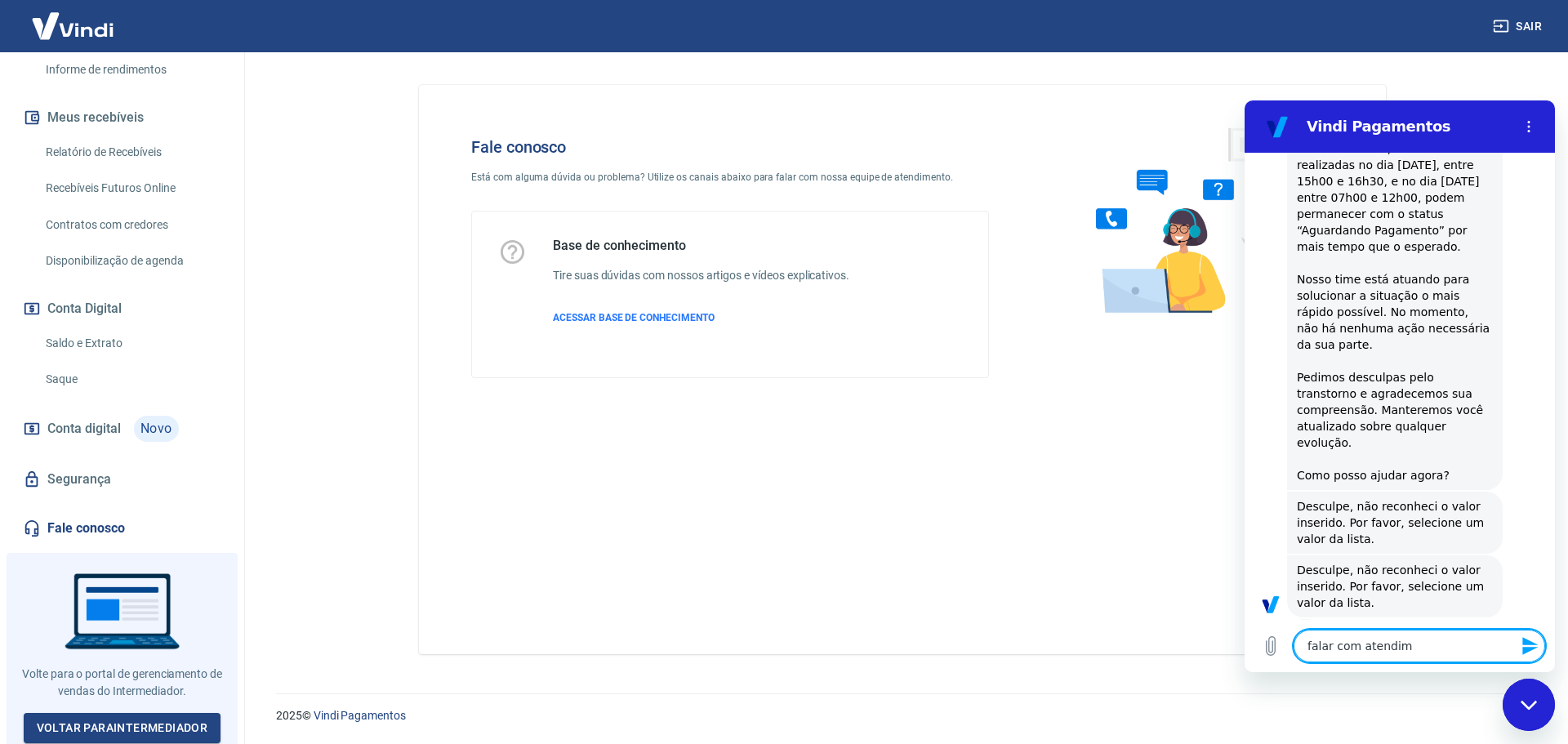
type textarea "falar com atendime"
type textarea "x"
type textarea "falar com atendimen"
type textarea "x"
type textarea "falar com atendiment"
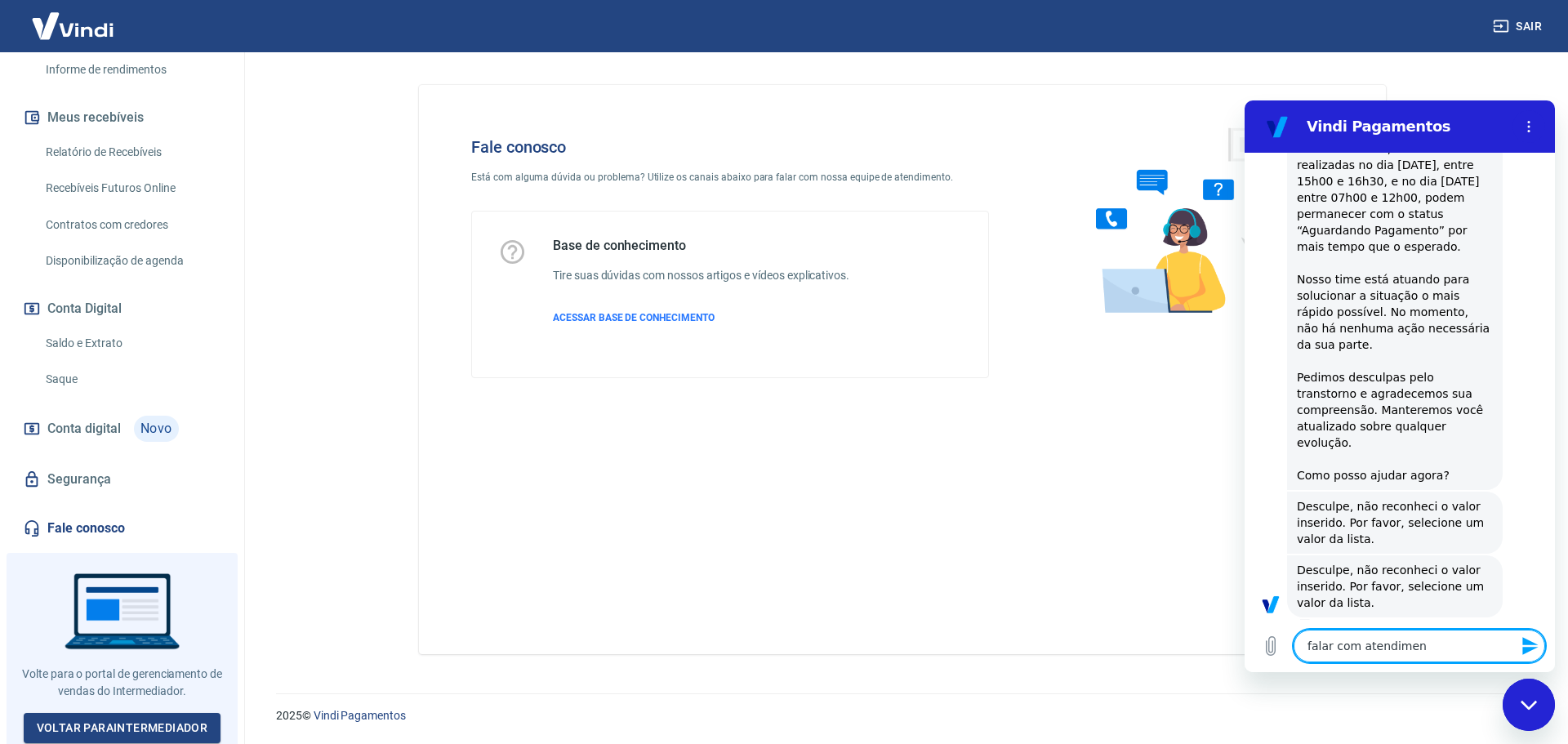
type textarea "x"
type textarea "falar com atendimento"
type textarea "x"
type textarea "falar com atendimento"
type textarea "x"
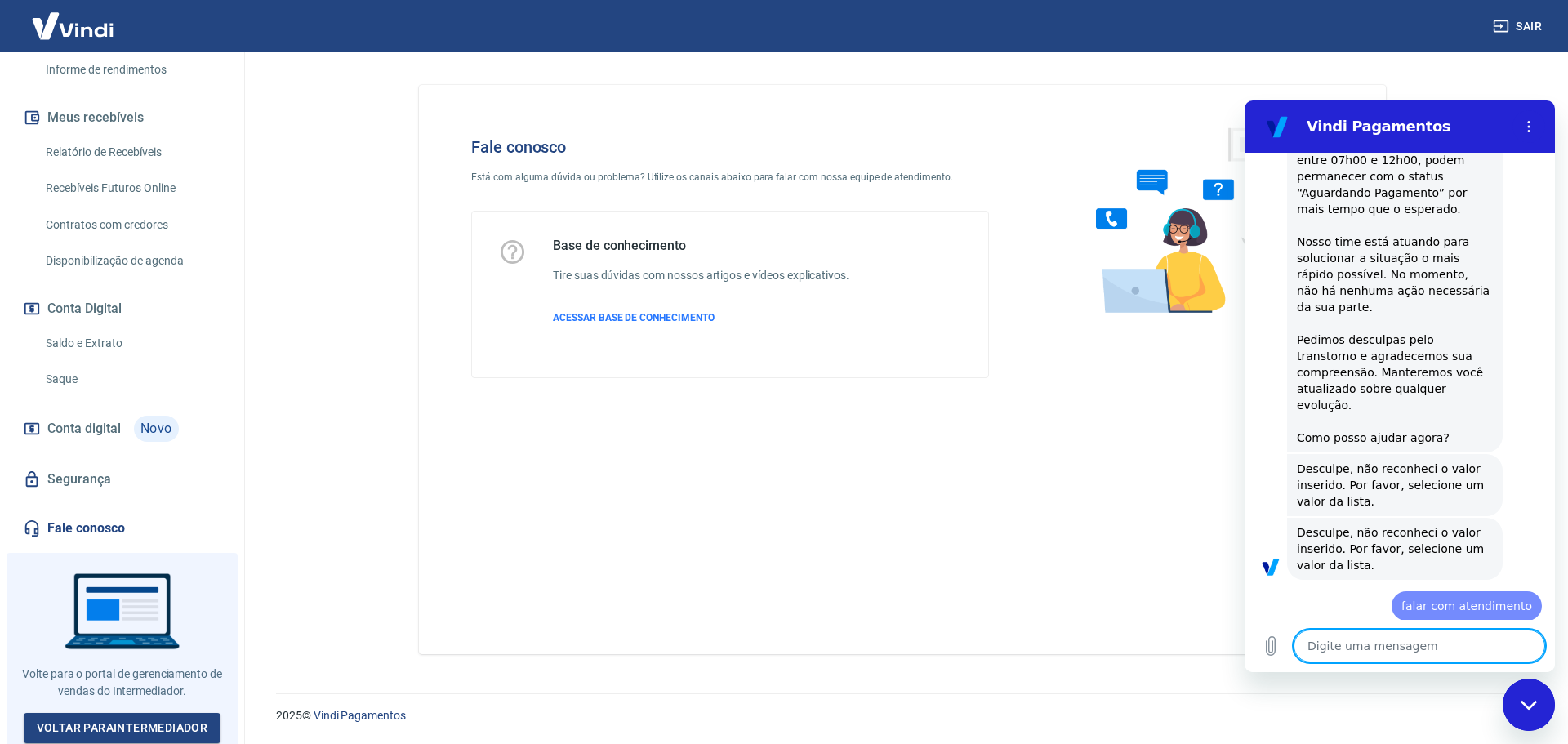
type textarea "x"
type textarea "f"
type textarea "x"
type textarea "fa"
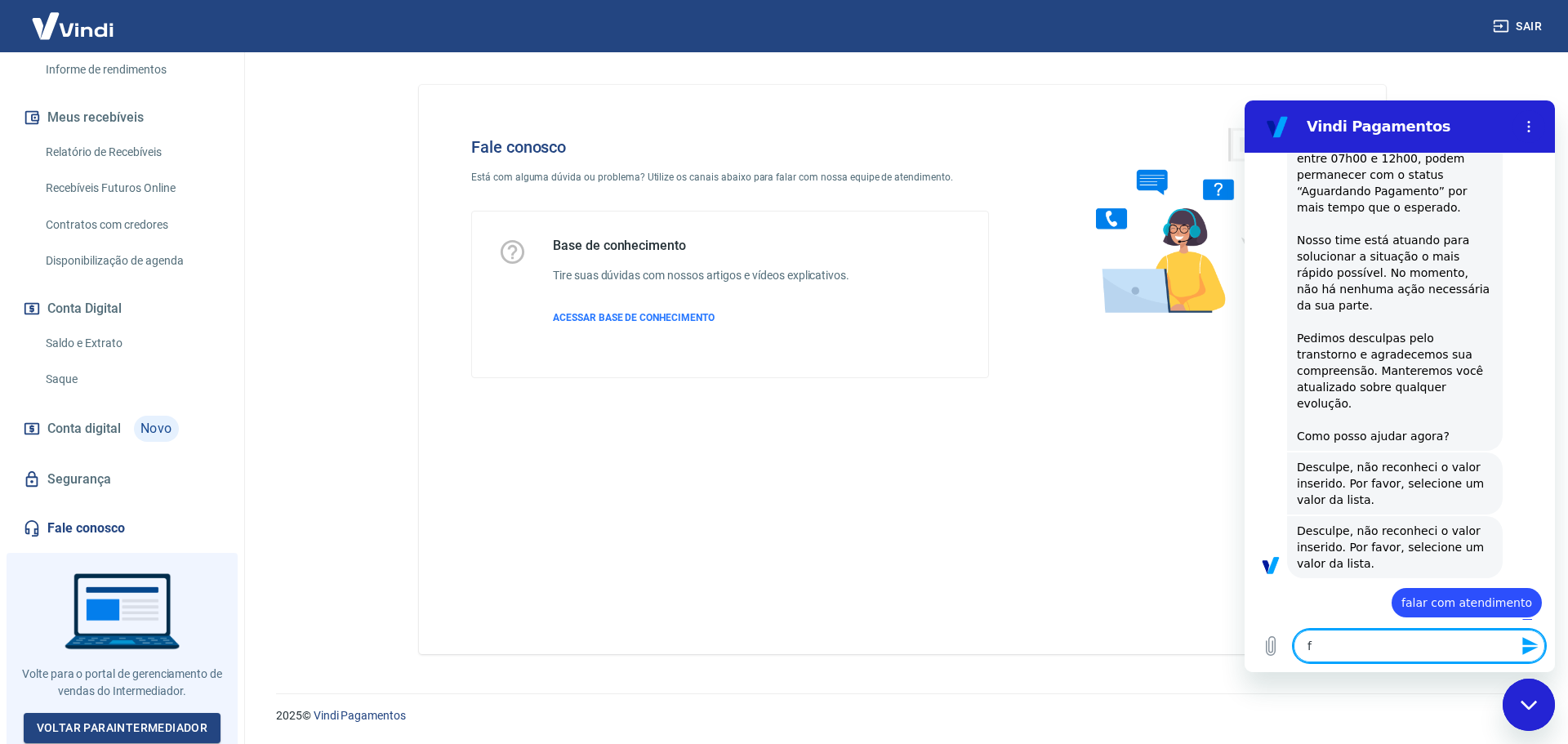
type textarea "x"
type textarea "fal"
type textarea "x"
type textarea "fala"
type textarea "x"
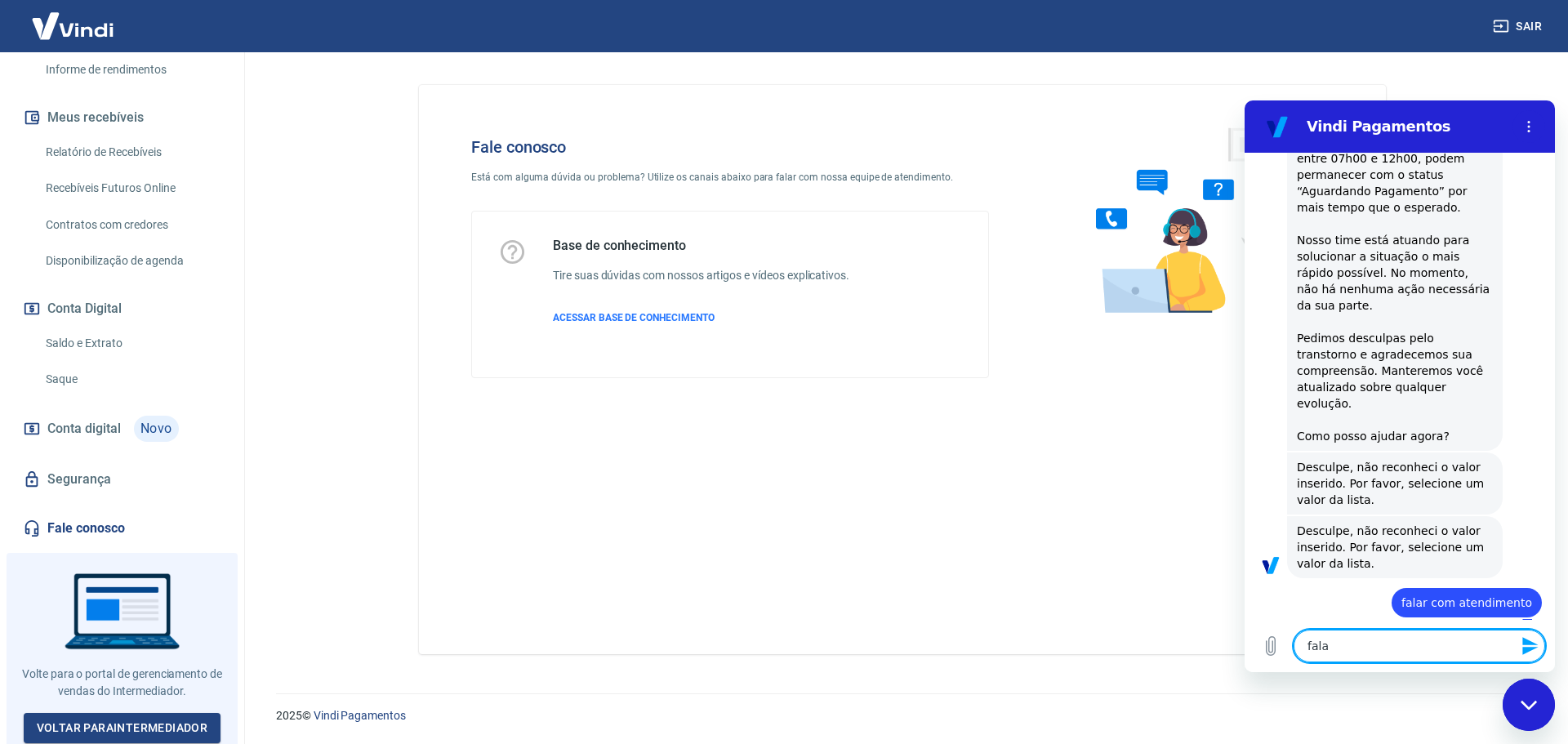
type textarea "falar"
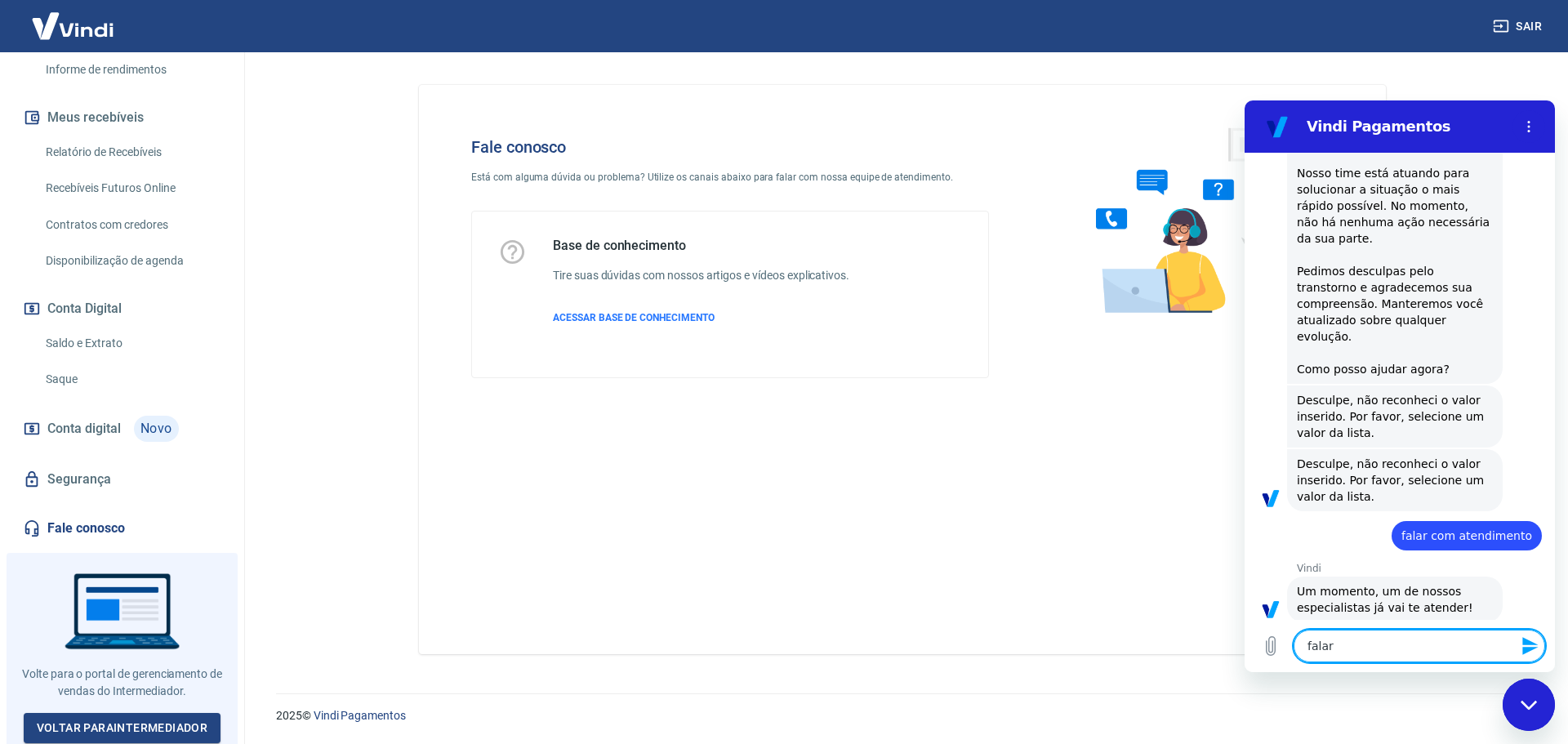
type textarea "x"
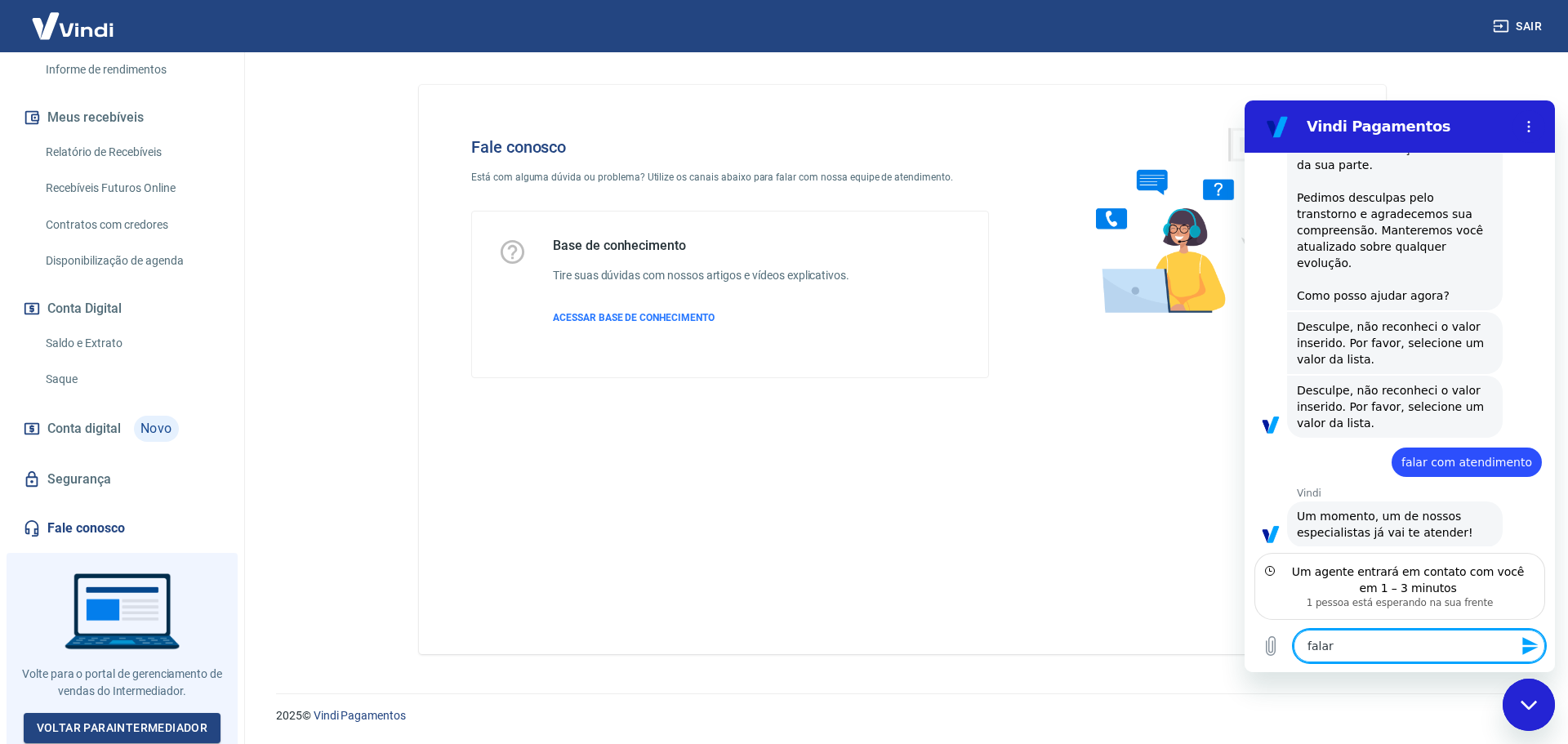
scroll to position [543, 0]
type textarea "fala"
type textarea "x"
type textarea "fal"
type textarea "x"
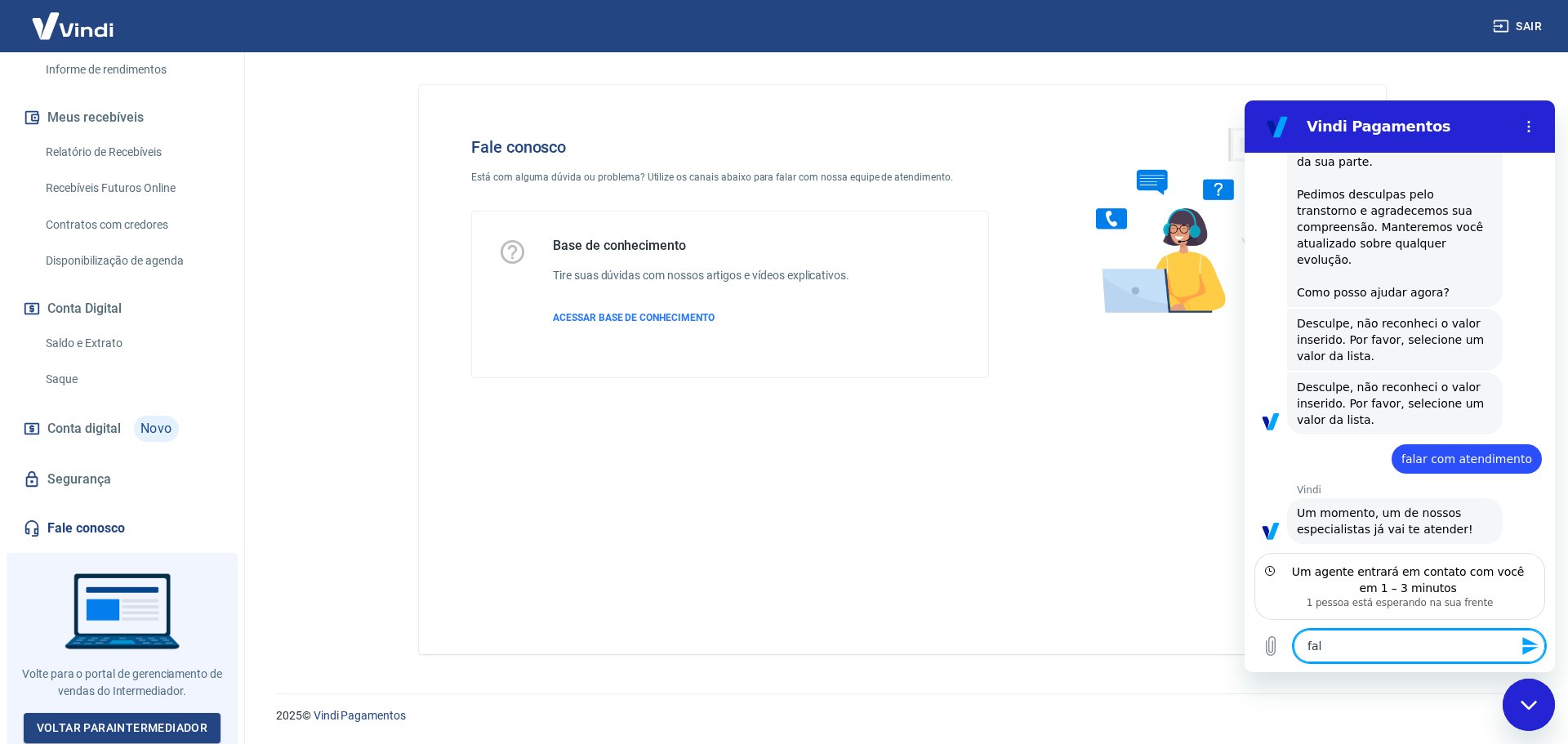
type textarea "fa"
type textarea "x"
type textarea "f"
type textarea "x"
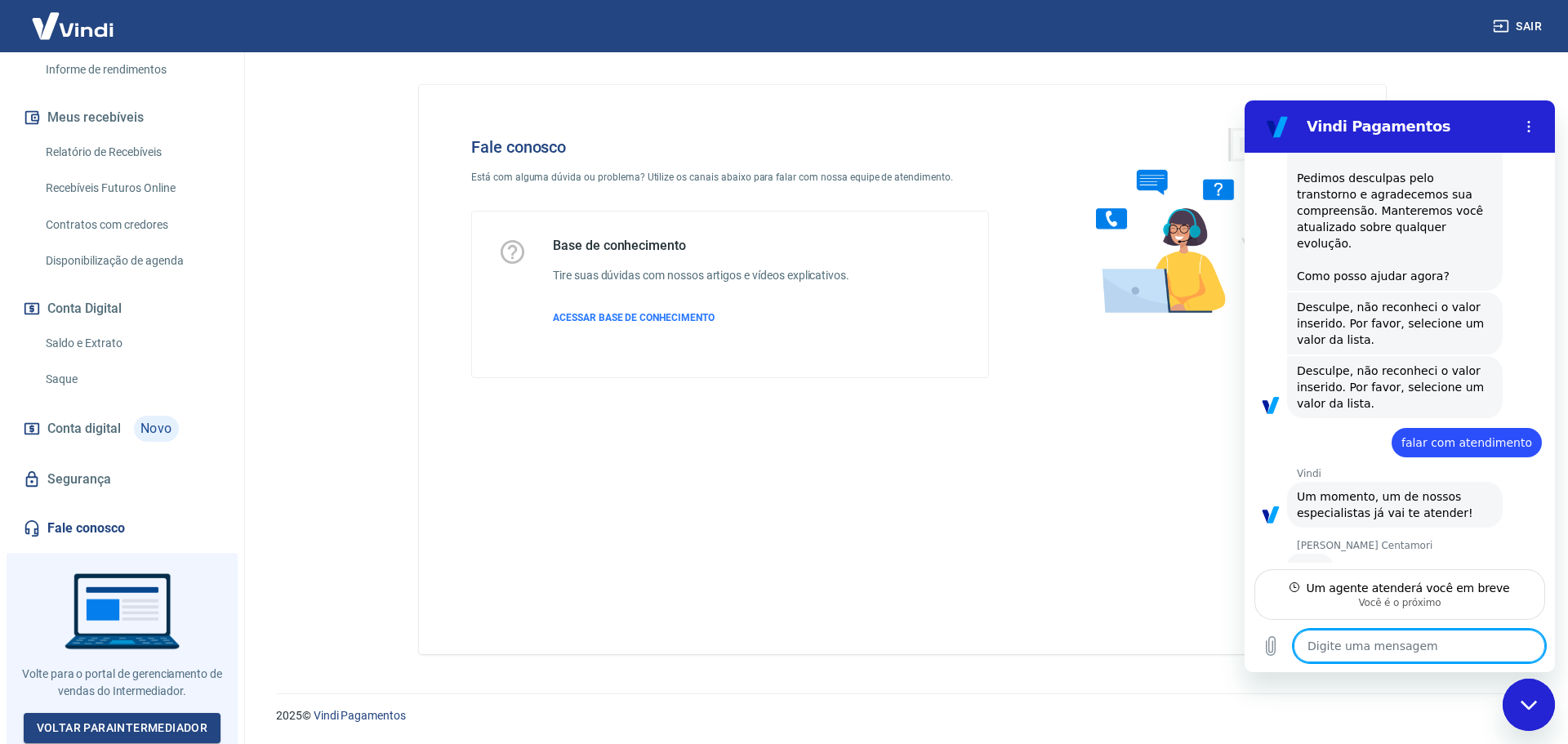
scroll to position [558, 0]
type textarea "x"
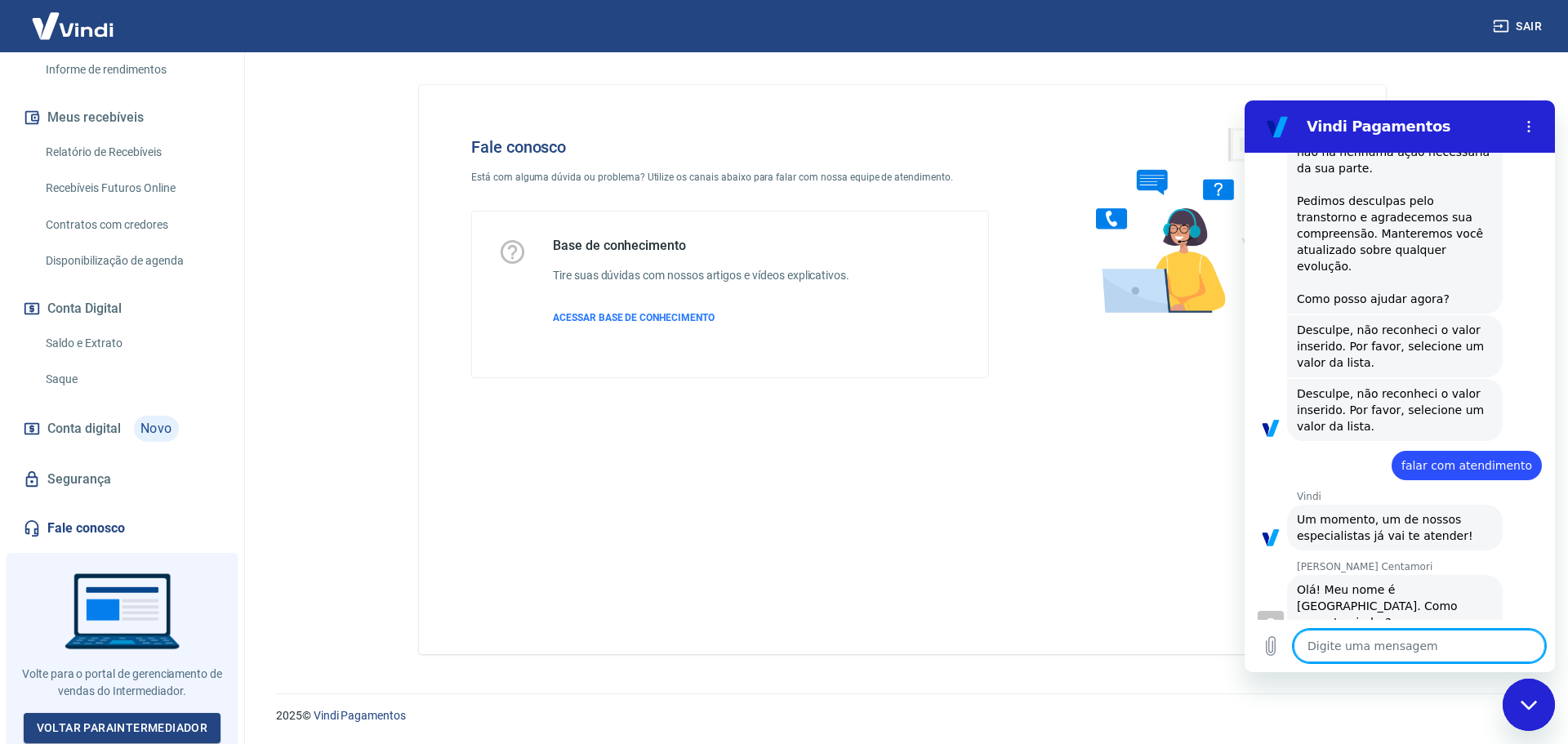
scroll to position [539, 0]
type textarea "o"
type textarea "x"
type textarea "ol"
type textarea "x"
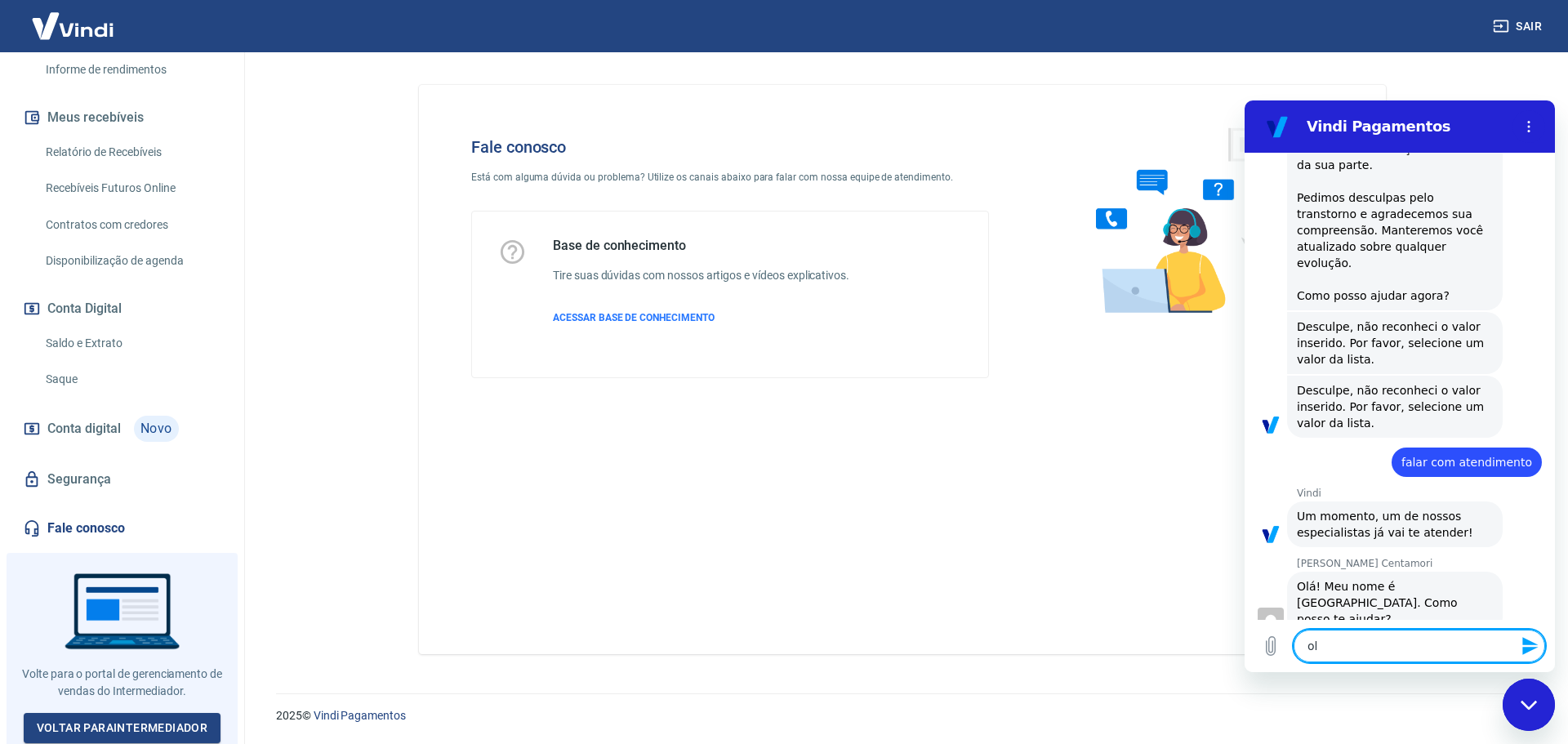
type textarea "ola"
type textarea "x"
type textarea "ola"
type textarea "x"
type textarea "[PERSON_NAME]"
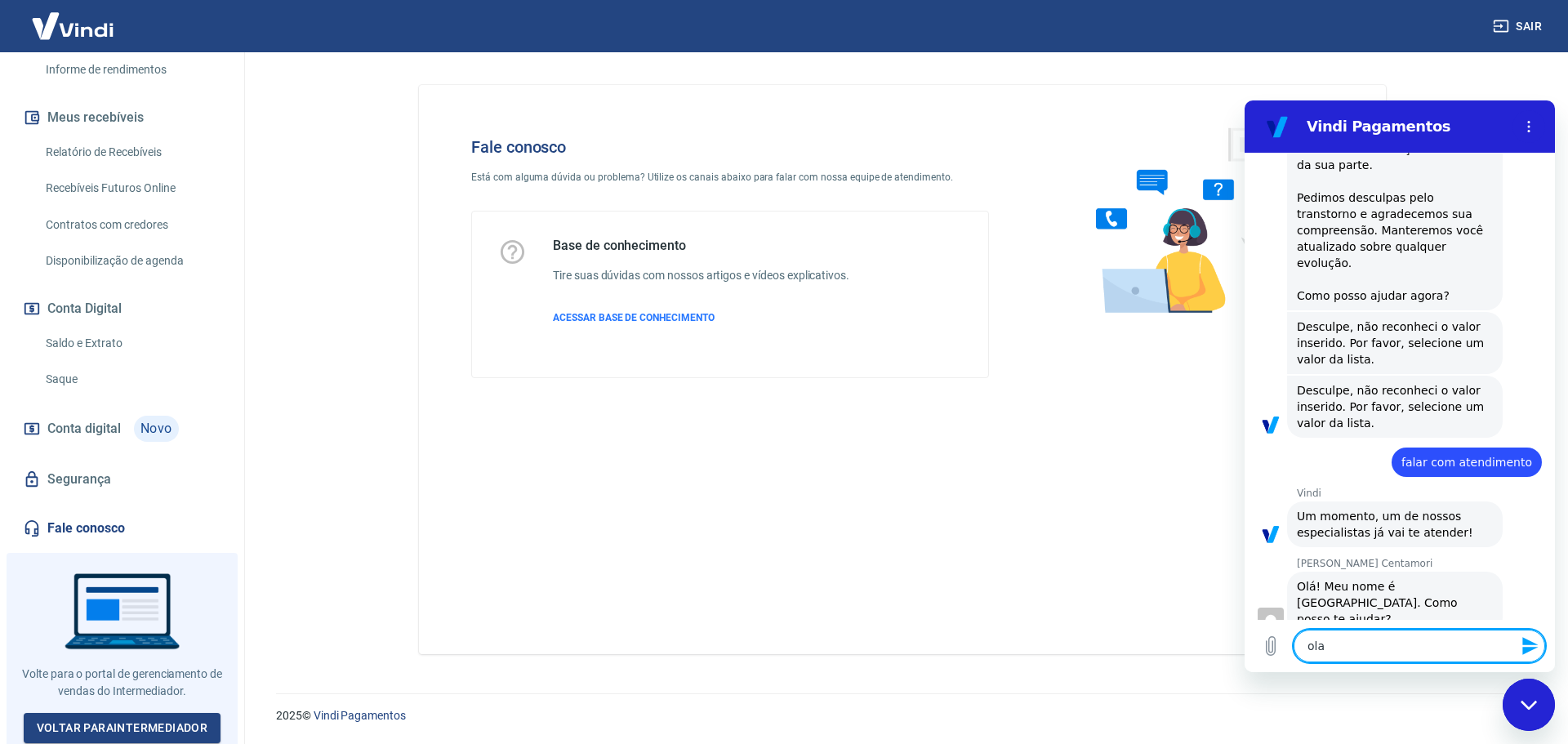
type textarea "x"
type textarea "[PERSON_NAME]"
type textarea "x"
type textarea "[PERSON_NAME]"
type textarea "x"
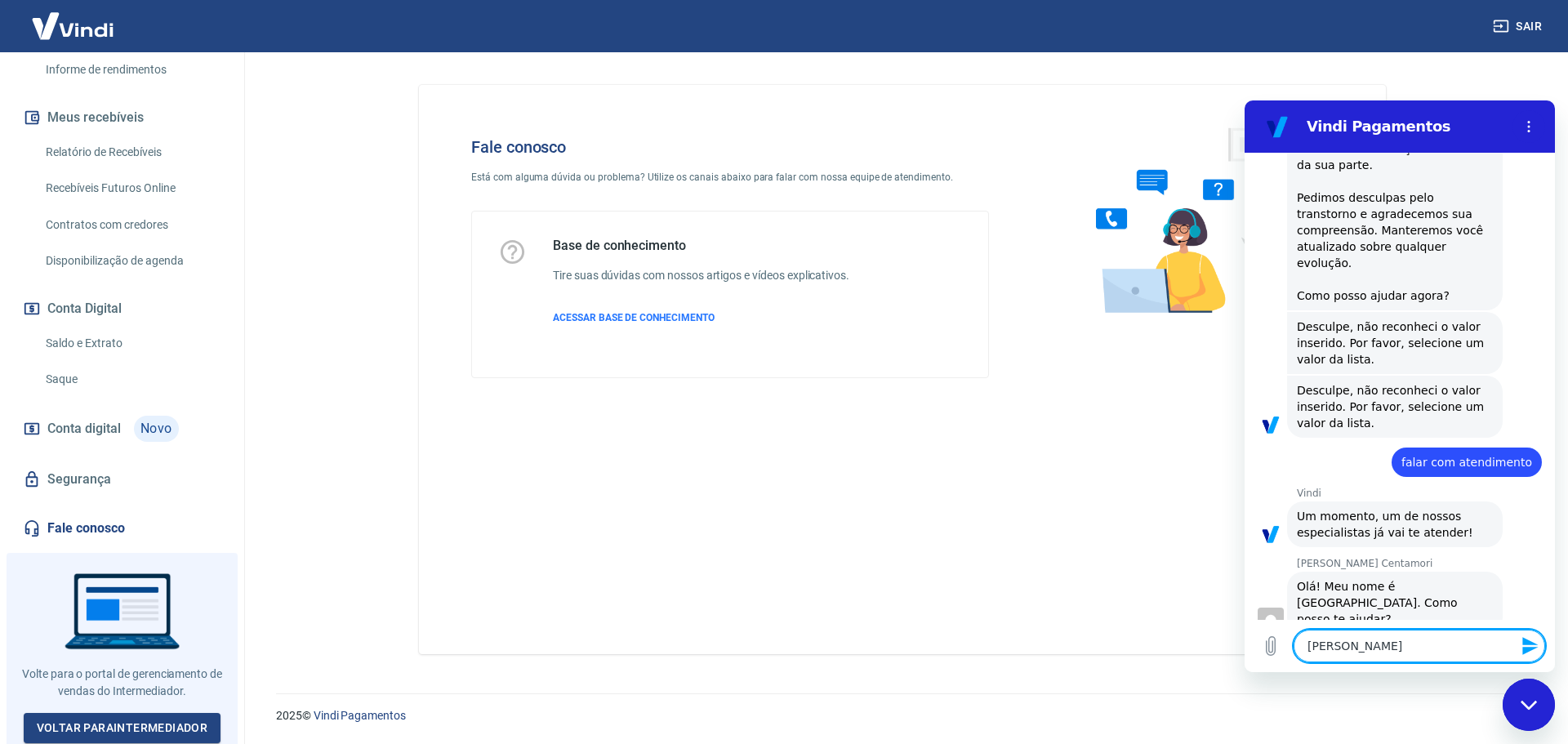
type textarea "[PERSON_NAME]"
type textarea "x"
type textarea "[PERSON_NAME]"
type textarea "x"
type textarea "[PERSON_NAME]"
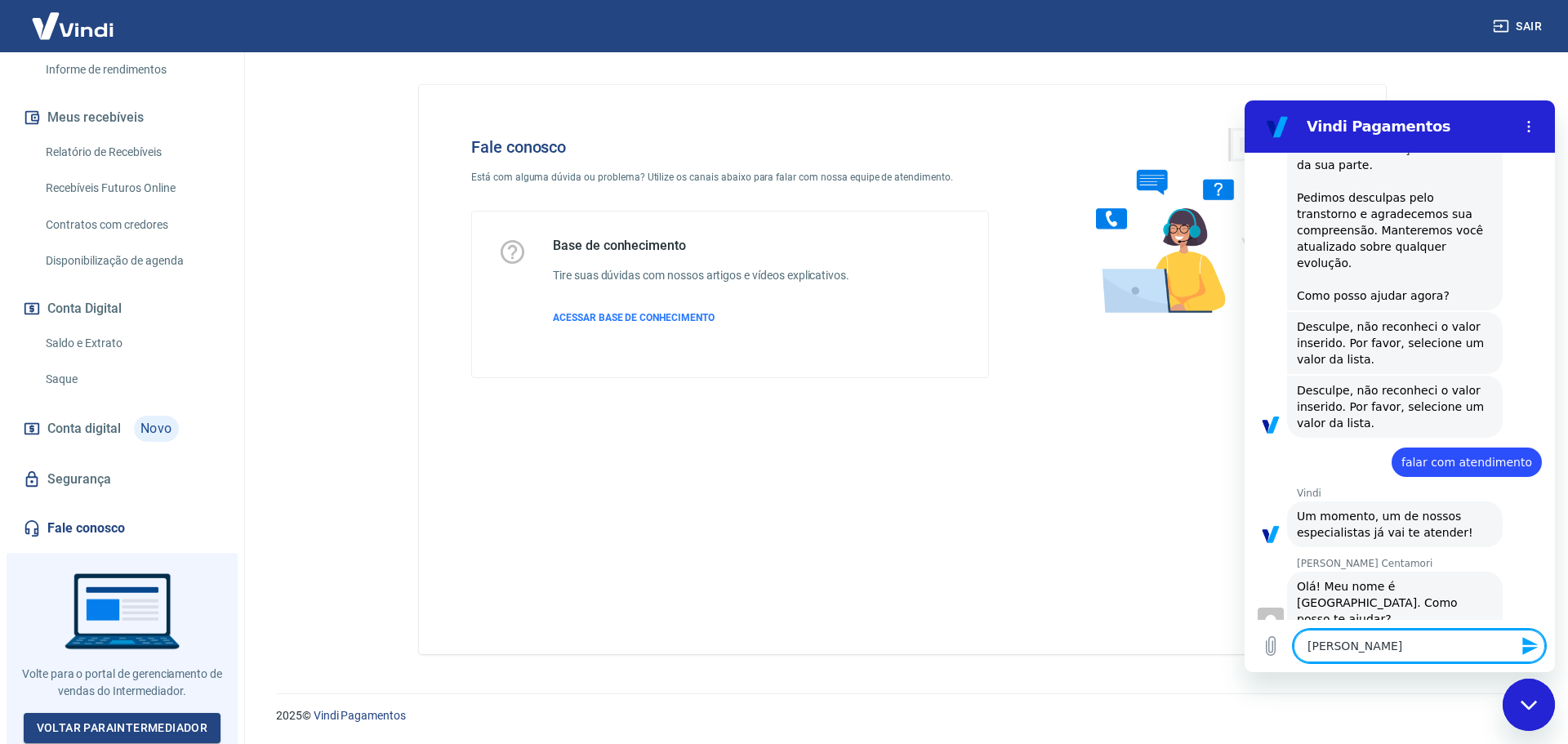
type textarea "x"
type textarea "[PERSON_NAME]"
type textarea "x"
type textarea "[PERSON_NAME]"
type textarea "x"
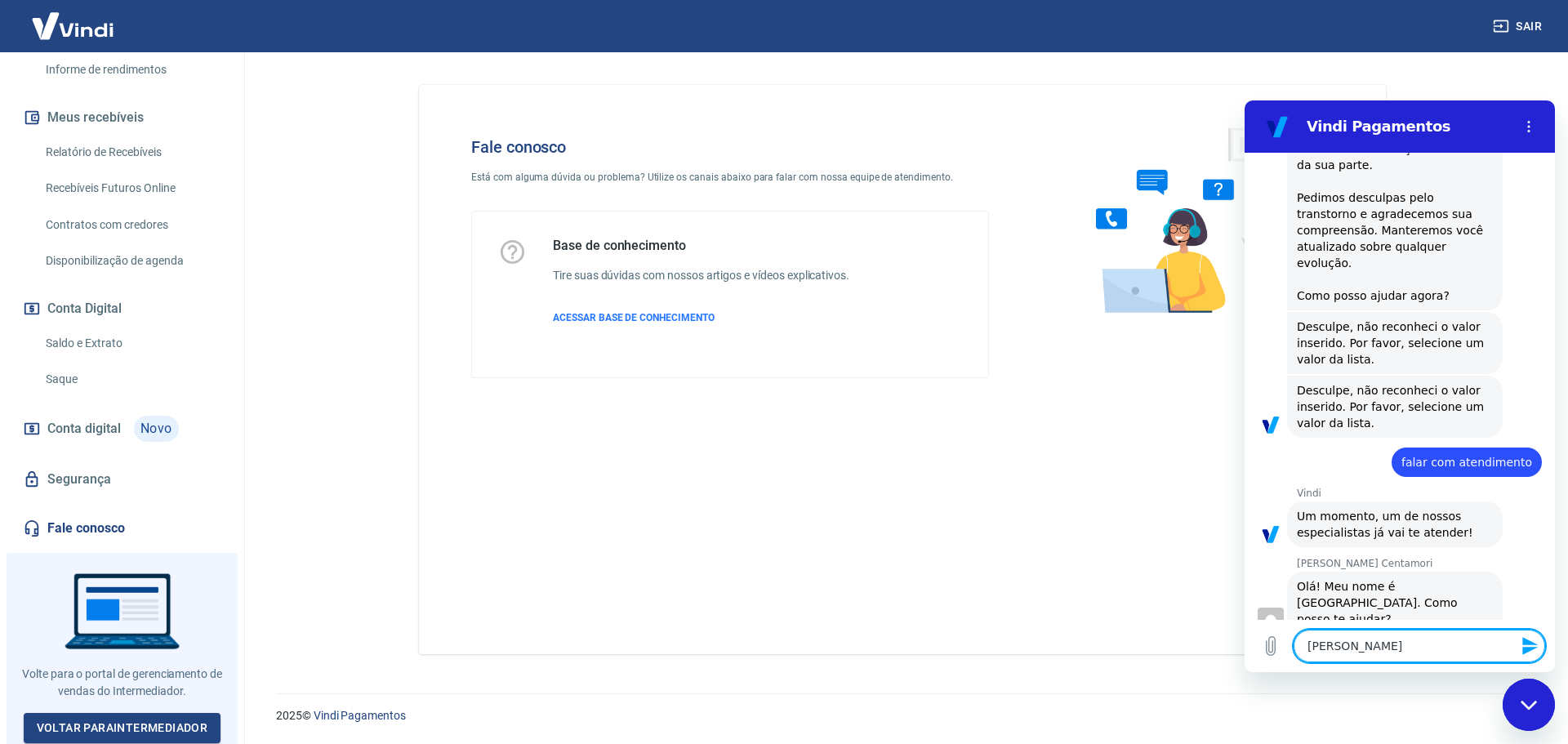
type textarea "[PERSON_NAME]"
type textarea "x"
type textarea "[PERSON_NAME]"
type textarea "x"
type textarea "[PERSON_NAME]"
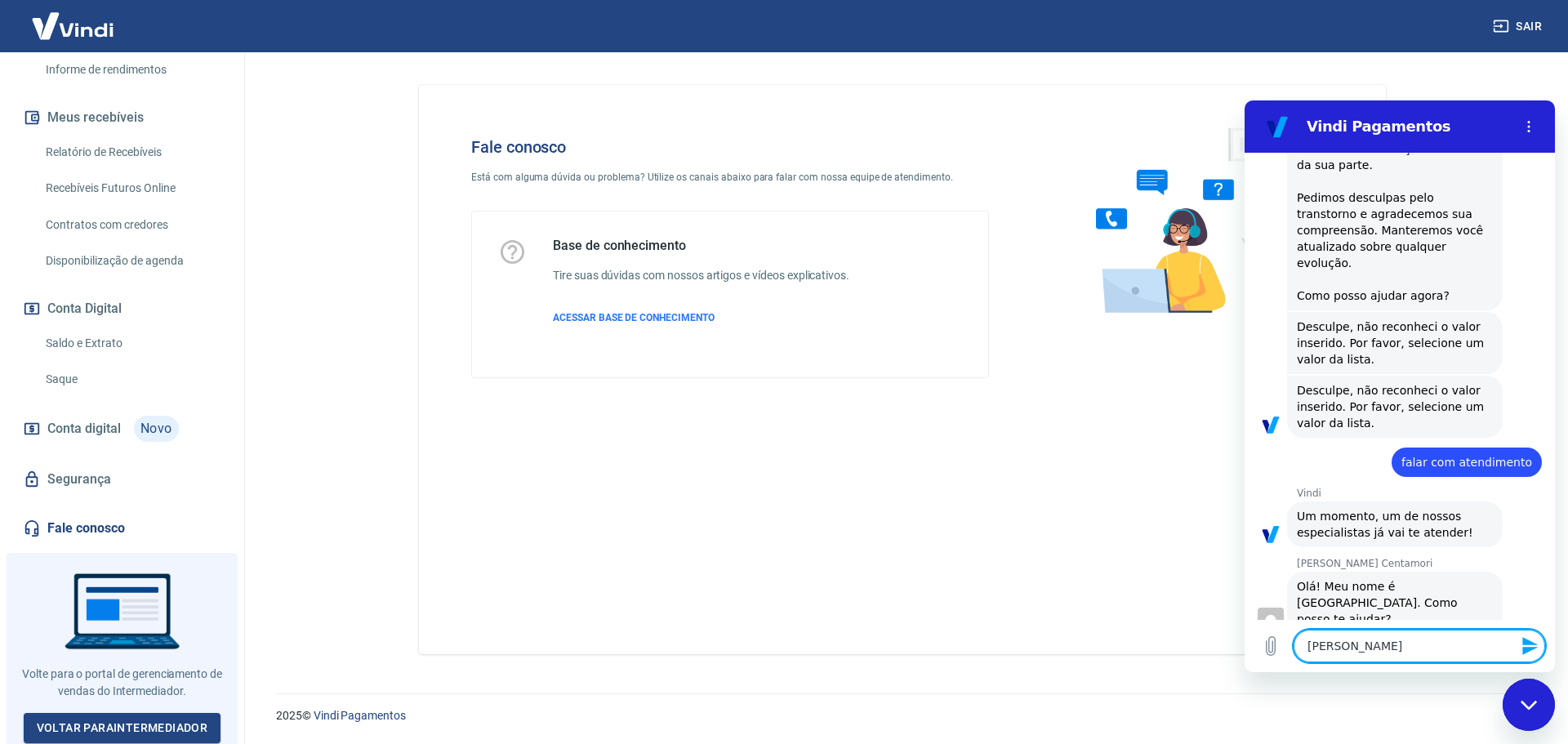
type textarea "x"
type textarea "[PERSON_NAME],"
type textarea "x"
type textarea "[PERSON_NAME],"
type textarea "x"
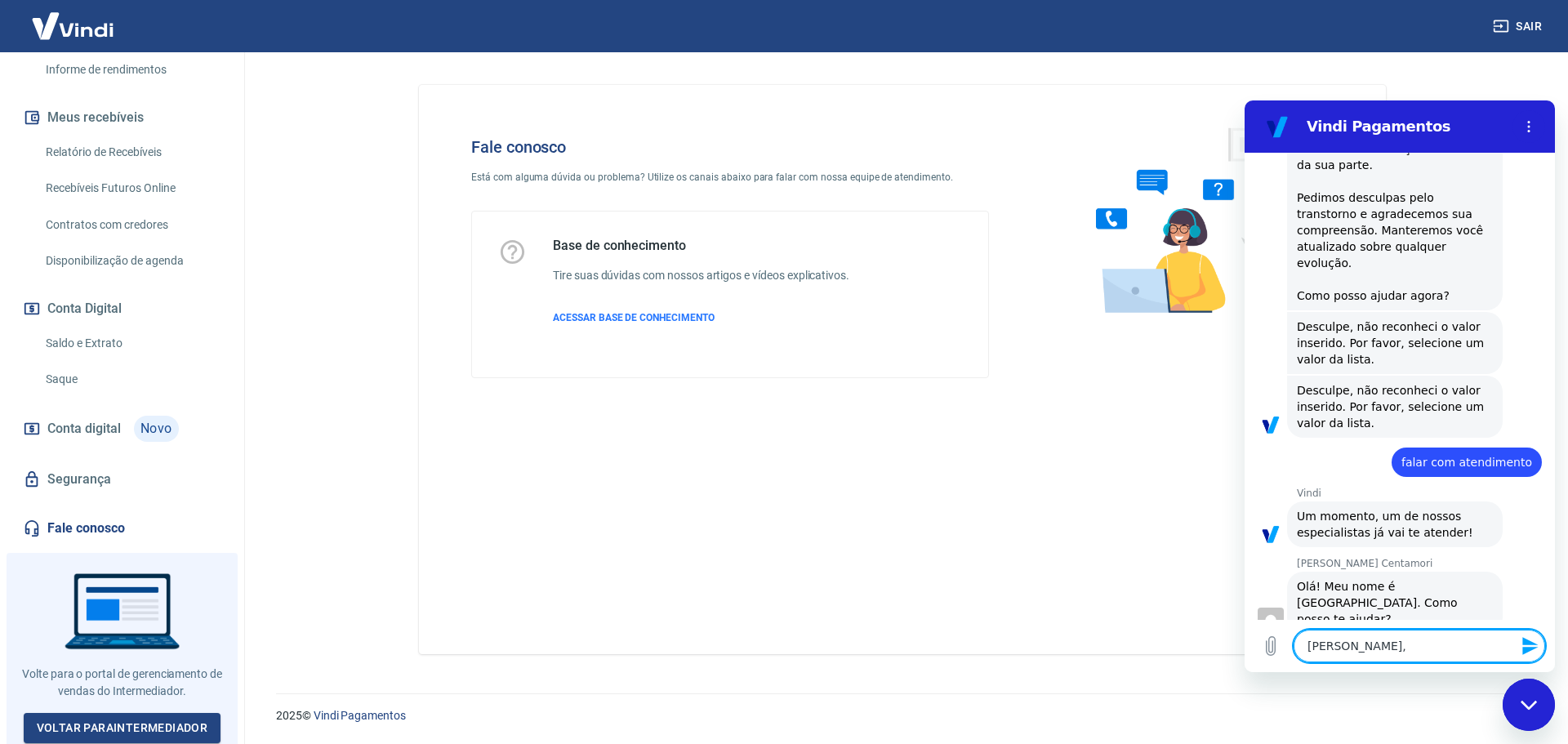
type textarea "[PERSON_NAME], t"
type textarea "x"
type textarea "[PERSON_NAME], tu"
type textarea "x"
type textarea "[PERSON_NAME], tud"
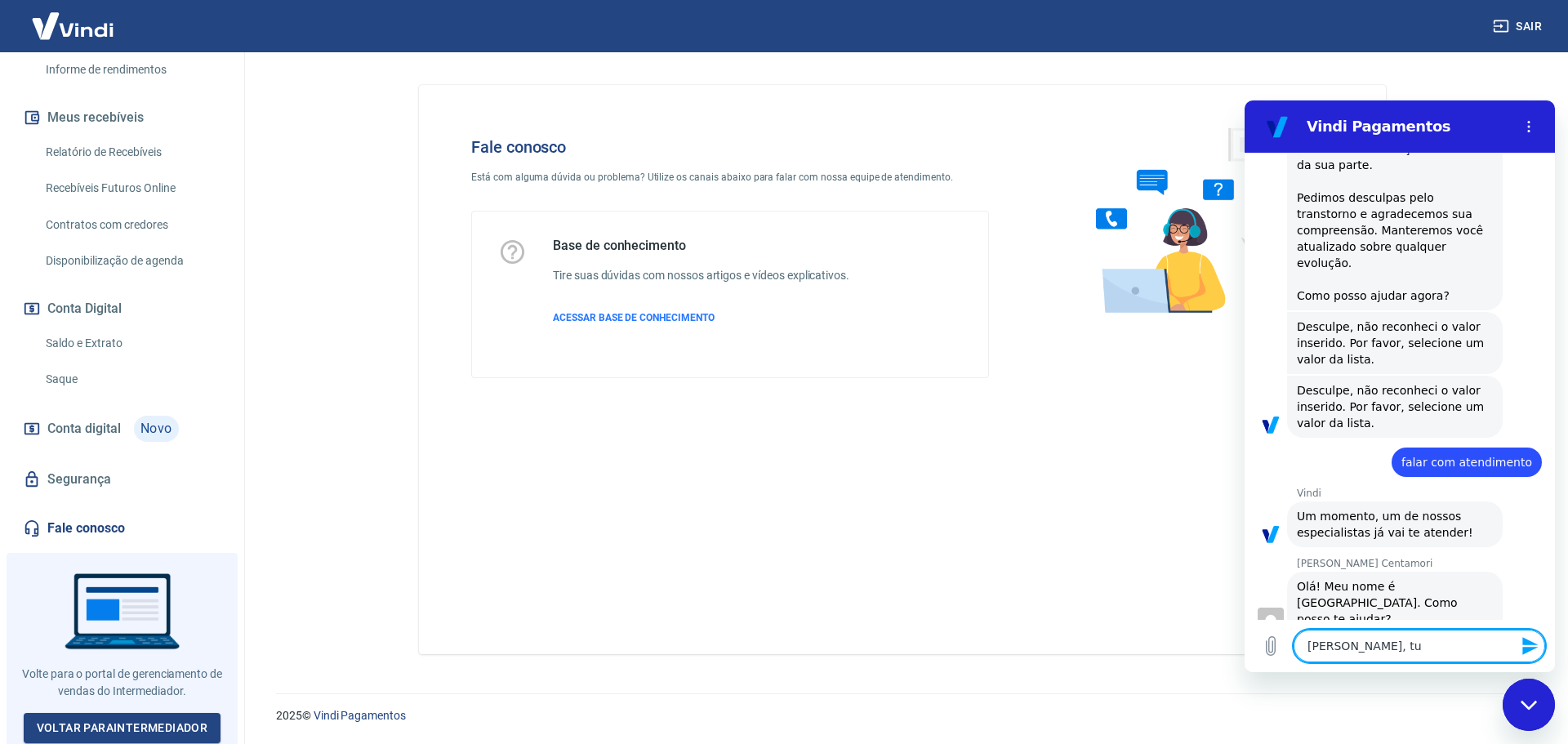
type textarea "x"
type textarea "[PERSON_NAME], tudo"
type textarea "x"
type textarea "[PERSON_NAME], tudo"
type textarea "x"
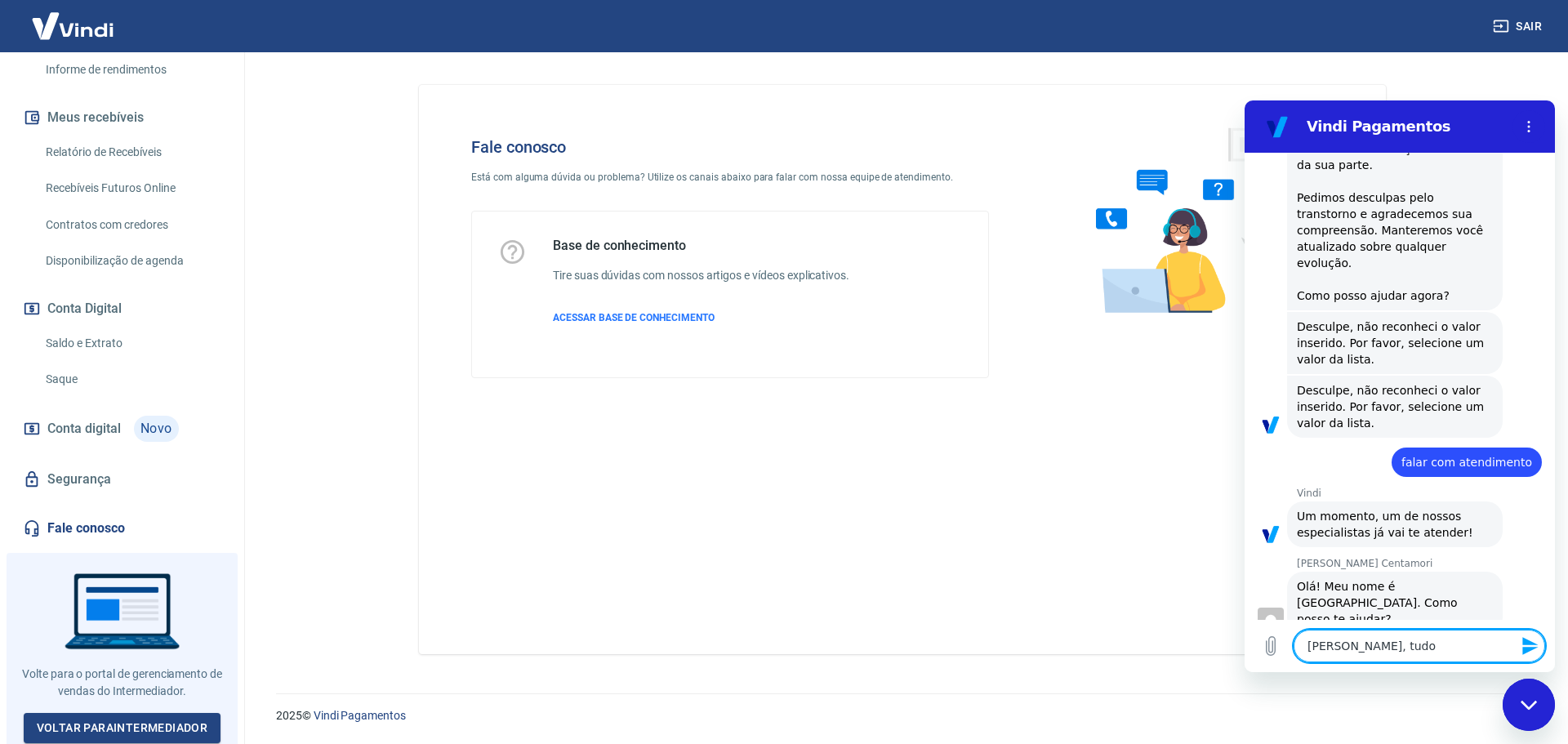
type textarea "[PERSON_NAME], tudo e"
type textarea "x"
type textarea "[PERSON_NAME], tudo"
type textarea "x"
type textarea "[PERSON_NAME], tudo b"
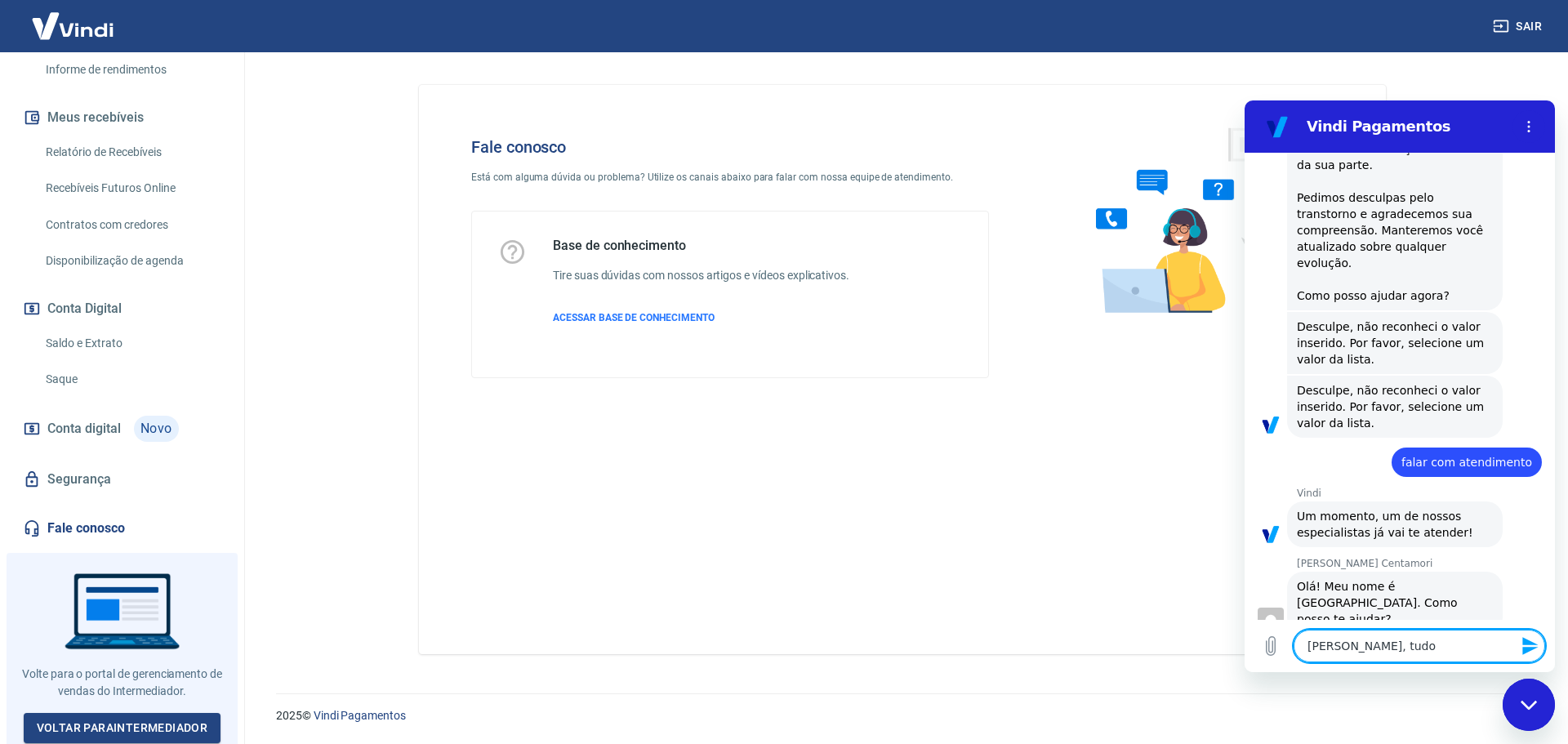
type textarea "x"
type textarea "[PERSON_NAME], tudo be"
type textarea "x"
type textarea "[PERSON_NAME], tudo bem"
type textarea "x"
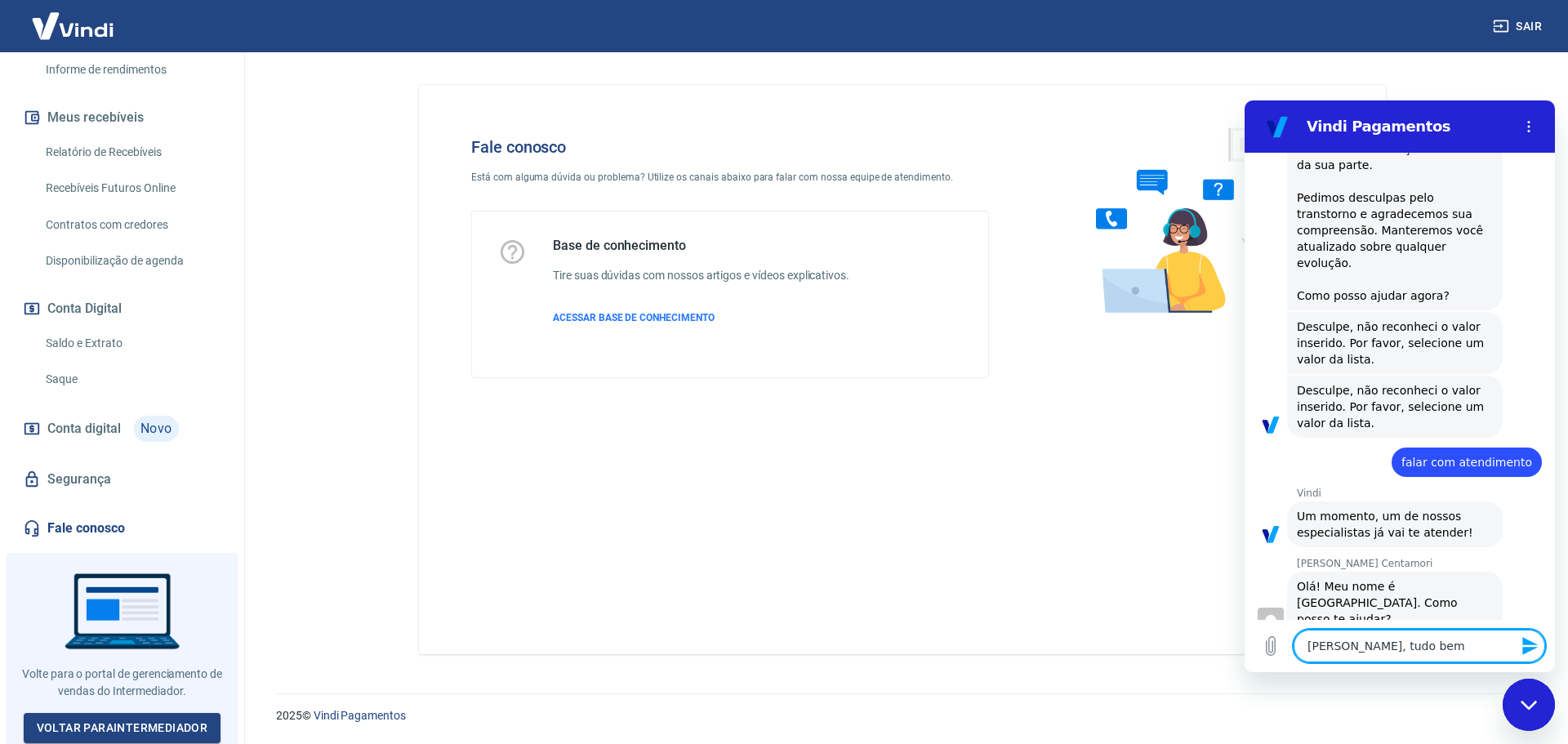
type textarea "[PERSON_NAME], tudo bem?"
type textarea "x"
type textarea "[PERSON_NAME], tudo bem?"
type textarea "x"
type textarea "[PERSON_NAME], tudo bem? E"
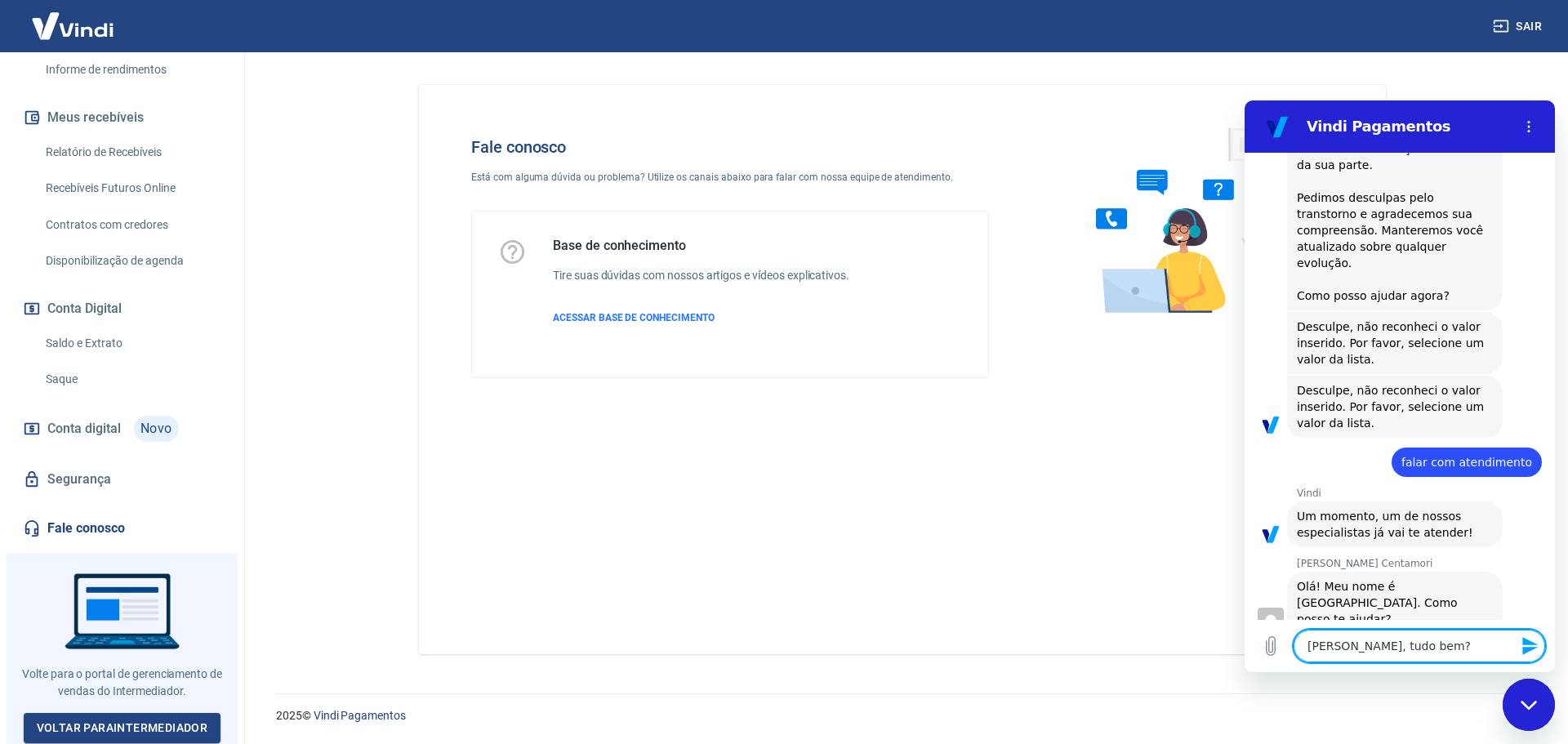
type textarea "x"
type textarea "[PERSON_NAME], tudo bem? En"
type textarea "x"
type textarea "[PERSON_NAME], tudo bem? Ent"
type textarea "x"
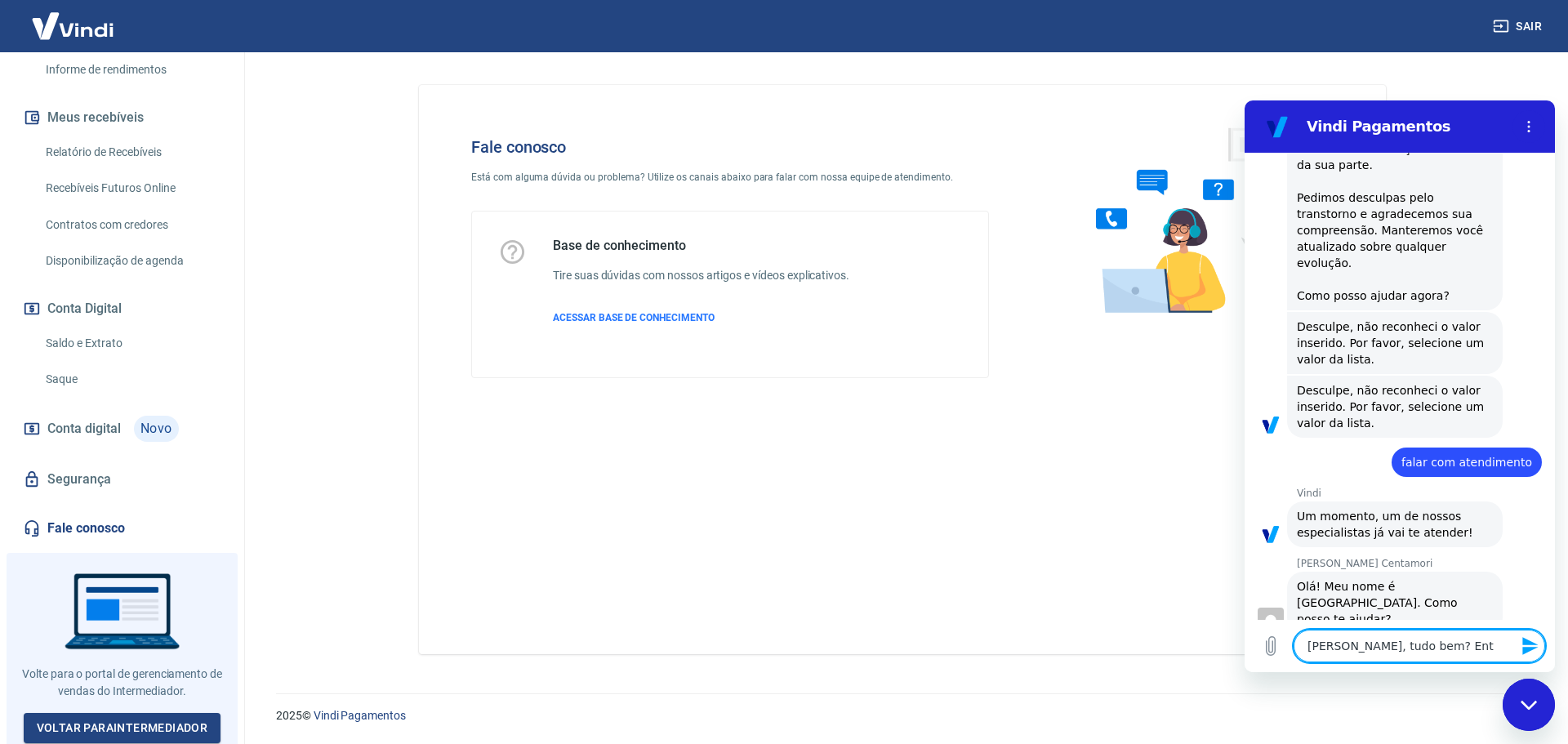
type textarea "[PERSON_NAME], tudo bem? Entã"
type textarea "x"
type textarea "[PERSON_NAME], tudo bem? Então"
type textarea "x"
type textarea "[PERSON_NAME], tudo bem? Então"
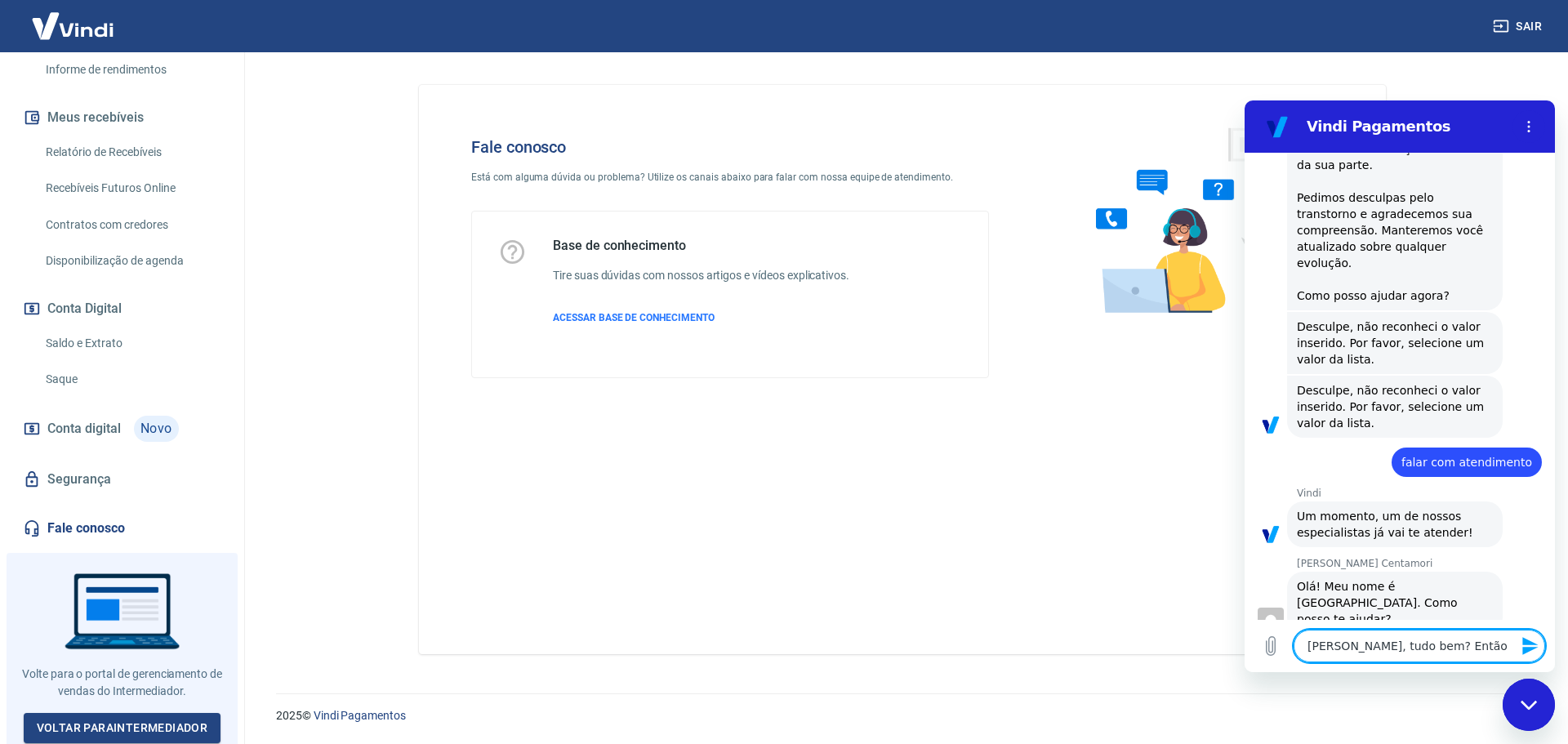
type textarea "x"
type textarea "[PERSON_NAME], tudo bem? Então"
type textarea "x"
type textarea "[PERSON_NAME], tudo bem? Então,"
type textarea "x"
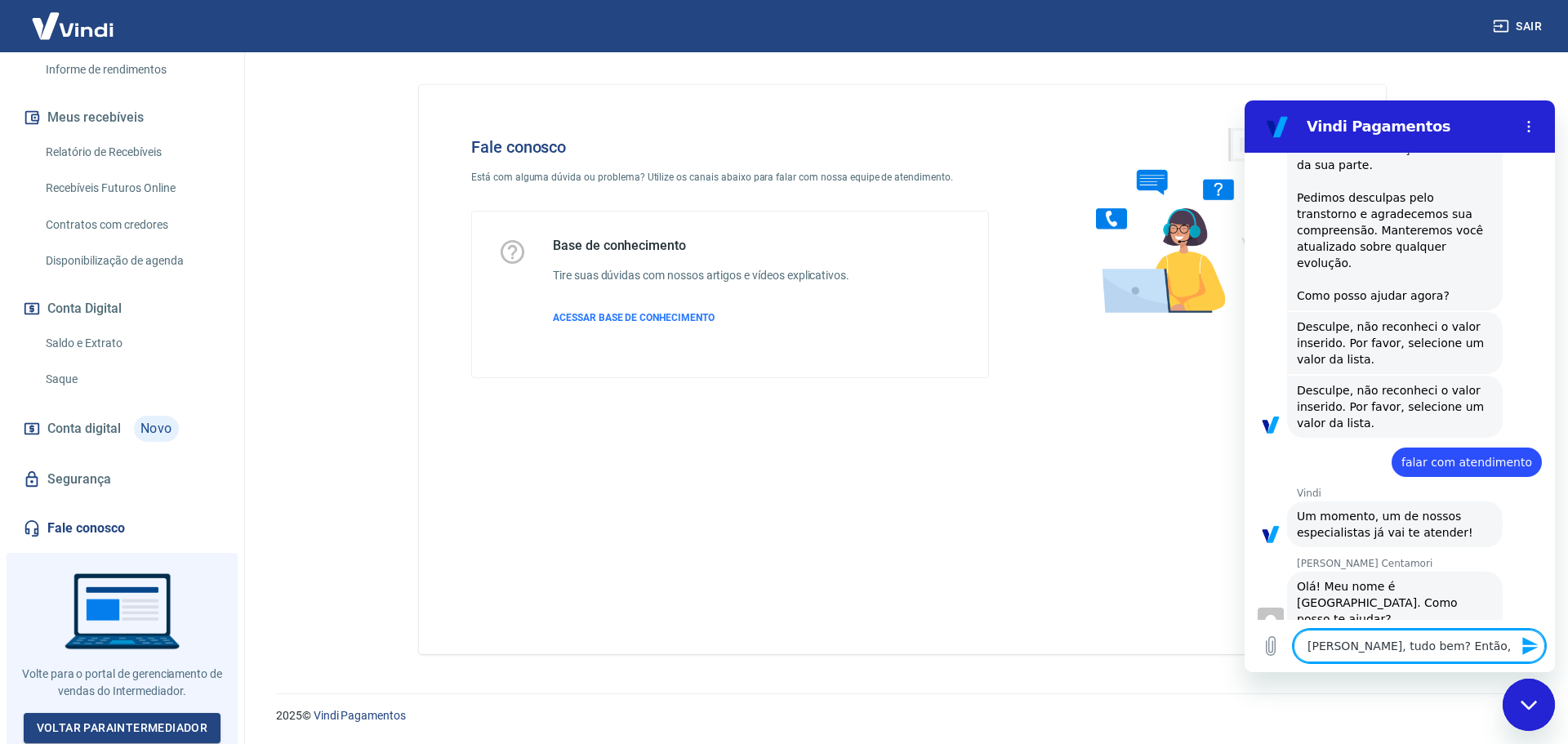
type textarea "[PERSON_NAME], tudo bem? Então,"
type textarea "x"
type textarea "[PERSON_NAME], tudo bem? Então, p"
type textarea "x"
type textarea "[PERSON_NAME], tudo bem? Então, pr"
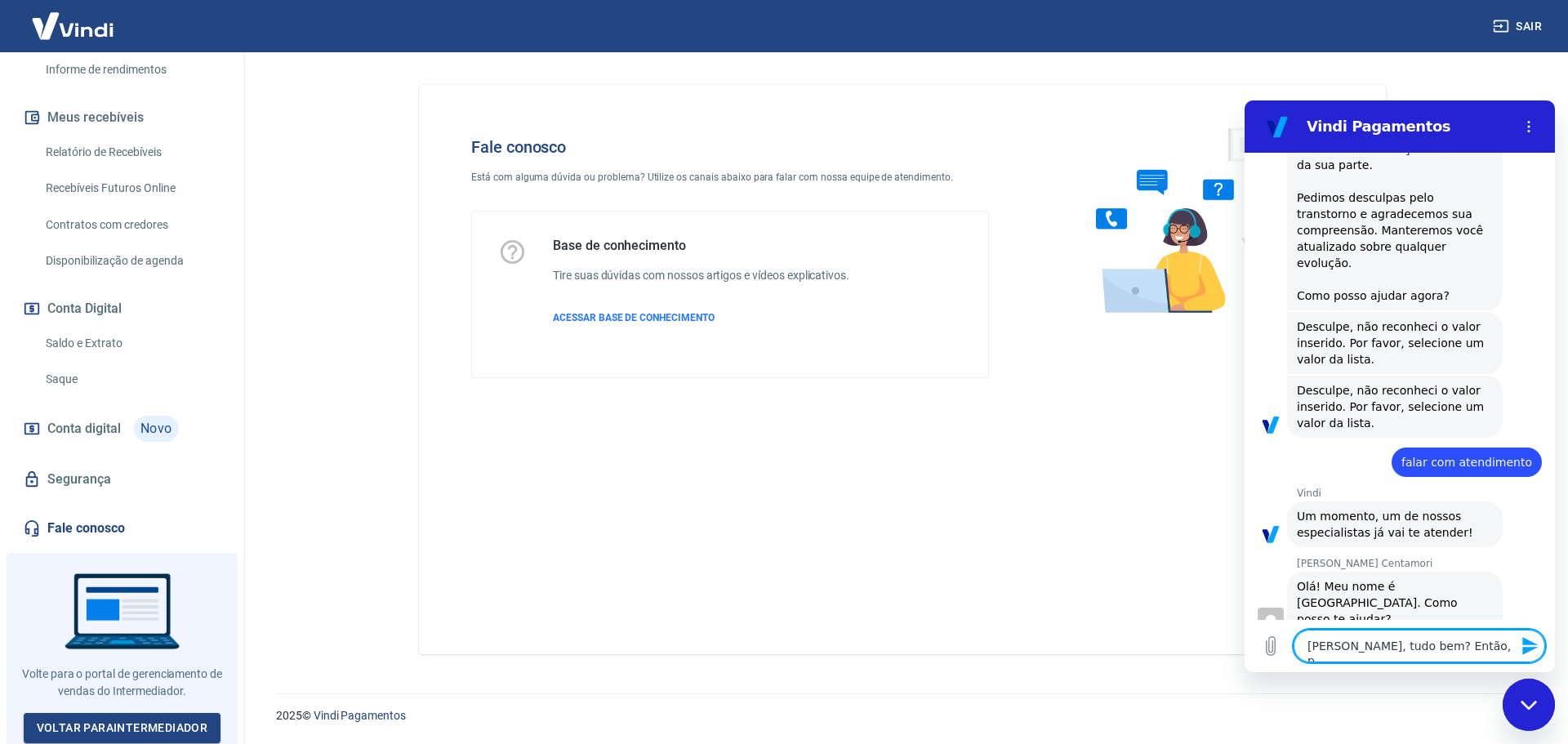
type textarea "x"
type textarea "[PERSON_NAME], tudo bem? Então, pre"
type textarea "x"
type textarea "[PERSON_NAME], tudo bem? Então, prec"
type textarea "x"
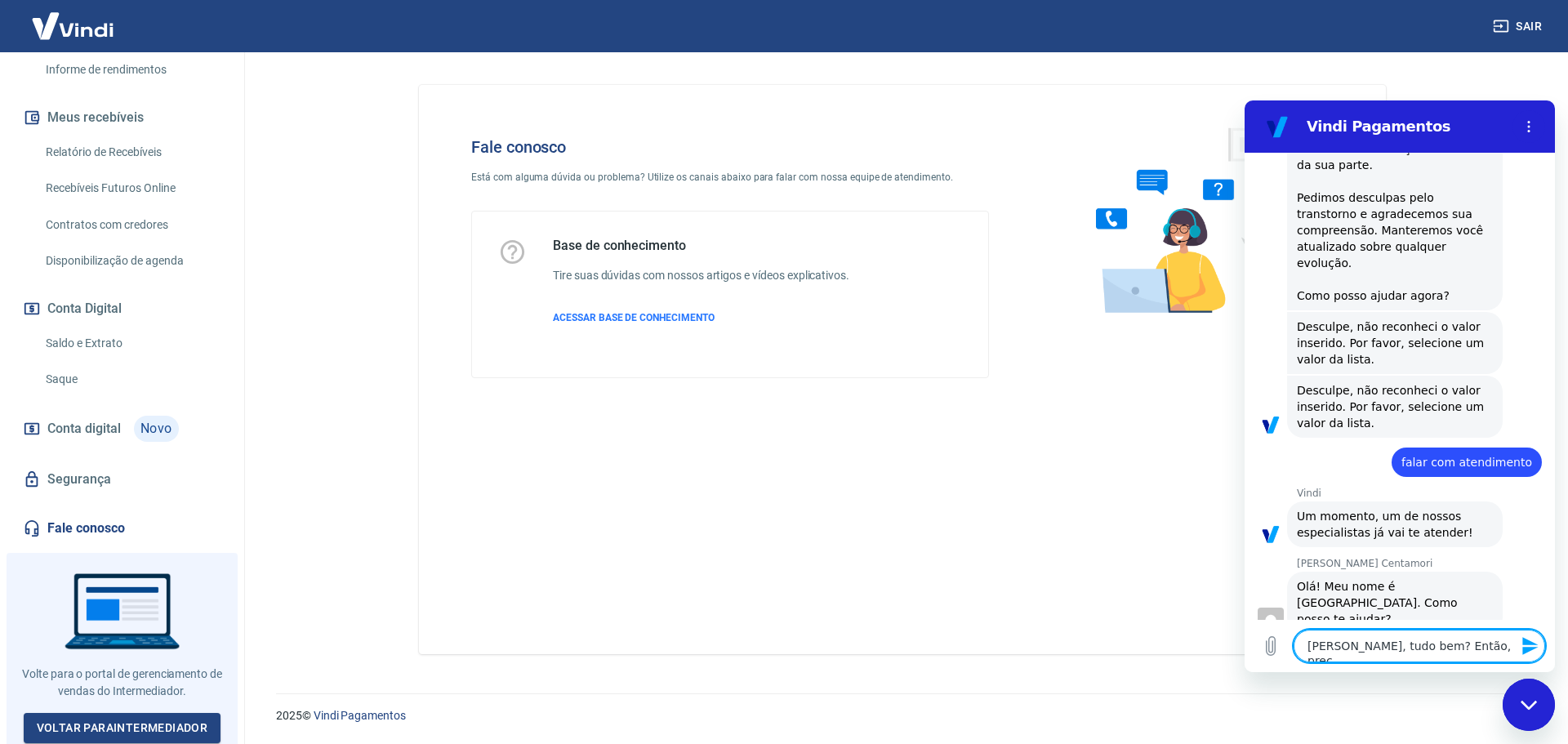
type textarea "[PERSON_NAME], tudo bem? Então, preci"
type textarea "x"
type textarea "[PERSON_NAME], tudo bem? Então, precis"
type textarea "x"
type textarea "[PERSON_NAME], tudo bem? Então, preciso"
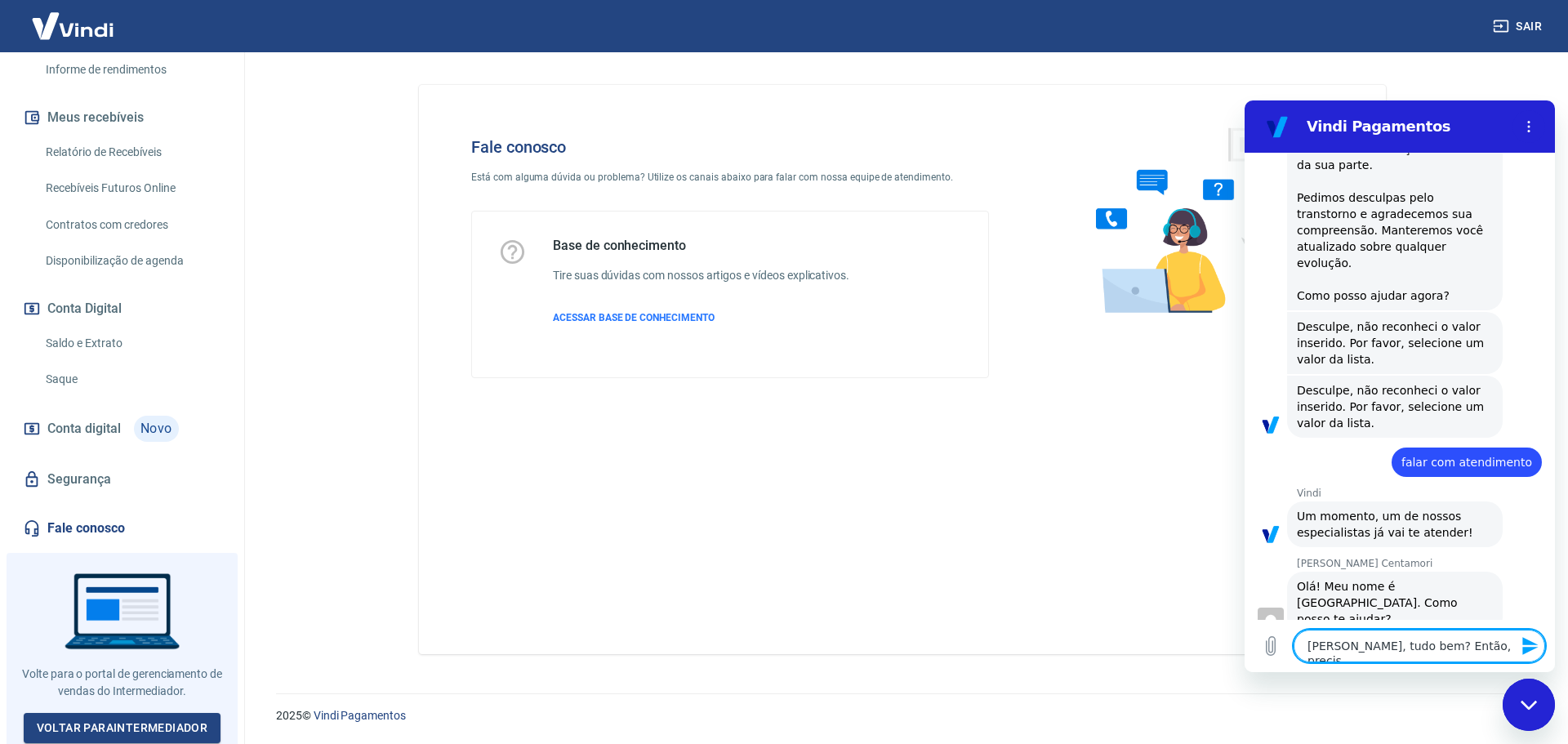
type textarea "x"
type textarea "[PERSON_NAME], tudo bem? Então, preciso"
type textarea "x"
type textarea "[PERSON_NAME], tudo bem? Então, preciso d"
type textarea "x"
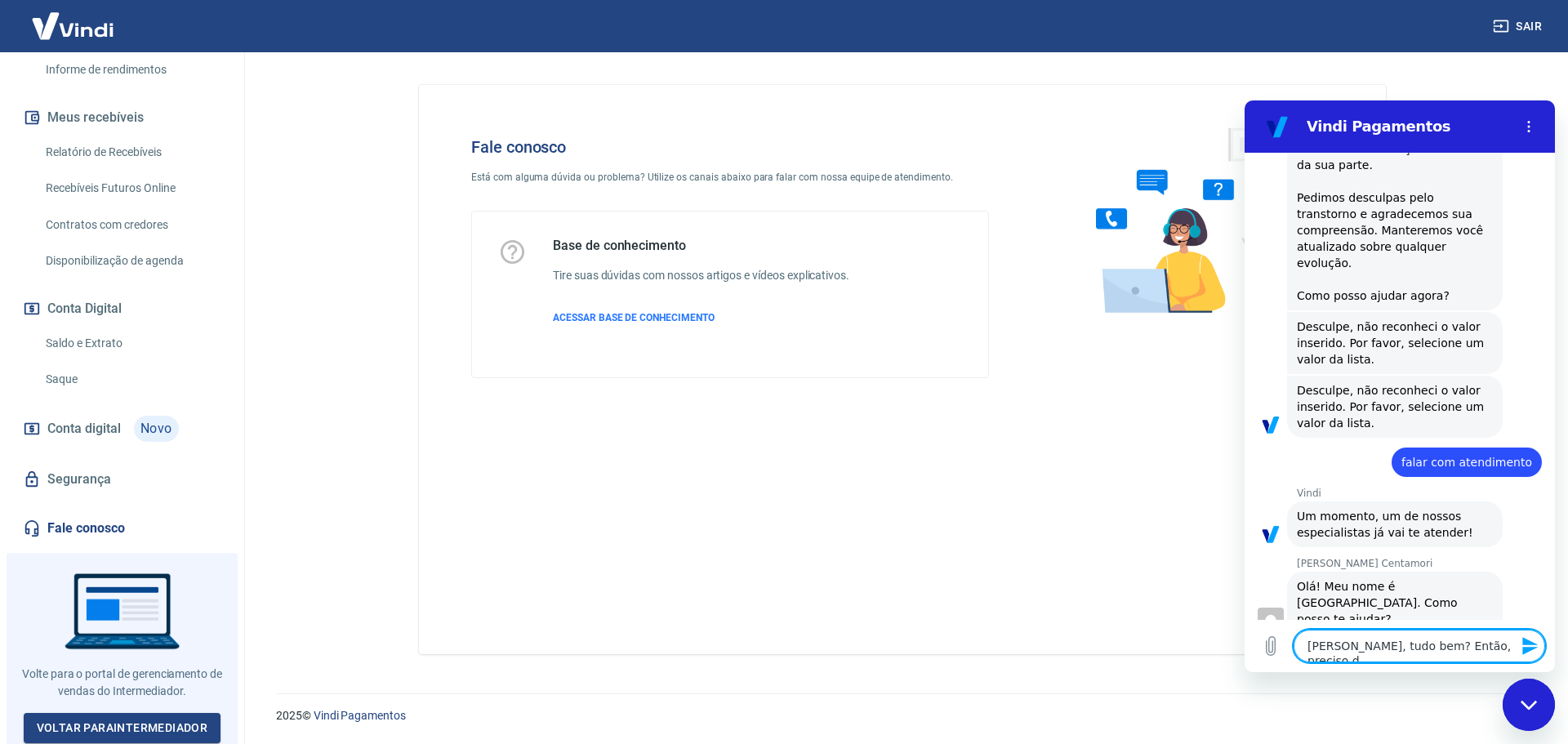
type textarea "[PERSON_NAME], tudo bem? Então, preciso de"
type textarea "x"
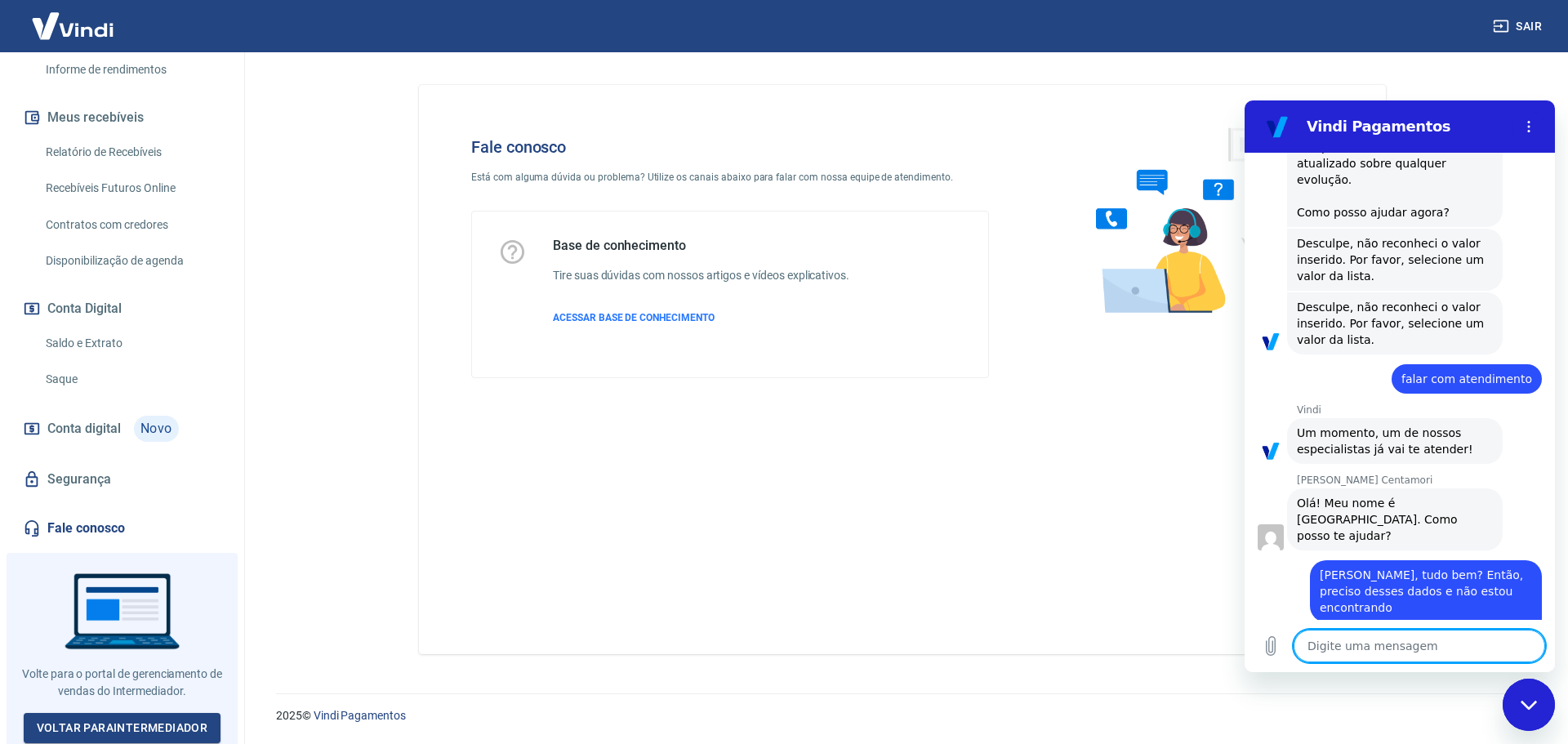
scroll to position [627, 0]
click at [1383, 648] on textarea at bounding box center [1419, 645] width 252 height 33
click at [1276, 656] on button "Carregar arquivo" at bounding box center [1270, 645] width 33 height 33
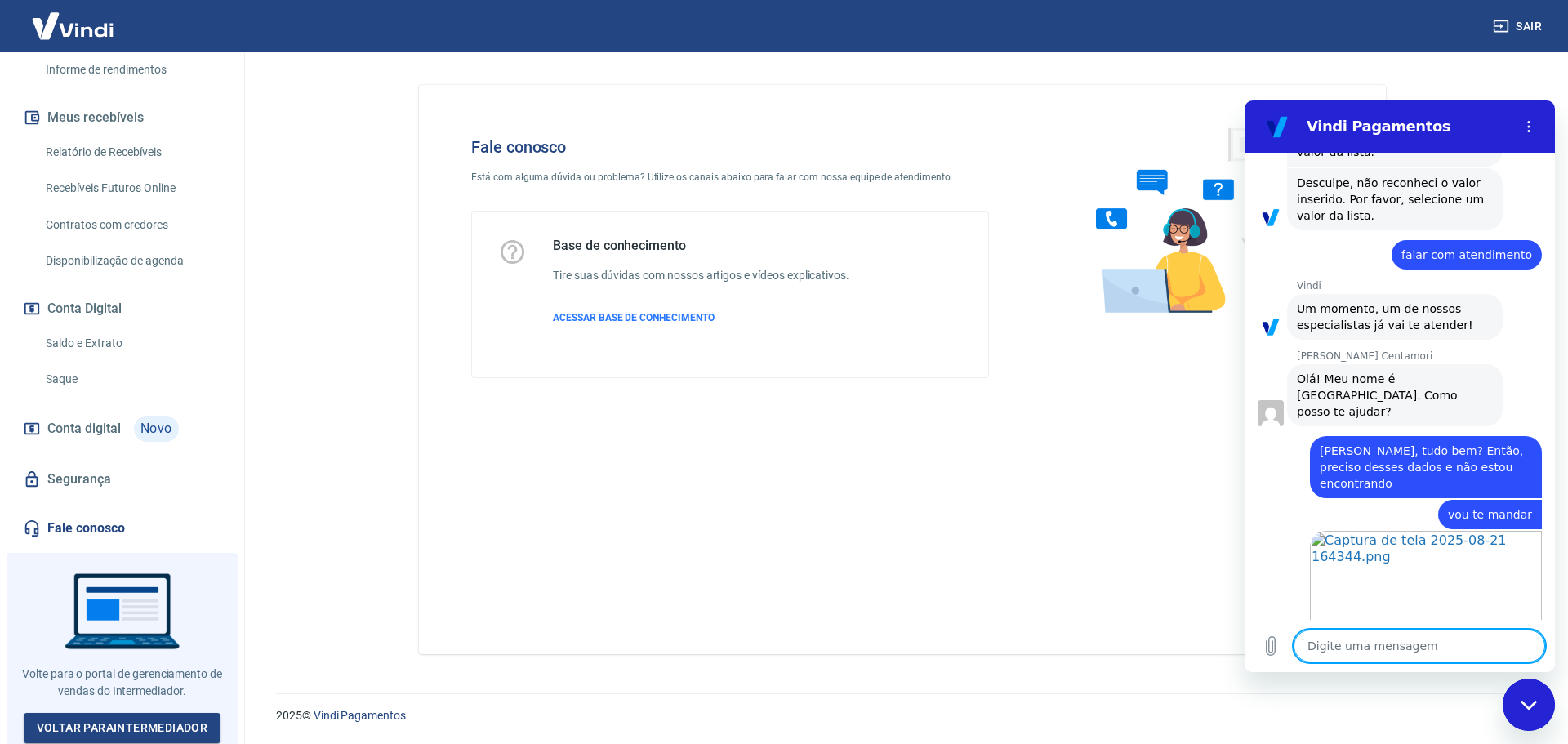
scroll to position [817, 0]
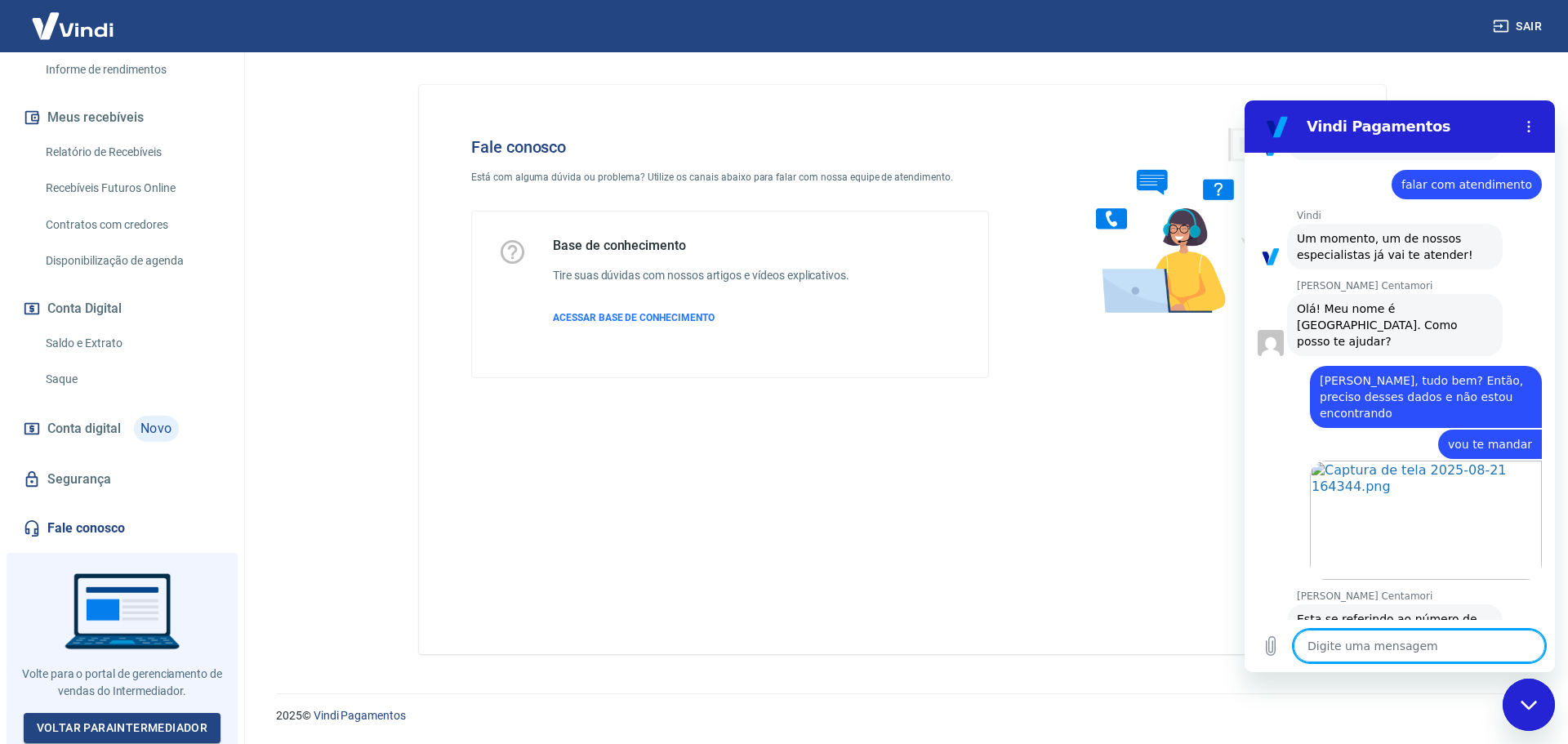
click at [1354, 649] on textarea at bounding box center [1419, 645] width 252 height 33
click at [1340, 645] on textarea at bounding box center [1419, 645] width 252 height 33
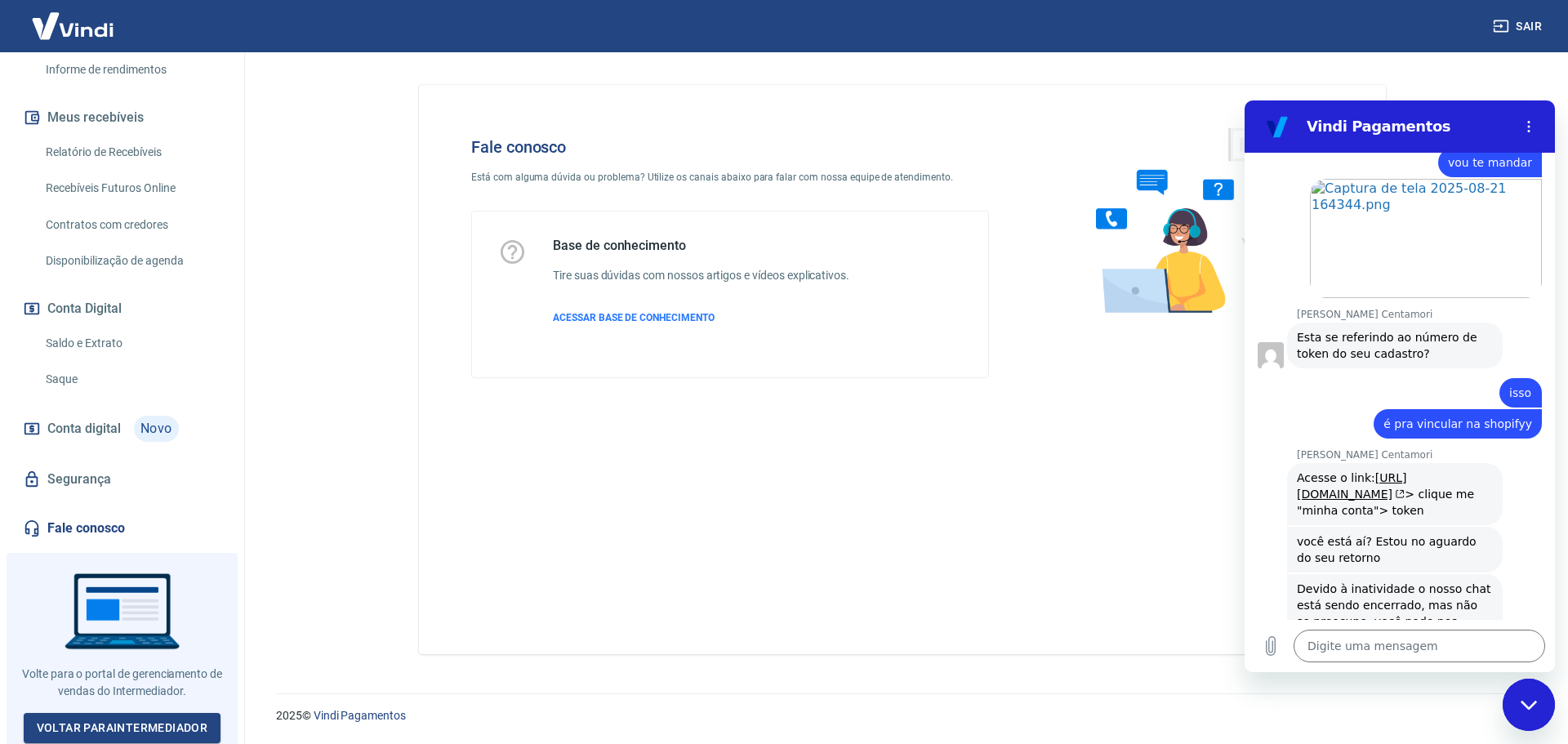
scroll to position [1183, 0]
